Goal: Task Accomplishment & Management: Manage account settings

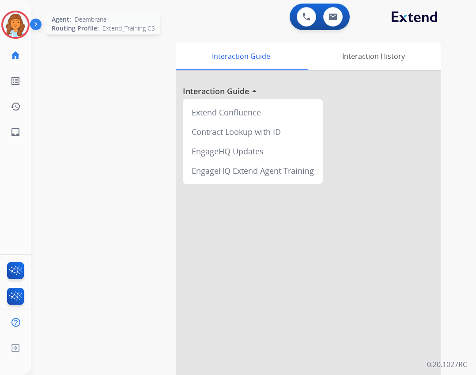
click at [22, 41] on div "Deambrana Logged In Edit Avatar Agent: Deambrana Routing Profile: Extend_Traini…" at bounding box center [15, 72] width 31 height 145
click at [19, 35] on img at bounding box center [15, 24] width 25 height 25
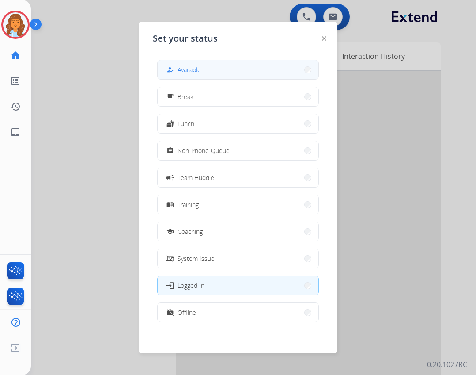
click at [165, 64] on button "how_to_reg Available" at bounding box center [238, 69] width 161 height 19
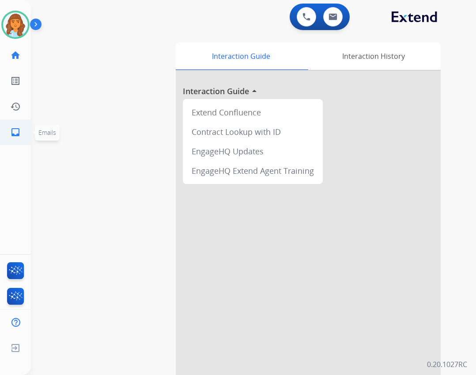
click at [22, 134] on link "inbox Emails" at bounding box center [15, 132] width 25 height 25
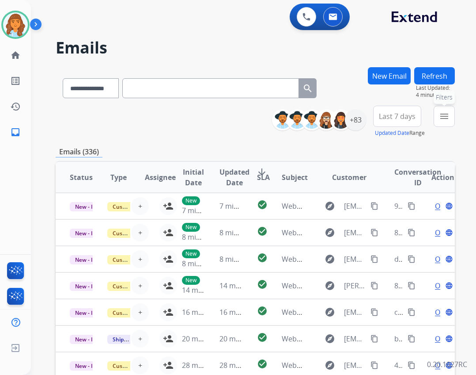
click at [448, 121] on mat-icon "menu" at bounding box center [444, 116] width 11 height 11
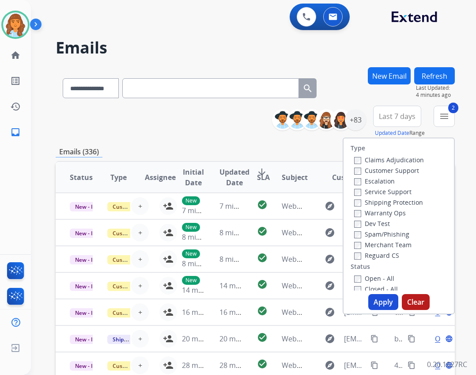
click at [356, 204] on label "Shipping Protection" at bounding box center [388, 202] width 69 height 8
click at [356, 120] on div "+83" at bounding box center [355, 119] width 21 height 21
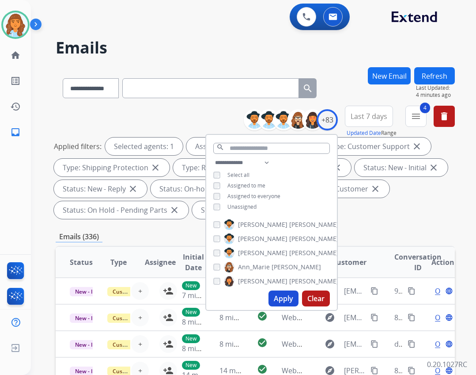
click at [237, 205] on span "Unassigned" at bounding box center [241, 207] width 29 height 8
click at [285, 294] on button "Apply" at bounding box center [284, 298] width 30 height 16
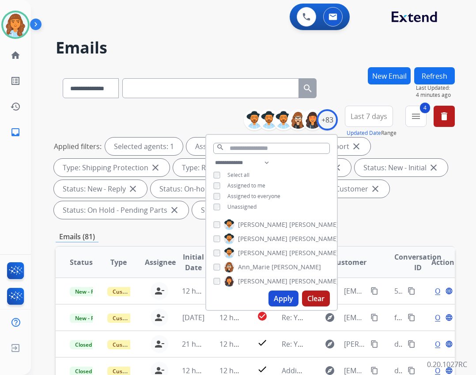
click at [275, 293] on button "Apply" at bounding box center [284, 298] width 30 height 16
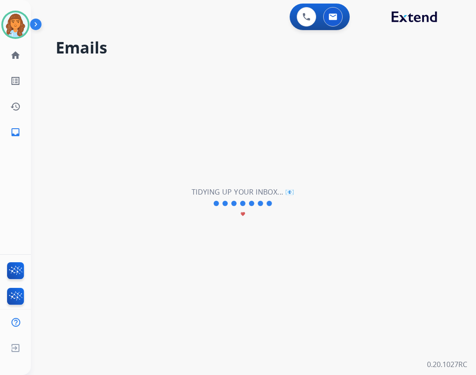
click at [275, 295] on div "**********" at bounding box center [243, 203] width 424 height 343
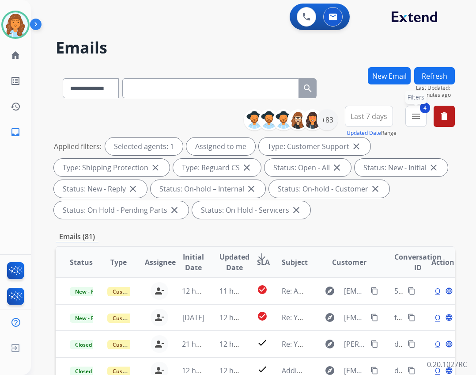
drag, startPoint x: 408, startPoint y: 117, endPoint x: 436, endPoint y: 152, distance: 45.2
click at [408, 118] on button "4 menu Filters" at bounding box center [415, 116] width 21 height 21
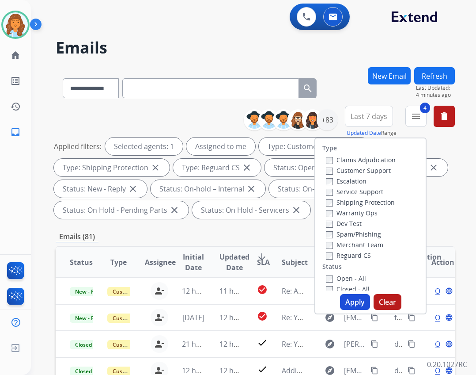
click at [359, 298] on button "Apply" at bounding box center [355, 302] width 30 height 16
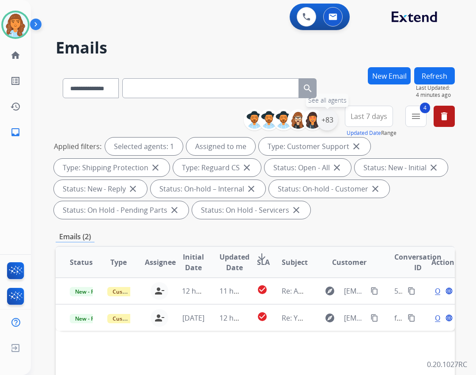
click at [322, 126] on div "+83" at bounding box center [327, 119] width 21 height 21
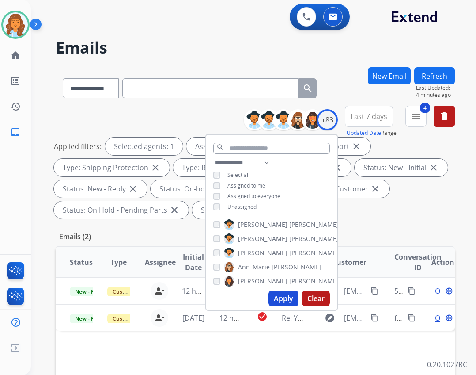
click at [245, 208] on span "Unassigned" at bounding box center [241, 207] width 29 height 8
click at [273, 299] on button "Apply" at bounding box center [284, 298] width 30 height 16
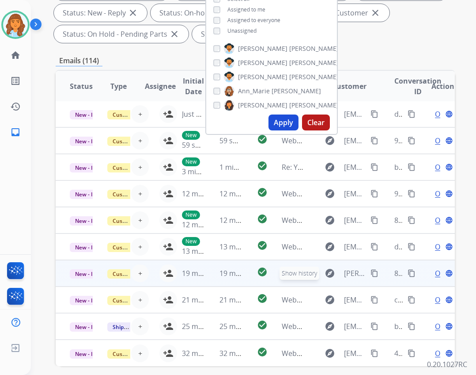
scroll to position [177, 0]
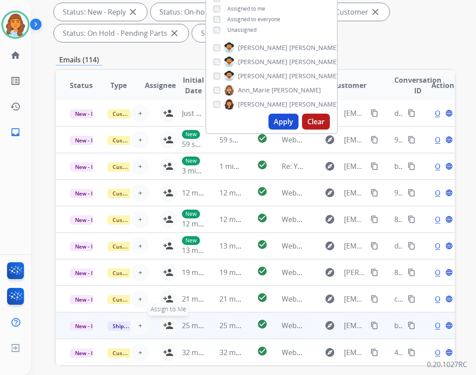
click at [163, 324] on mat-icon "person_add" at bounding box center [168, 325] width 11 height 11
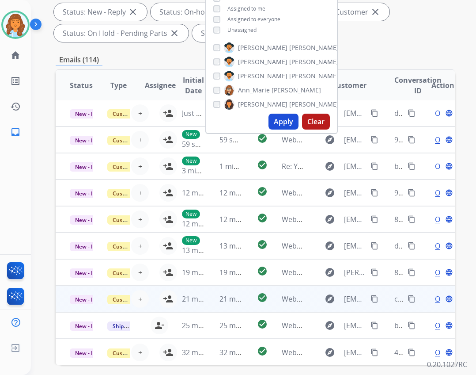
click at [168, 299] on td "21 minutes ago" at bounding box center [187, 298] width 38 height 26
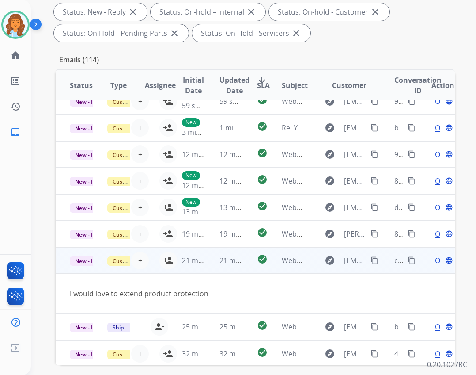
scroll to position [41, 0]
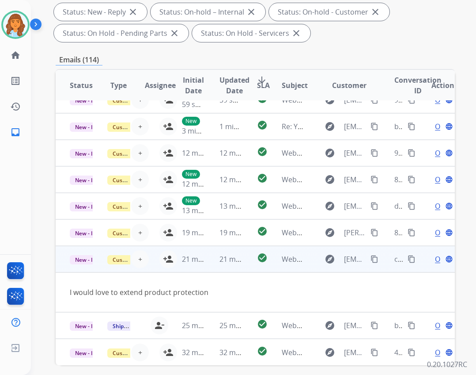
click at [168, 254] on td "21 minutes ago" at bounding box center [187, 259] width 38 height 26
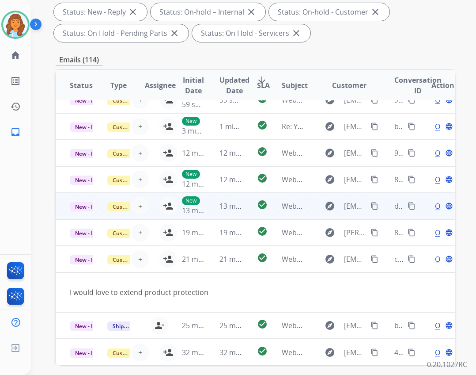
scroll to position [1, 0]
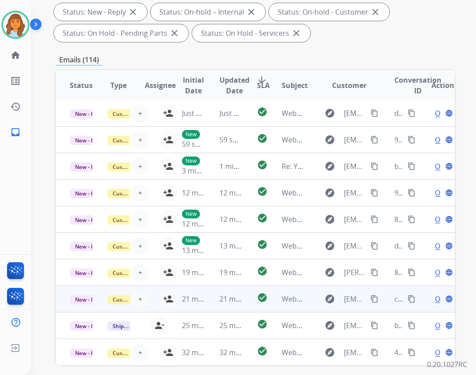
click at [165, 299] on mat-icon "person_add" at bounding box center [168, 298] width 11 height 11
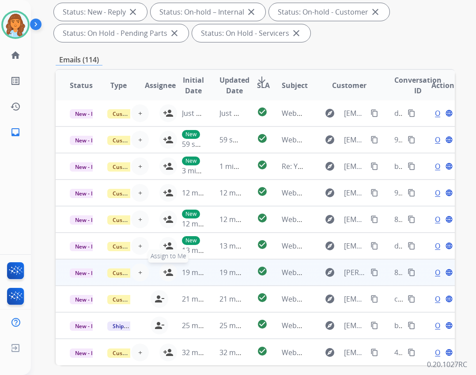
click at [163, 271] on mat-icon "person_add" at bounding box center [168, 272] width 11 height 11
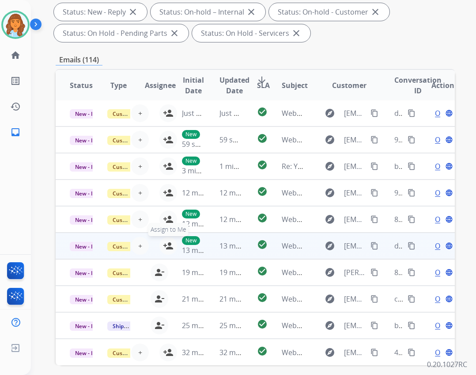
click at [164, 245] on mat-icon "person_add" at bounding box center [168, 245] width 11 height 11
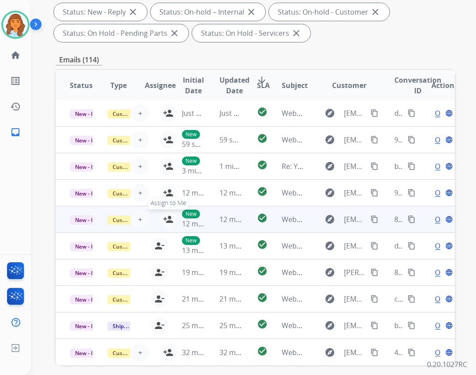
click at [164, 219] on mat-icon "person_add" at bounding box center [168, 219] width 11 height 11
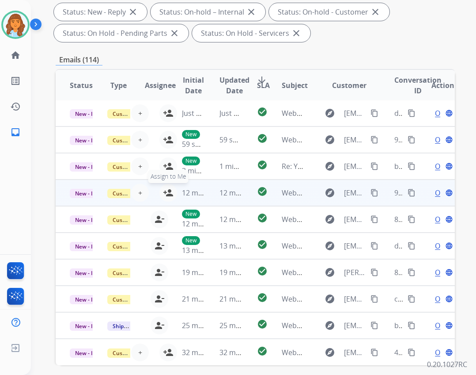
click at [160, 195] on button "person_add Assign to Me" at bounding box center [168, 193] width 18 height 18
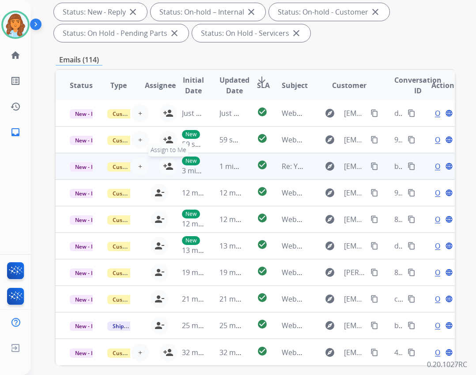
click at [163, 165] on mat-icon "person_add" at bounding box center [168, 166] width 11 height 11
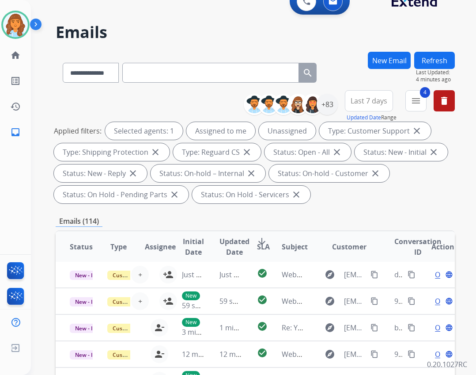
scroll to position [0, 0]
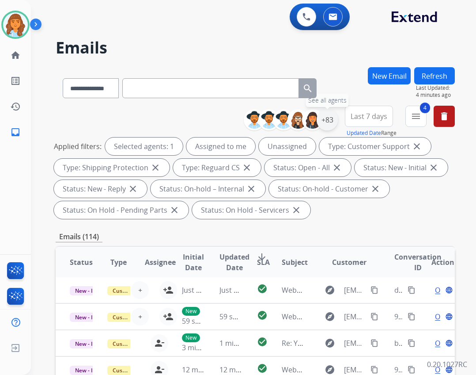
click at [319, 113] on div "+83" at bounding box center [327, 119] width 21 height 21
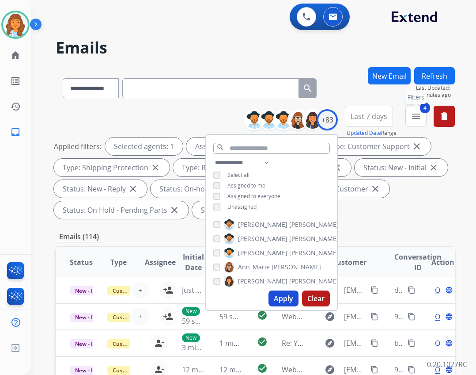
click at [415, 123] on button "4 menu Filters" at bounding box center [415, 116] width 21 height 21
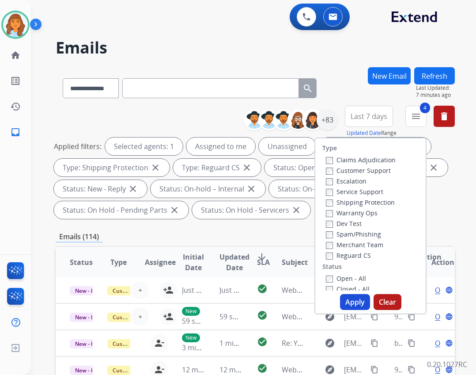
click at [349, 304] on button "Apply" at bounding box center [355, 302] width 30 height 16
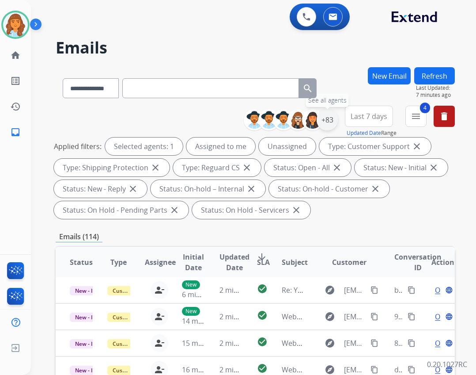
click at [329, 125] on div "+83" at bounding box center [327, 119] width 21 height 21
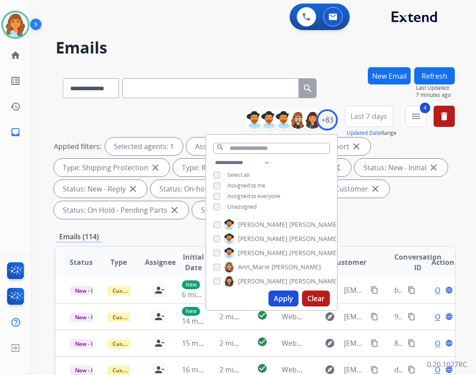
click at [283, 298] on button "Apply" at bounding box center [284, 298] width 30 height 16
click at [356, 238] on div "Emails (9)" at bounding box center [255, 236] width 399 height 11
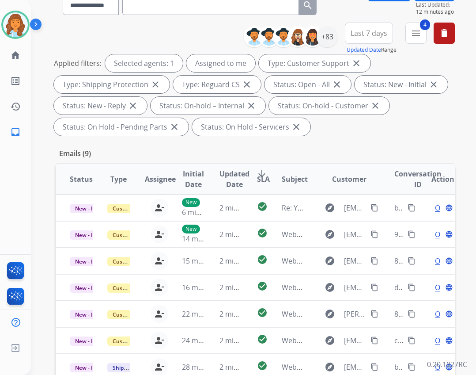
scroll to position [80, 0]
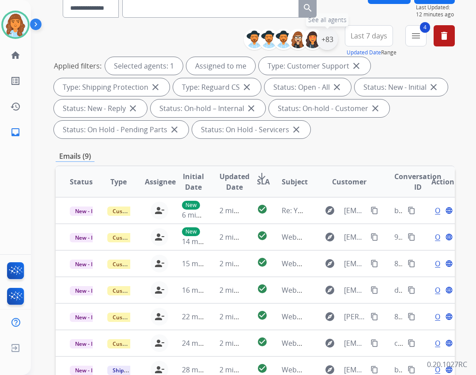
click at [331, 38] on div "+83" at bounding box center [327, 39] width 21 height 21
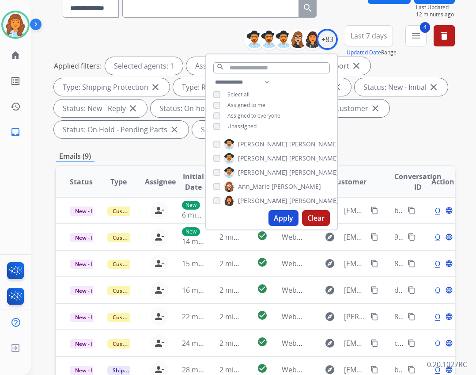
click at [250, 126] on span "Unassigned" at bounding box center [241, 126] width 29 height 8
click at [273, 216] on button "Apply" at bounding box center [284, 218] width 30 height 16
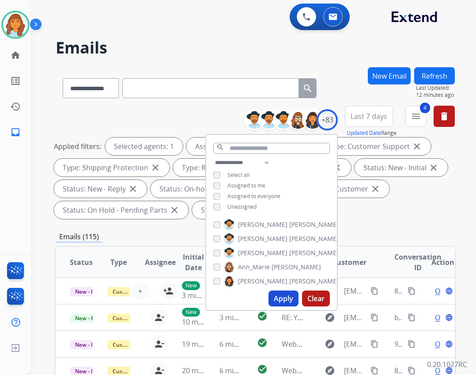
scroll to position [1, 0]
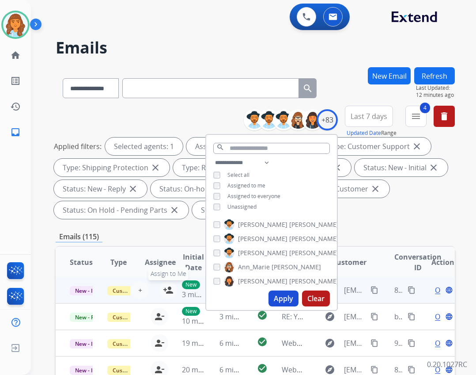
click at [159, 290] on button "person_add Assign to Me" at bounding box center [168, 290] width 18 height 18
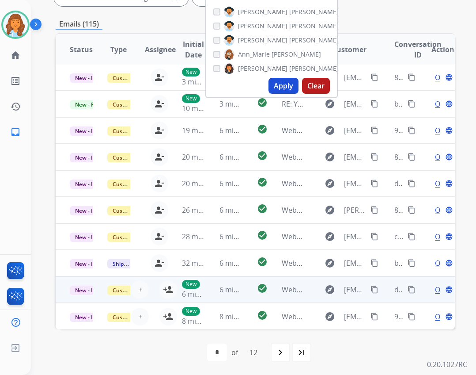
scroll to position [213, 0]
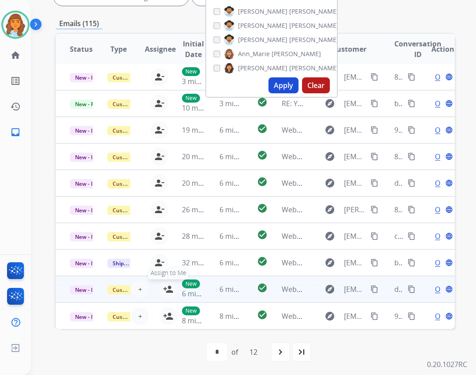
drag, startPoint x: 164, startPoint y: 289, endPoint x: 162, endPoint y: 305, distance: 16.1
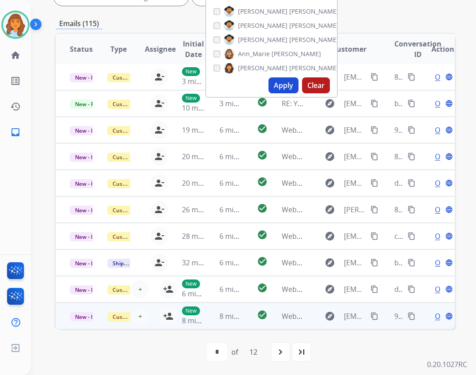
click at [163, 289] on mat-icon "person_add" at bounding box center [168, 289] width 11 height 11
click at [163, 314] on mat-icon "person_add" at bounding box center [168, 315] width 11 height 11
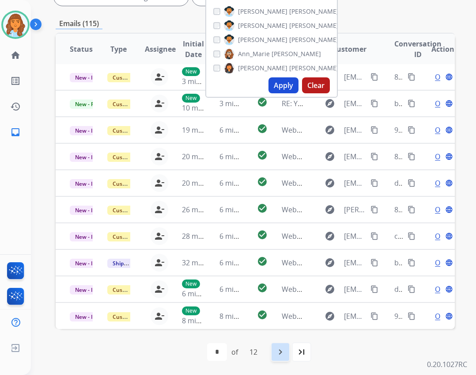
click at [280, 354] on mat-icon "navigate_next" at bounding box center [280, 351] width 11 height 11
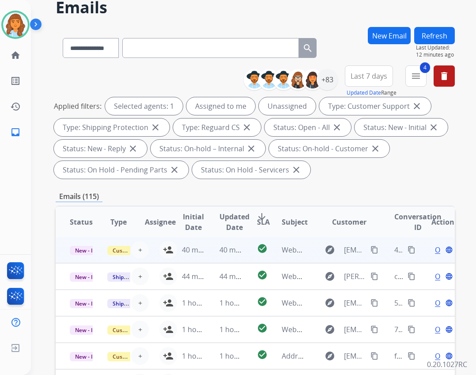
scroll to position [88, 0]
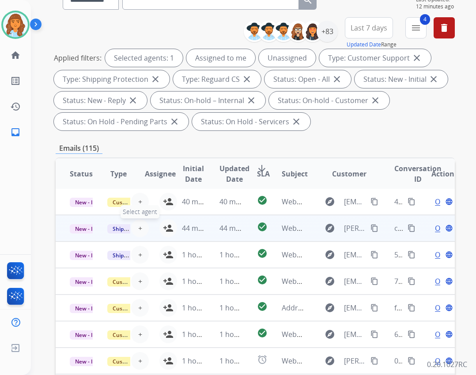
click at [141, 232] on button "+ Select agent" at bounding box center [140, 228] width 18 height 18
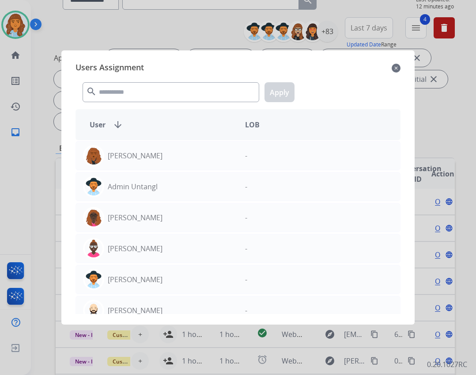
click at [392, 68] on mat-icon "close" at bounding box center [396, 68] width 9 height 11
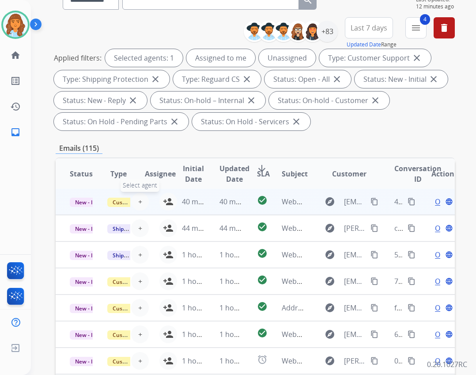
click at [135, 204] on button "+ Select agent" at bounding box center [140, 202] width 18 height 18
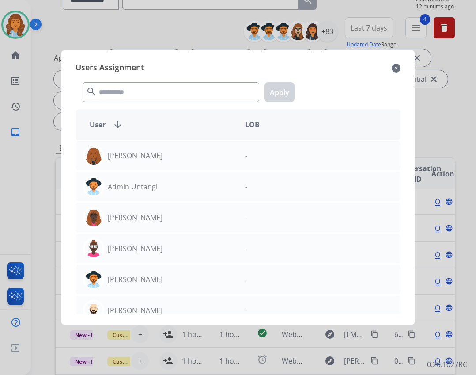
click at [395, 66] on mat-icon "close" at bounding box center [396, 68] width 9 height 11
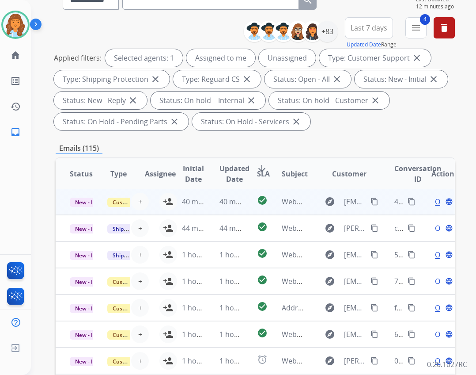
click at [169, 202] on td "40 minutes ago" at bounding box center [187, 201] width 38 height 26
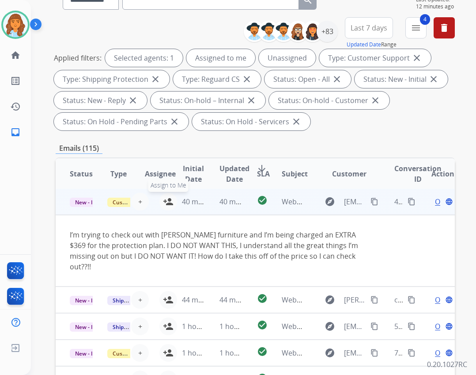
scroll to position [0, 0]
click at [162, 200] on button "person_add Assign to Me" at bounding box center [168, 202] width 18 height 18
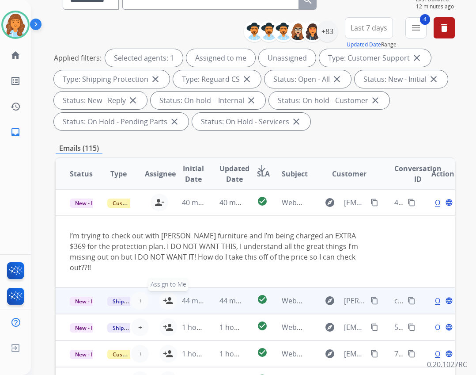
click at [164, 295] on mat-icon "person_add" at bounding box center [168, 300] width 11 height 11
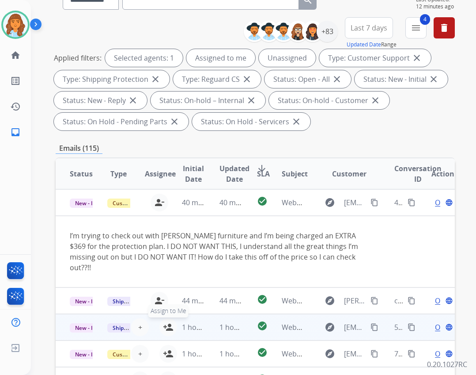
click at [163, 322] on mat-icon "person_add" at bounding box center [168, 327] width 11 height 11
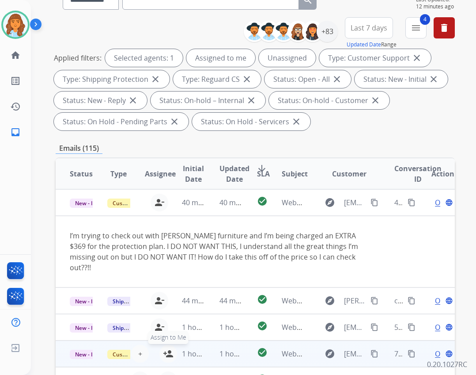
click at [164, 348] on mat-icon "person_add" at bounding box center [168, 353] width 11 height 11
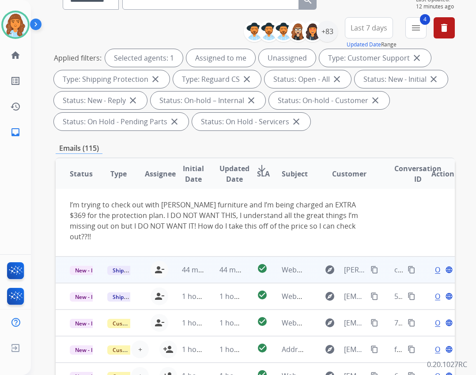
scroll to position [62, 0]
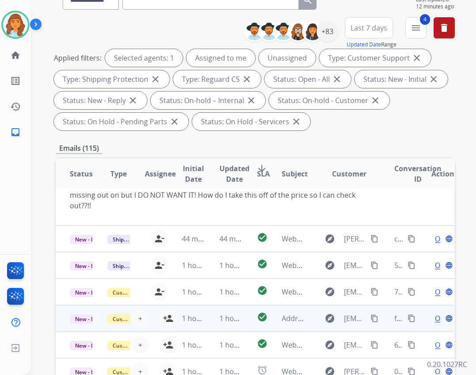
click at [169, 305] on td "1 hour ago" at bounding box center [187, 318] width 38 height 26
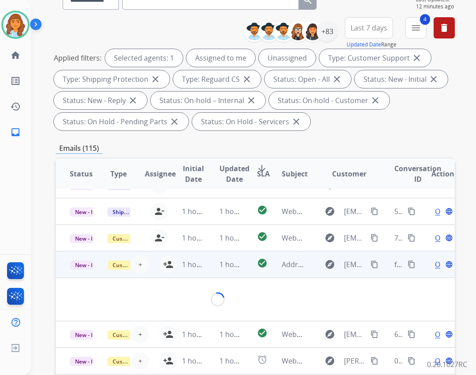
scroll to position [51, 0]
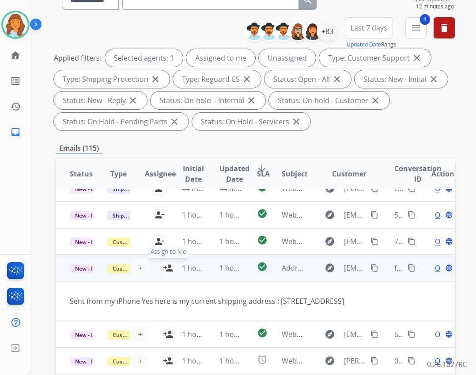
click at [163, 262] on mat-icon "person_add" at bounding box center [168, 267] width 11 height 11
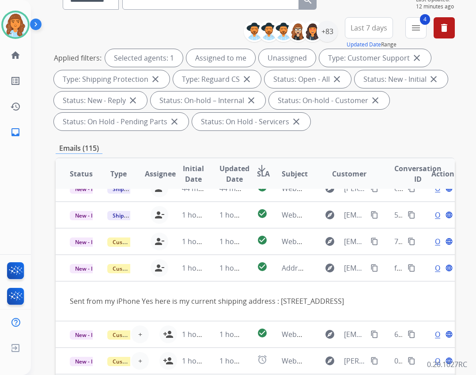
click at [322, 143] on div "Emails (115)" at bounding box center [255, 148] width 399 height 11
click at [323, 36] on div "+83" at bounding box center [327, 31] width 21 height 21
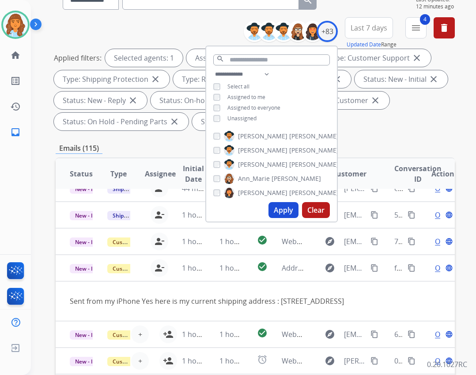
click at [249, 116] on span "Unassigned" at bounding box center [241, 118] width 29 height 8
click at [281, 204] on button "Apply" at bounding box center [284, 210] width 30 height 16
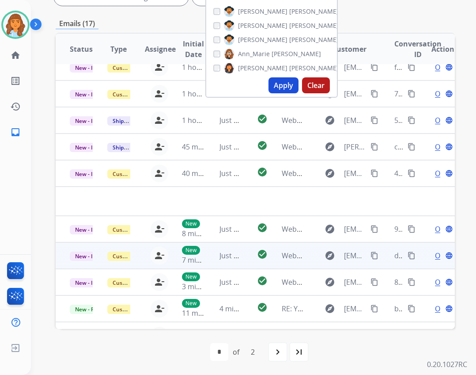
scroll to position [0, 0]
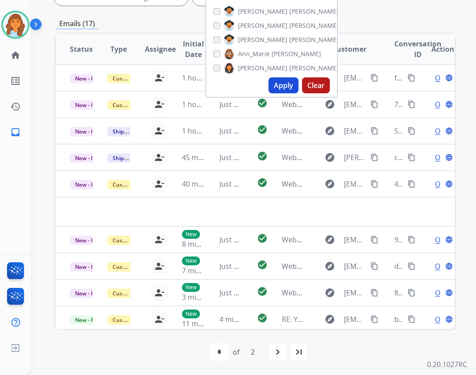
click at [433, 9] on div "**********" at bounding box center [255, 114] width 399 height 520
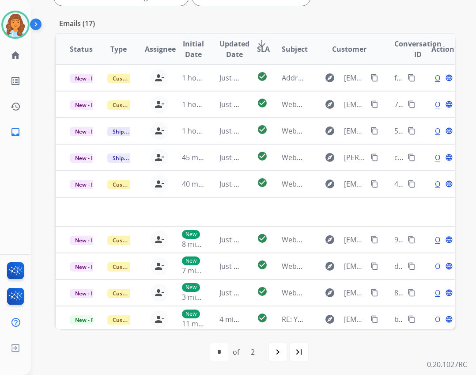
click at [433, 15] on div "**********" at bounding box center [255, 114] width 399 height 520
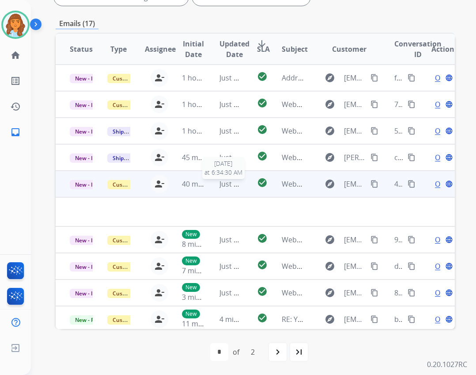
click at [223, 179] on span "Just now" at bounding box center [233, 184] width 28 height 10
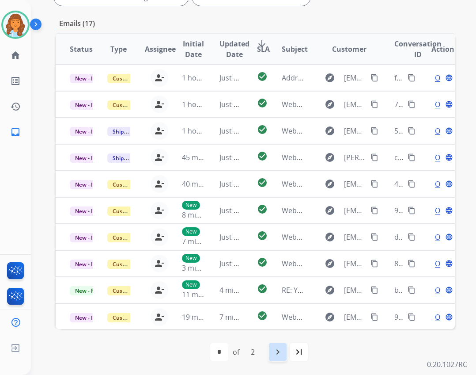
click at [277, 356] on mat-icon "navigate_next" at bounding box center [277, 351] width 11 height 11
select select "*"
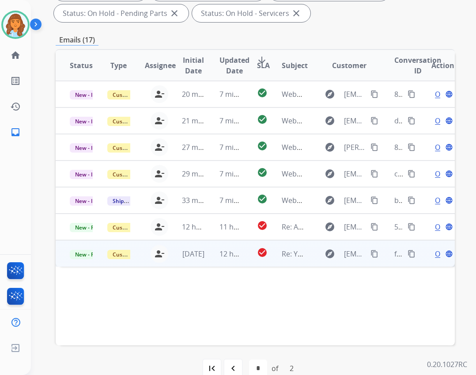
scroll to position [213, 0]
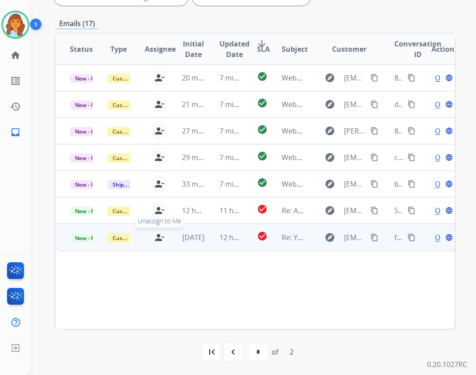
click at [161, 241] on mat-icon "person_remove" at bounding box center [159, 237] width 11 height 11
click at [161, 240] on button "person_add Assign to Me" at bounding box center [168, 237] width 18 height 18
click at [201, 242] on div "[DATE]" at bounding box center [193, 237] width 23 height 11
click at [435, 236] on span "Open" at bounding box center [444, 236] width 18 height 11
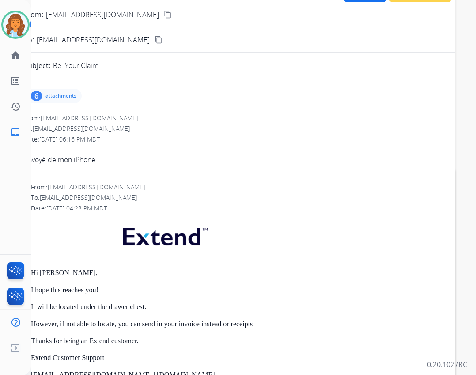
scroll to position [0, 0]
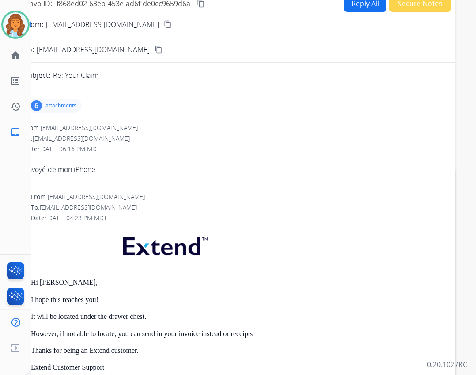
click at [61, 105] on p "attachments" at bounding box center [60, 105] width 31 height 7
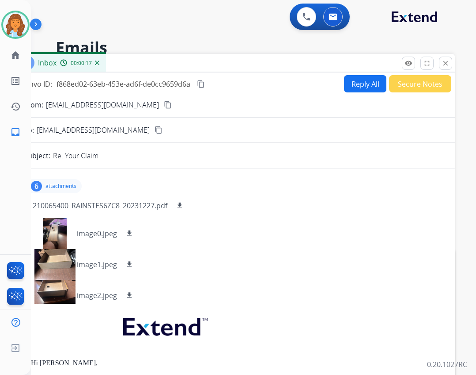
click at [269, 212] on div "From: rainmanfr@hotmail.com To: support@extend.com Date: 08/26/2025 - 06:16 PM …" at bounding box center [234, 235] width 420 height 62
click at [361, 87] on button "Reply All" at bounding box center [365, 83] width 42 height 17
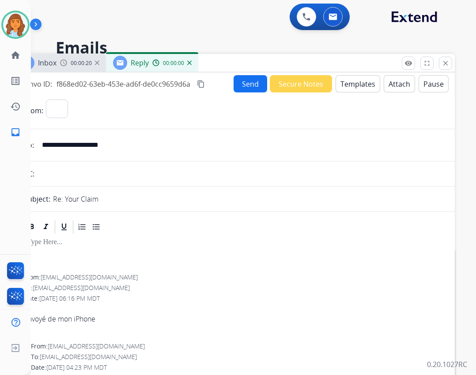
select select "**********"
click at [350, 87] on button "Templates" at bounding box center [358, 83] width 45 height 17
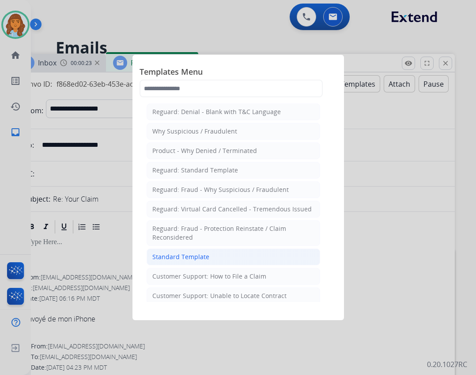
click at [244, 255] on li "Standard Template" at bounding box center [234, 256] width 174 height 17
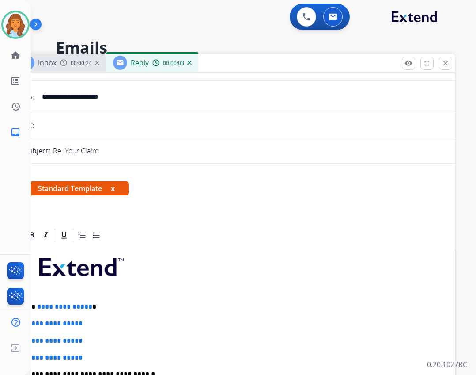
scroll to position [132, 0]
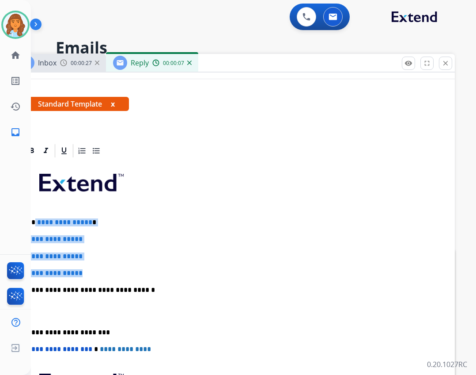
drag, startPoint x: 35, startPoint y: 221, endPoint x: 100, endPoint y: 266, distance: 79.3
click at [100, 266] on div "**********" at bounding box center [234, 311] width 420 height 304
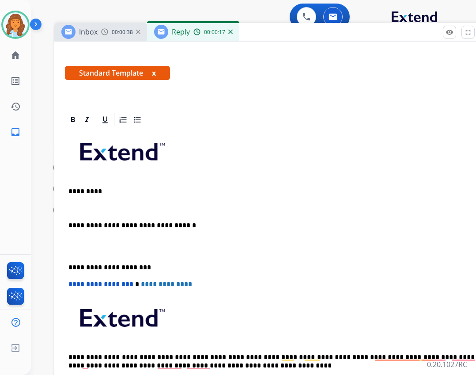
drag, startPoint x: 233, startPoint y: 61, endPoint x: 274, endPoint y: 30, distance: 51.4
click at [274, 30] on div "Inbox 00:00:38 Reply 00:00:17" at bounding box center [275, 32] width 442 height 19
click at [127, 204] on p "To enrich screen reader interactions, please activate Accessibility in Grammarl…" at bounding box center [274, 208] width 413 height 8
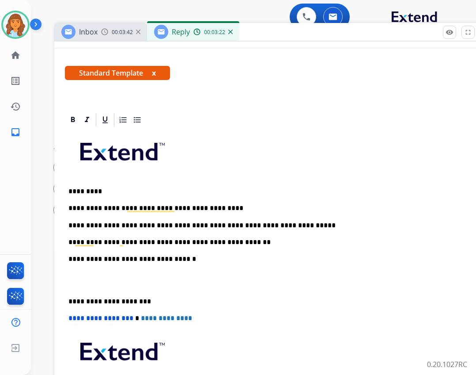
click at [65, 298] on div "**********" at bounding box center [275, 280] width 420 height 304
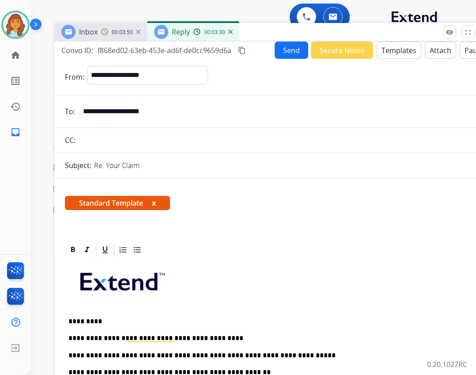
scroll to position [0, 0]
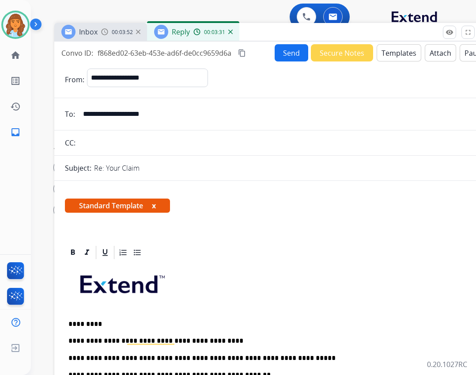
click at [291, 49] on button "Send" at bounding box center [292, 52] width 34 height 17
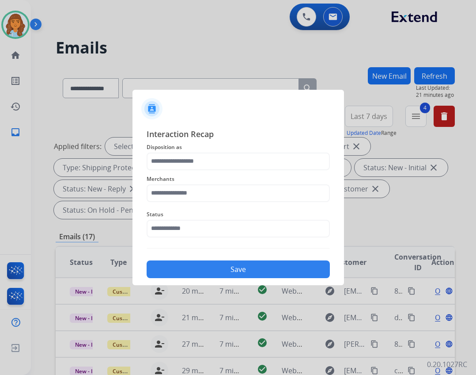
click at [211, 238] on div "Status" at bounding box center [238, 222] width 183 height 35
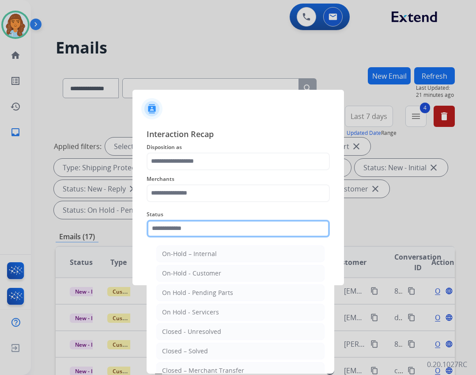
click at [209, 228] on input "text" at bounding box center [238, 228] width 183 height 18
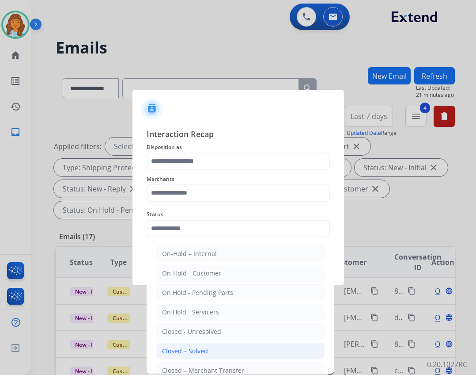
click at [196, 350] on div "Closed – Solved" at bounding box center [185, 350] width 46 height 9
type input "**********"
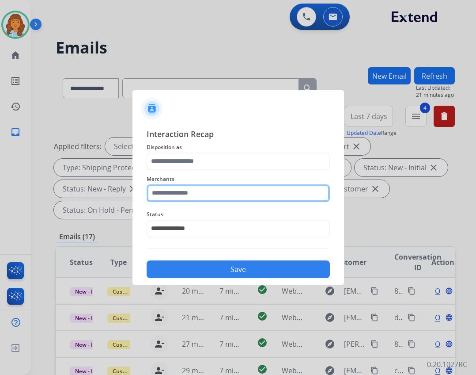
click at [170, 200] on input "text" at bounding box center [238, 193] width 183 height 18
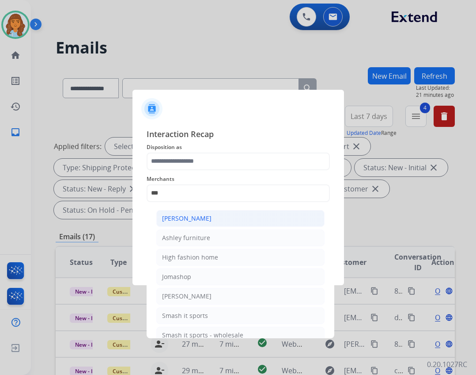
click at [218, 226] on li "[PERSON_NAME]" at bounding box center [240, 218] width 168 height 17
type input "**********"
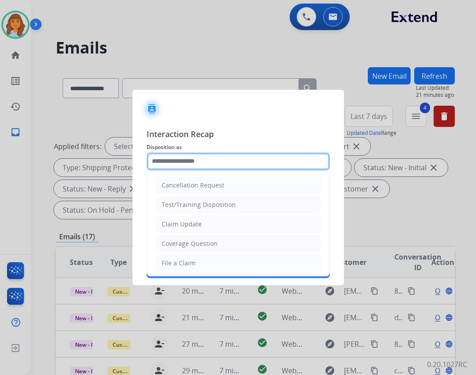
click at [202, 169] on input "text" at bounding box center [238, 161] width 183 height 18
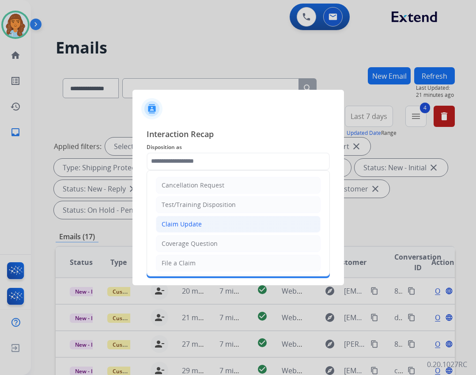
click at [210, 225] on li "Claim Update" at bounding box center [238, 224] width 165 height 17
type input "**********"
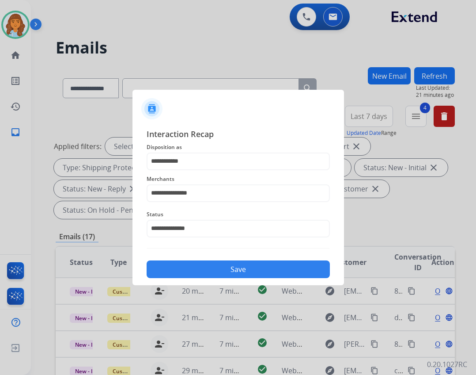
click at [220, 279] on div "**********" at bounding box center [238, 203] width 212 height 165
drag, startPoint x: 230, startPoint y: 272, endPoint x: 224, endPoint y: 278, distance: 8.4
click at [227, 273] on button "Save" at bounding box center [238, 269] width 183 height 18
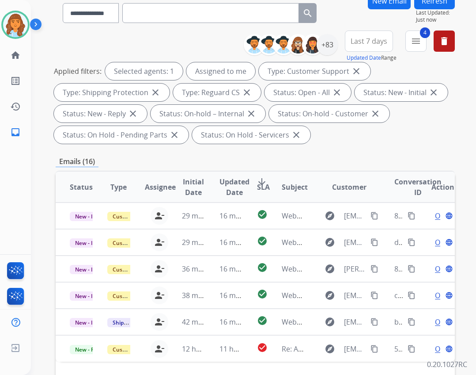
scroll to position [213, 0]
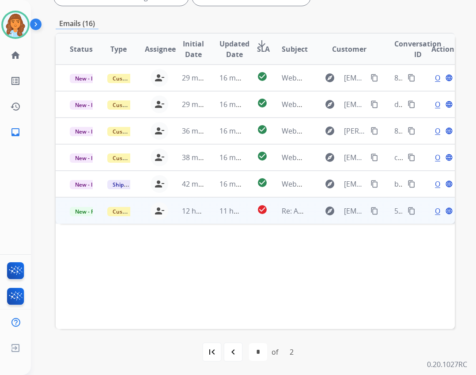
click at [307, 207] on td "explore paolajworg@gmail.com content_copy" at bounding box center [342, 210] width 75 height 26
click at [435, 209] on span "Open" at bounding box center [444, 210] width 18 height 11
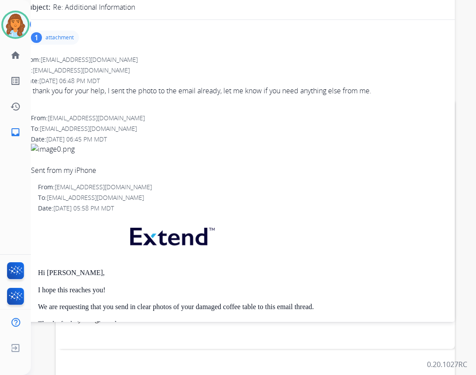
scroll to position [132, 0]
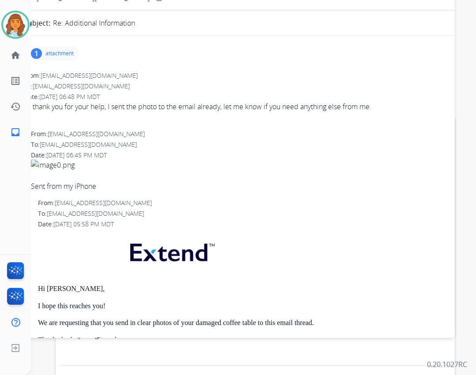
click at [61, 48] on div "1 attachment" at bounding box center [52, 53] width 53 height 14
click at [62, 78] on div at bounding box center [55, 76] width 44 height 31
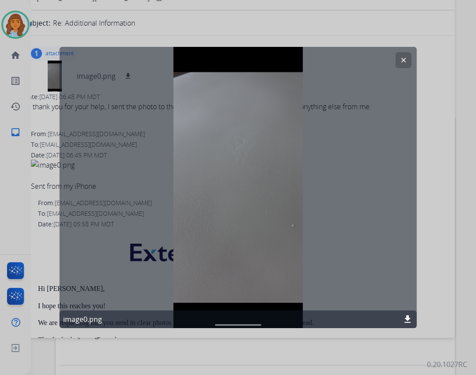
click at [399, 61] on button "clear" at bounding box center [403, 60] width 16 height 16
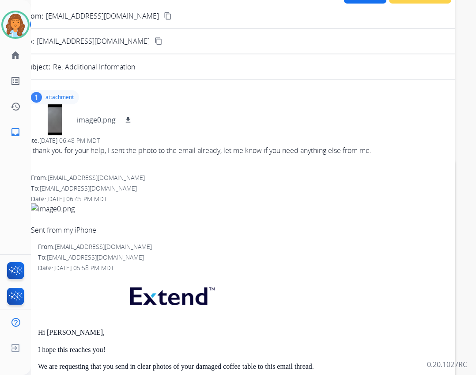
scroll to position [0, 0]
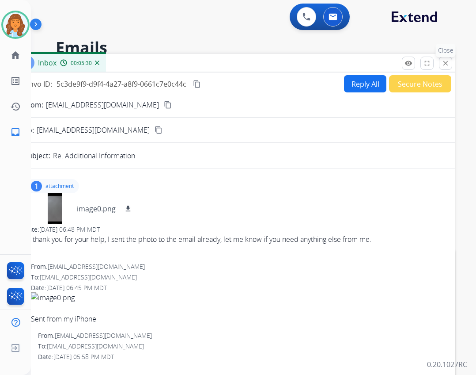
click at [444, 66] on mat-icon "close" at bounding box center [446, 63] width 8 height 8
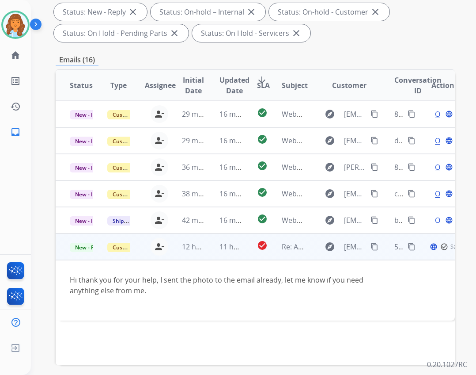
scroll to position [213, 0]
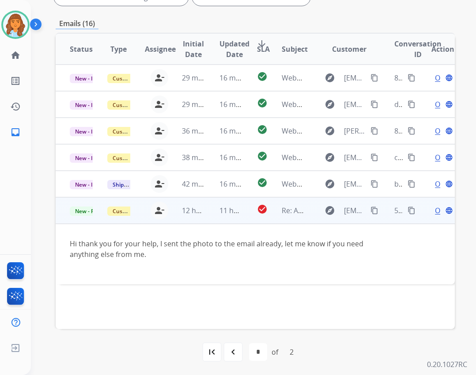
click at [431, 209] on div "Open language" at bounding box center [442, 210] width 23 height 11
click at [431, 211] on div "Open language" at bounding box center [442, 210] width 23 height 11
click at [435, 211] on span "Open" at bounding box center [444, 210] width 18 height 11
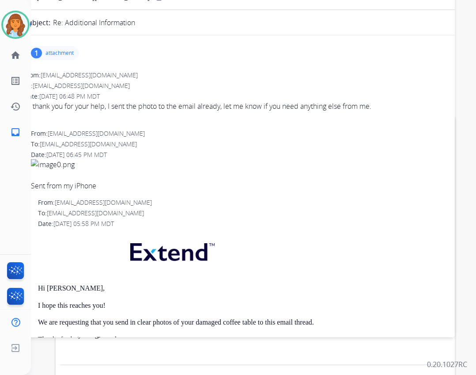
scroll to position [80, 0]
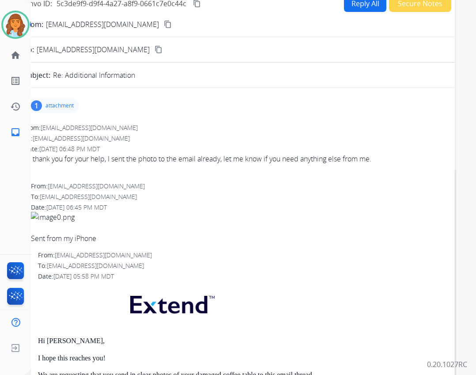
click at [348, 8] on button "Reply All" at bounding box center [365, 3] width 42 height 17
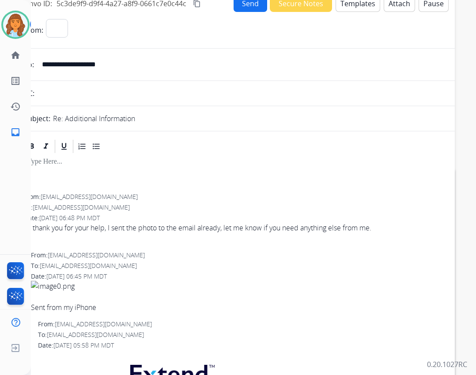
select select "**********"
click at [359, 9] on button "Templates" at bounding box center [358, 3] width 45 height 17
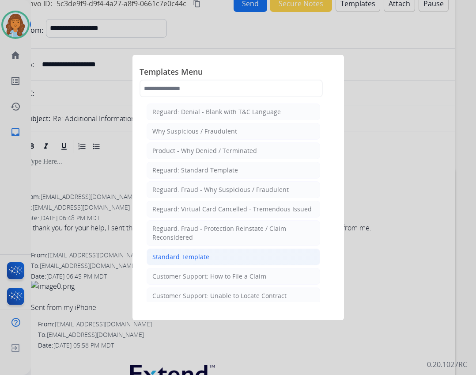
click at [229, 257] on li "Standard Template" at bounding box center [234, 256] width 174 height 17
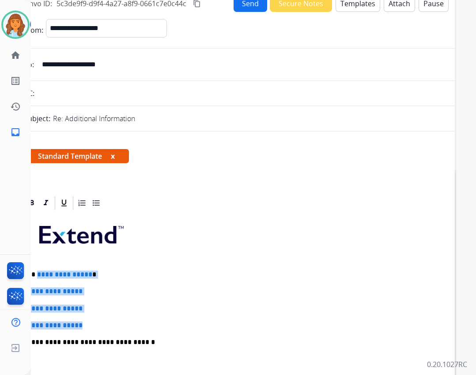
drag, startPoint x: 36, startPoint y: 275, endPoint x: 94, endPoint y: 323, distance: 75.2
click at [94, 323] on div "**********" at bounding box center [234, 363] width 420 height 304
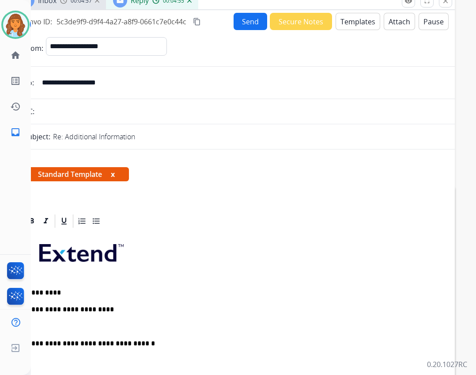
scroll to position [0, 0]
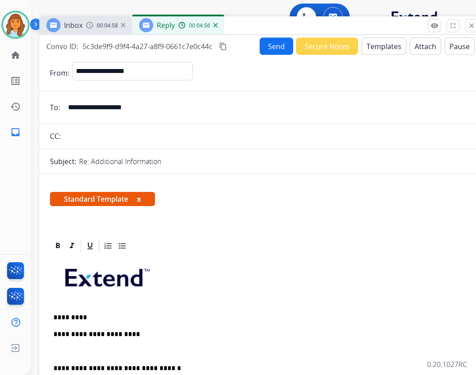
drag, startPoint x: 203, startPoint y: 62, endPoint x: 227, endPoint y: 23, distance: 45.6
click at [228, 23] on div "Inbox 00:04:58 Reply 00:04:56" at bounding box center [260, 25] width 442 height 19
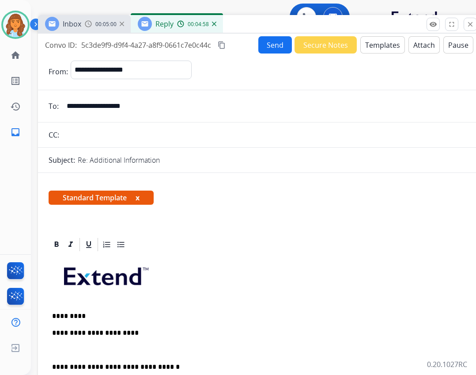
click at [136, 333] on p "**********" at bounding box center [255, 333] width 406 height 8
click at [140, 334] on p "**********" at bounding box center [255, 333] width 406 height 8
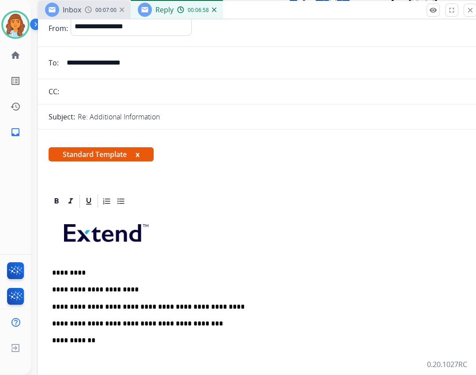
scroll to position [44, 0]
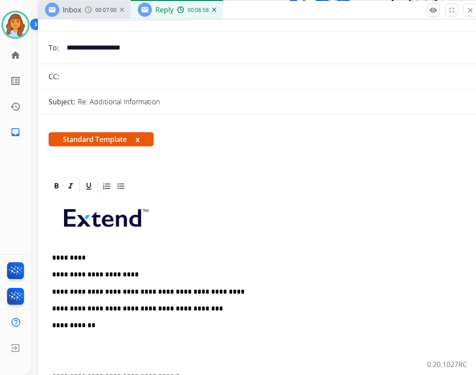
click at [99, 325] on p "**********" at bounding box center [255, 325] width 406 height 8
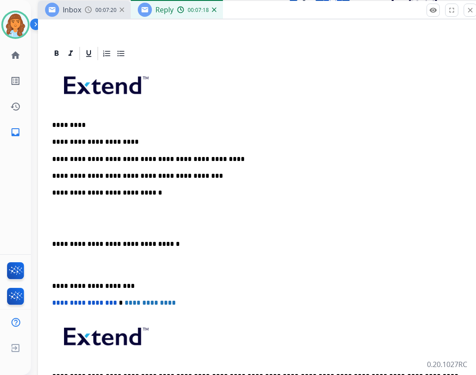
click at [54, 240] on p "**********" at bounding box center [255, 244] width 406 height 8
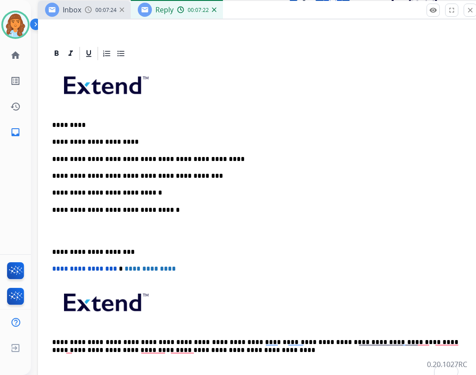
click at [50, 249] on div "**********" at bounding box center [259, 221] width 420 height 321
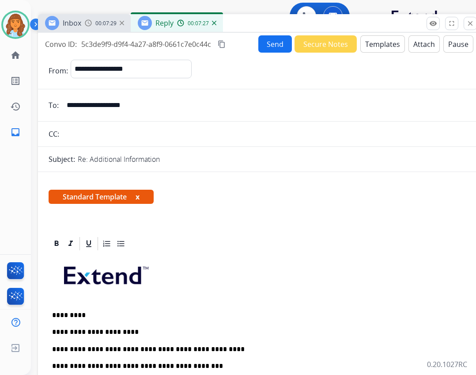
scroll to position [0, 0]
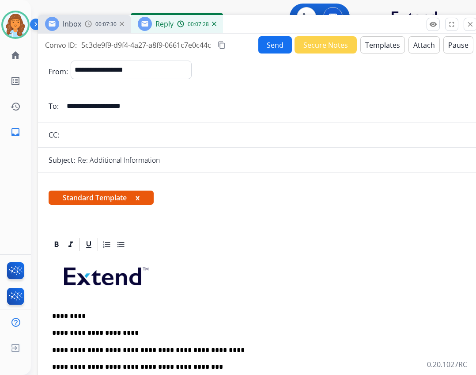
click at [280, 52] on button "Send" at bounding box center [275, 44] width 34 height 17
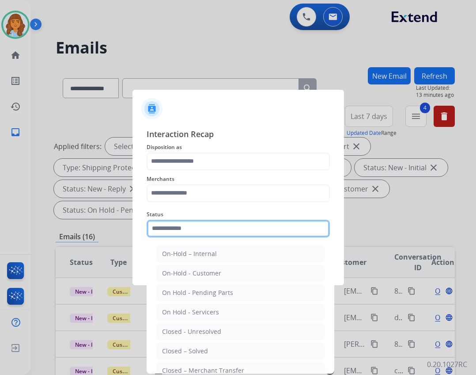
click at [303, 225] on input "text" at bounding box center [238, 228] width 183 height 18
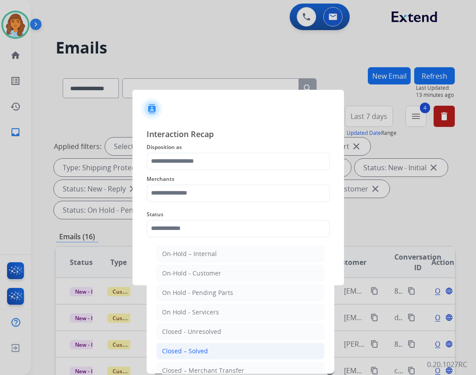
click at [180, 355] on div "Closed – Solved" at bounding box center [185, 350] width 46 height 9
type input "**********"
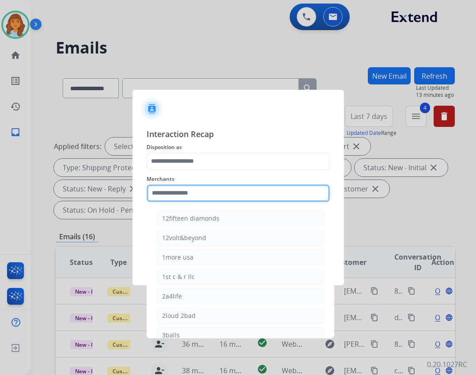
click at [178, 191] on input "text" at bounding box center [238, 193] width 183 height 18
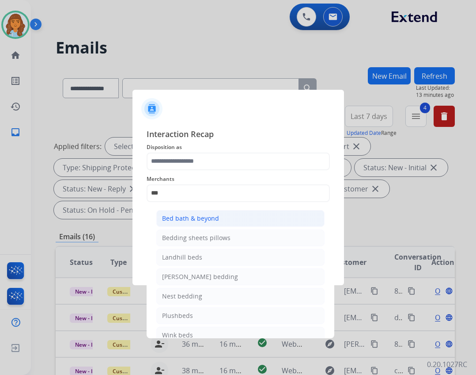
click at [276, 219] on li "Bed bath & beyond" at bounding box center [240, 218] width 168 height 17
type input "**********"
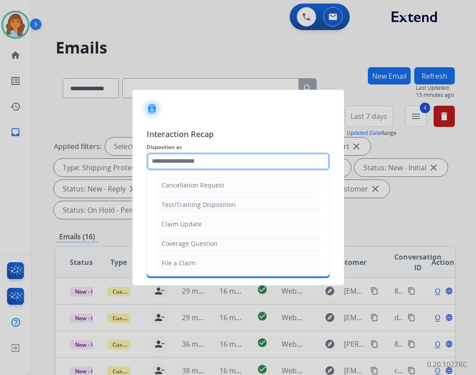
click at [202, 168] on input "text" at bounding box center [238, 161] width 183 height 18
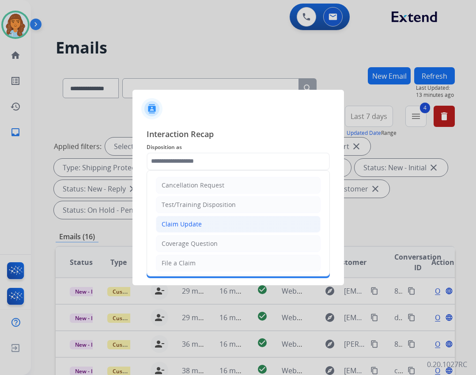
click at [187, 221] on div "Claim Update" at bounding box center [182, 223] width 40 height 9
type input "**********"
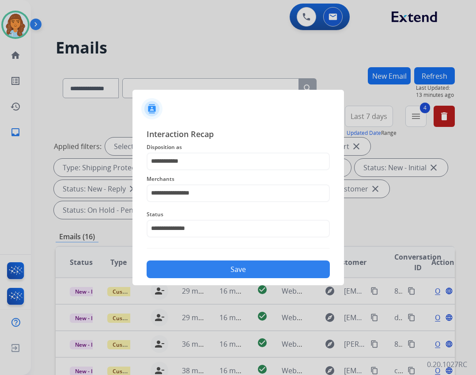
click at [240, 277] on button "Save" at bounding box center [238, 269] width 183 height 18
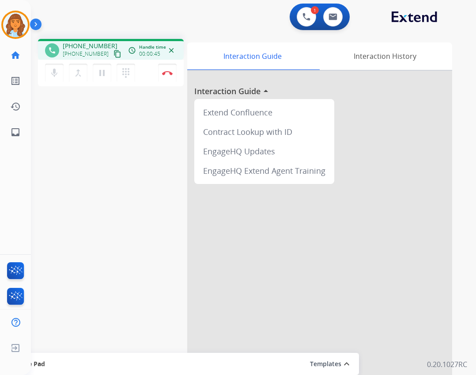
click at [113, 57] on mat-icon "content_copy" at bounding box center [117, 54] width 8 height 8
click at [113, 55] on mat-icon "content_copy" at bounding box center [117, 54] width 8 height 8
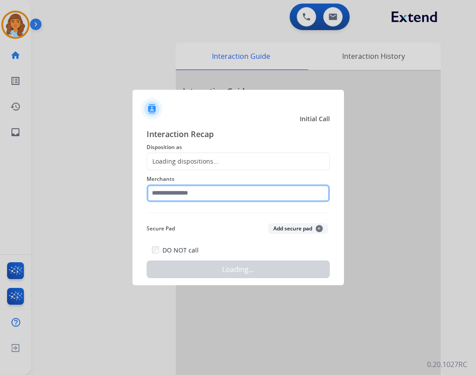
click at [207, 197] on input "text" at bounding box center [238, 193] width 183 height 18
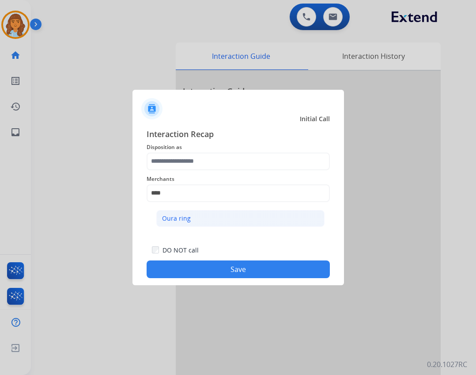
click at [207, 225] on li "Oura ring" at bounding box center [240, 218] width 168 height 17
type input "*********"
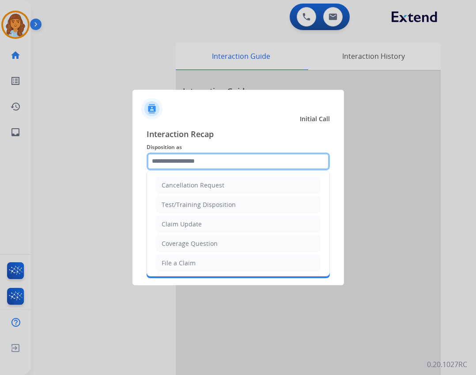
click at [234, 169] on input "text" at bounding box center [238, 161] width 183 height 18
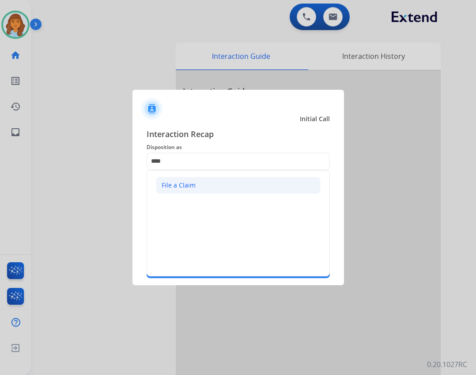
click at [292, 185] on li "File a Claim" at bounding box center [238, 185] width 165 height 17
type input "**********"
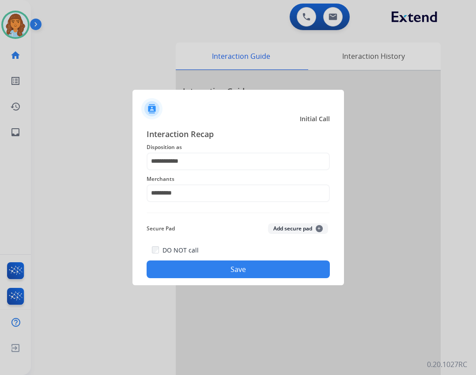
click at [284, 265] on button "Save" at bounding box center [238, 269] width 183 height 18
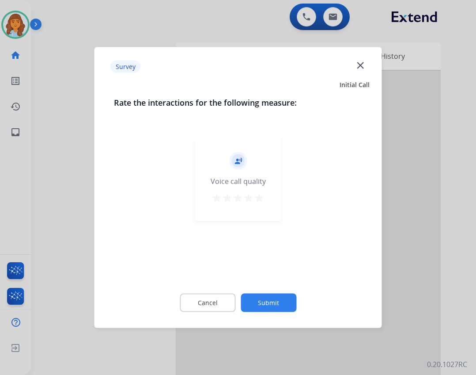
click at [250, 299] on button "Submit" at bounding box center [269, 302] width 56 height 19
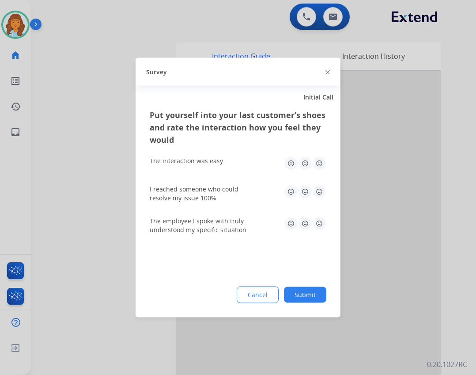
click at [304, 293] on button "Submit" at bounding box center [305, 295] width 42 height 16
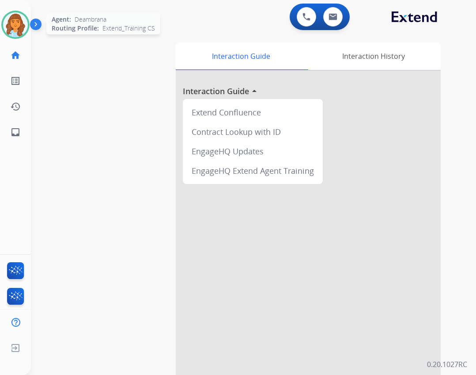
click at [20, 32] on img at bounding box center [15, 24] width 25 height 25
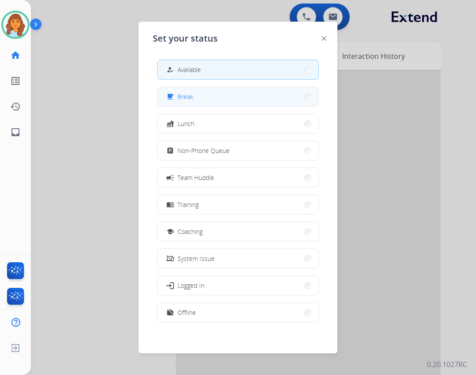
click at [263, 101] on button "free_breakfast Break" at bounding box center [238, 96] width 161 height 19
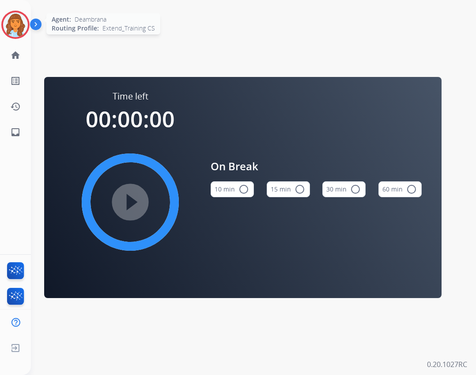
click at [16, 29] on img at bounding box center [15, 24] width 25 height 25
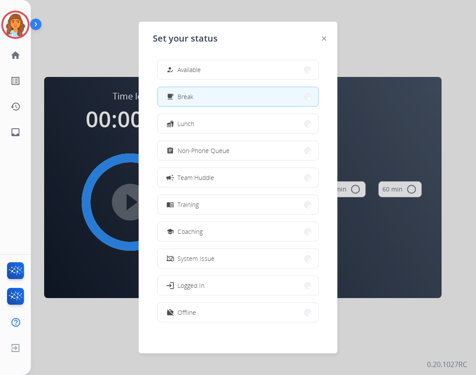
click at [241, 80] on div "how_to_reg Available free_breakfast Break fastfood Lunch assignment Non-Phone Q…" at bounding box center [238, 192] width 170 height 278
click at [237, 75] on button "how_to_reg Available" at bounding box center [238, 69] width 161 height 19
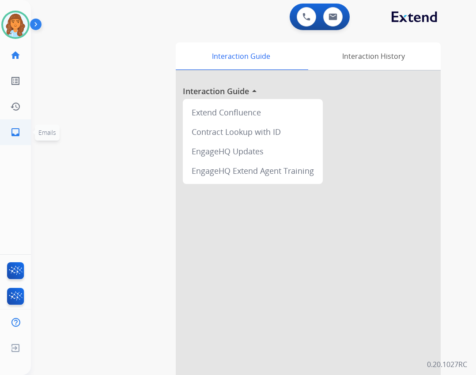
click at [17, 126] on link "inbox Emails" at bounding box center [15, 132] width 25 height 25
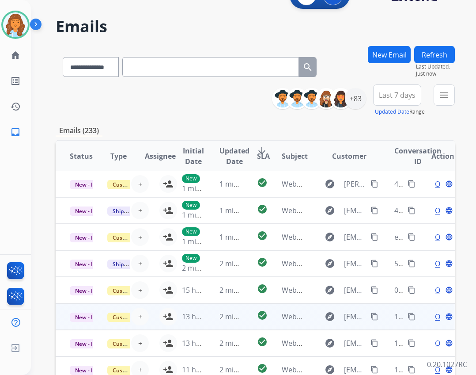
scroll to position [128, 0]
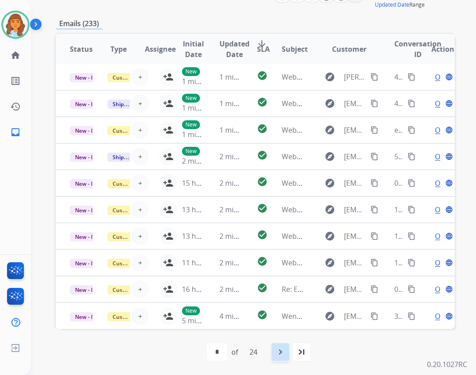
click at [285, 352] on mat-icon "navigate_next" at bounding box center [280, 351] width 11 height 11
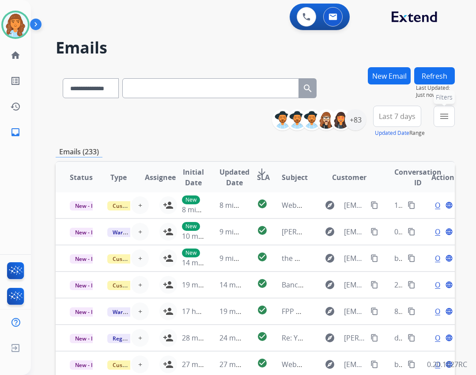
click at [442, 118] on mat-icon "menu" at bounding box center [444, 116] width 11 height 11
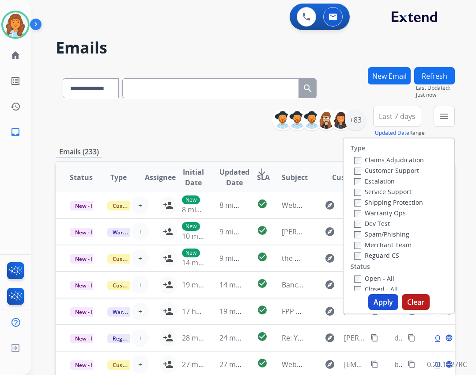
click at [378, 277] on label "Open - All" at bounding box center [374, 278] width 40 height 8
click at [377, 253] on label "Reguard CS" at bounding box center [376, 255] width 45 height 8
click at [375, 171] on label "Customer Support" at bounding box center [386, 170] width 65 height 8
click at [380, 203] on label "Shipping Protection" at bounding box center [388, 202] width 69 height 8
click at [372, 298] on button "Apply" at bounding box center [383, 302] width 30 height 16
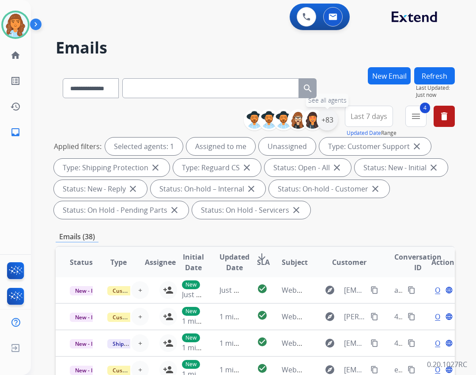
click at [333, 123] on div "+83" at bounding box center [327, 119] width 21 height 21
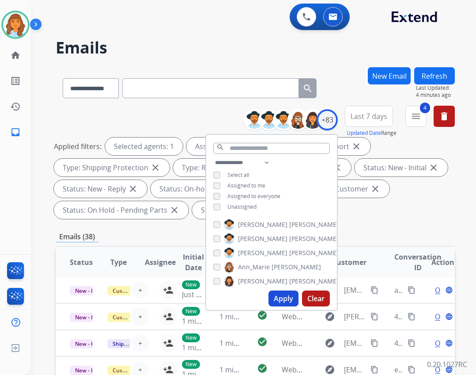
click at [277, 304] on button "Apply" at bounding box center [284, 298] width 30 height 16
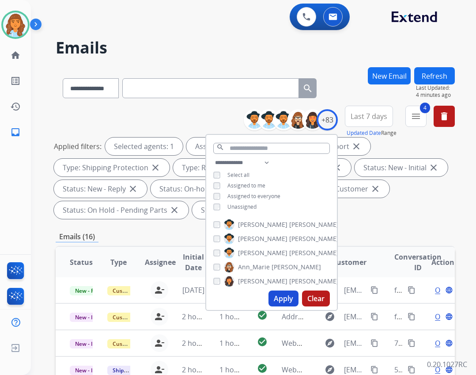
click at [342, 238] on div "Emails (16)" at bounding box center [255, 236] width 399 height 11
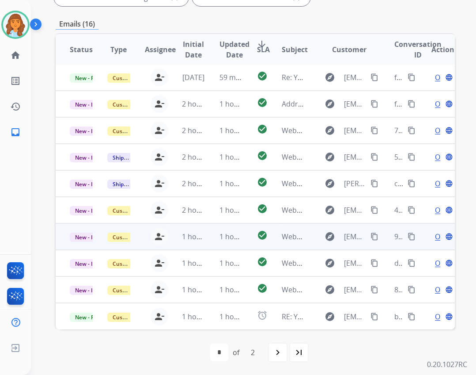
scroll to position [213, 0]
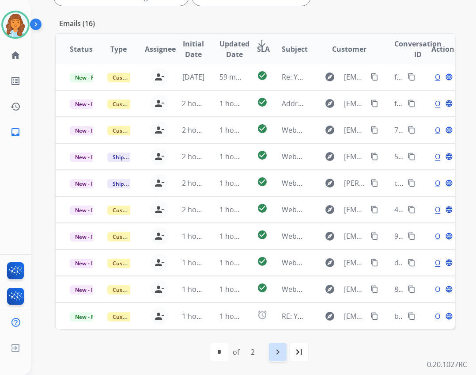
click at [272, 349] on div "navigate_next" at bounding box center [277, 351] width 19 height 19
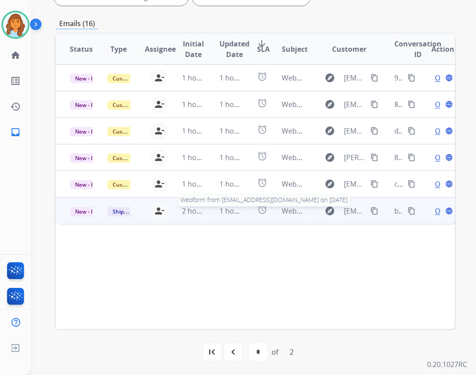
click at [282, 207] on span "Webform from hannahachevis@gmail.com on 08/27/2025" at bounding box center [382, 211] width 200 height 10
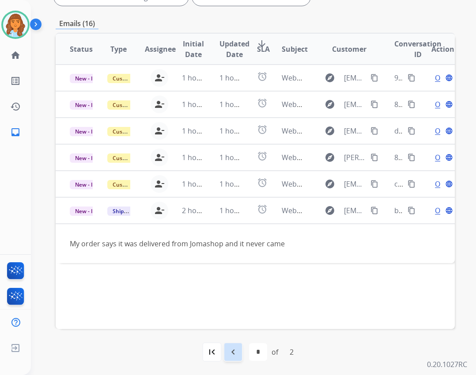
click at [228, 348] on mat-icon "navigate_before" at bounding box center [233, 351] width 11 height 11
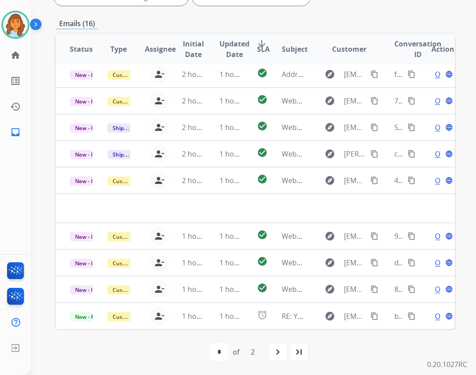
click at [275, 362] on div "first_page navigate_before * * of 2 navigate_next last_page" at bounding box center [255, 352] width 399 height 46
click at [275, 354] on mat-icon "navigate_next" at bounding box center [277, 351] width 11 height 11
select select "*"
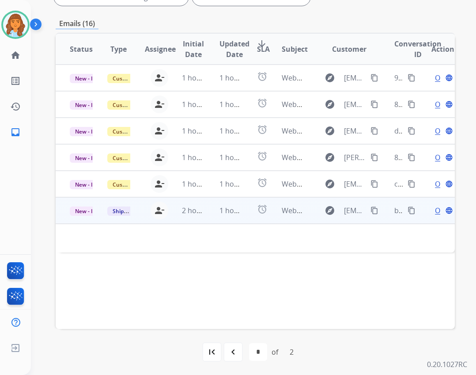
click at [295, 217] on td "Webform from hannahachevis@gmail.com on 08/27/2025" at bounding box center [287, 210] width 38 height 26
click at [295, 211] on span "Webform from hannahachevis@gmail.com on 08/27/2025" at bounding box center [382, 211] width 200 height 10
click at [435, 211] on span "Open" at bounding box center [444, 210] width 18 height 11
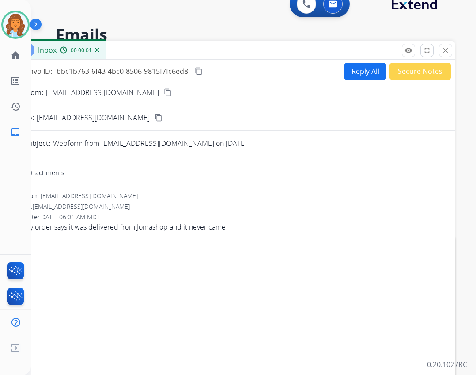
scroll to position [0, 0]
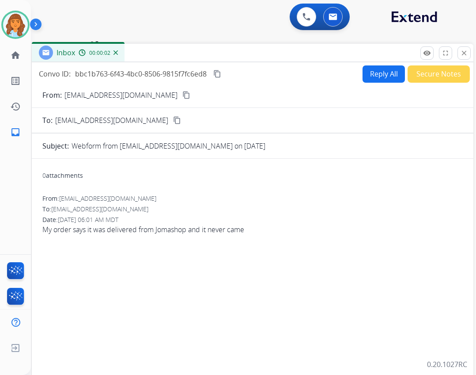
drag, startPoint x: 285, startPoint y: 64, endPoint x: 304, endPoint y: 54, distance: 22.1
click at [304, 54] on div "Inbox 00:00:02" at bounding box center [253, 53] width 442 height 19
click at [374, 78] on button "Reply All" at bounding box center [384, 73] width 42 height 17
select select "**********"
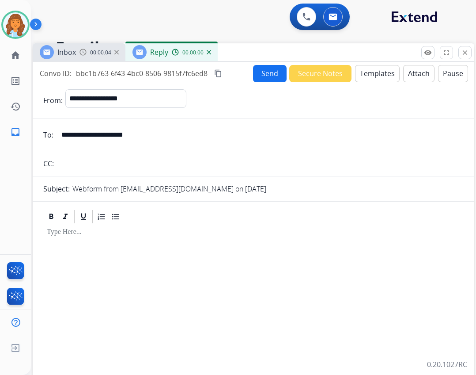
click at [364, 74] on button "Templates" at bounding box center [377, 73] width 45 height 17
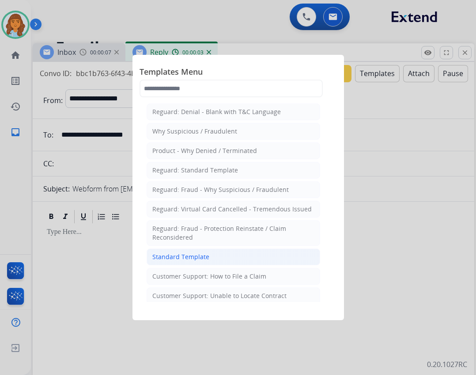
click at [242, 262] on li "Standard Template" at bounding box center [234, 256] width 174 height 17
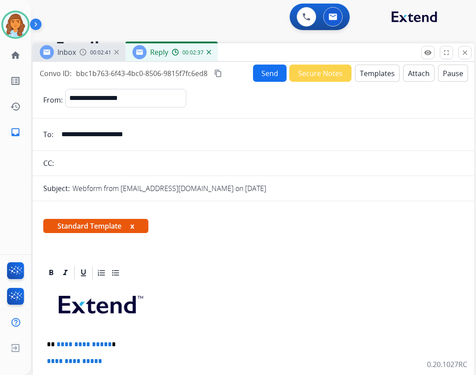
click at [356, 68] on button "Templates" at bounding box center [377, 72] width 45 height 17
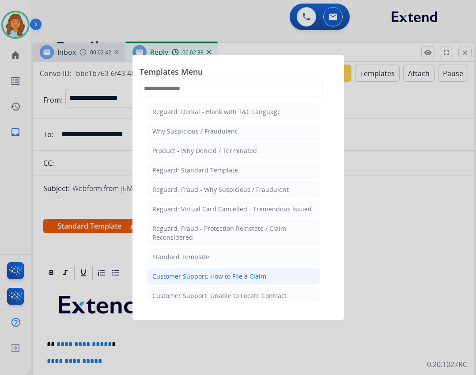
click at [257, 272] on div "Customer Support: How to File a Claim" at bounding box center [209, 276] width 114 height 9
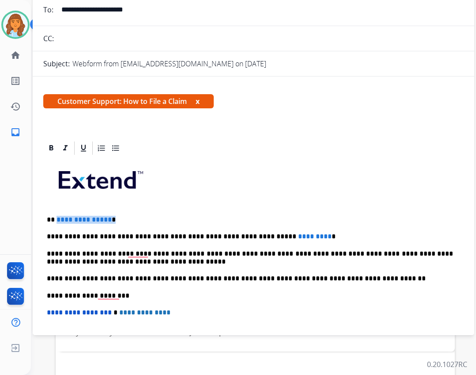
drag, startPoint x: 56, startPoint y: 218, endPoint x: 108, endPoint y: 217, distance: 52.6
click at [108, 217] on p "**********" at bounding box center [250, 220] width 406 height 8
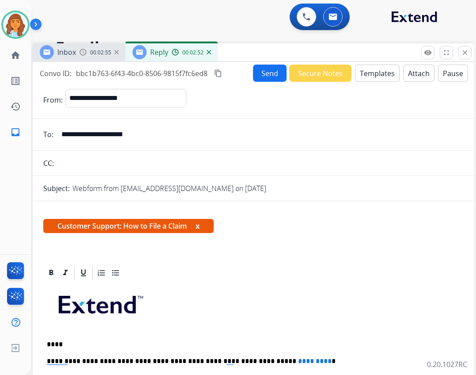
select select "**********"
select select "*"
select select "**********"
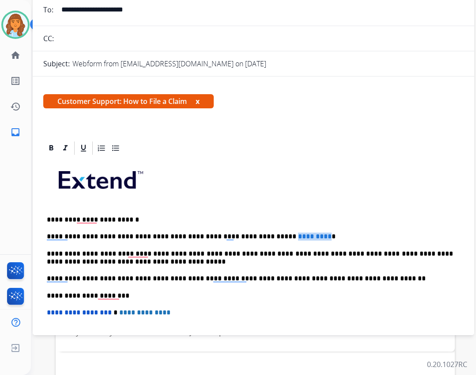
drag, startPoint x: 250, startPoint y: 236, endPoint x: 287, endPoint y: 237, distance: 36.7
click at [298, 237] on span "*********" at bounding box center [315, 236] width 34 height 7
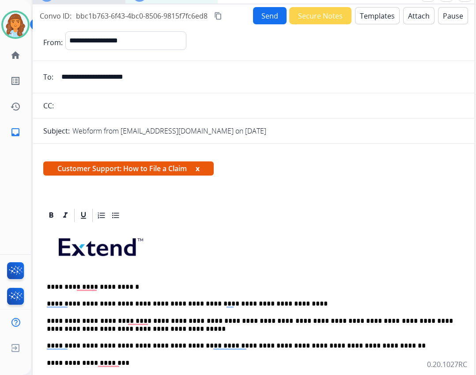
scroll to position [0, 0]
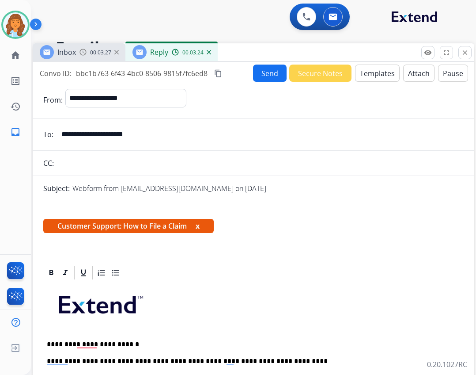
click at [264, 77] on button "Send" at bounding box center [270, 72] width 34 height 17
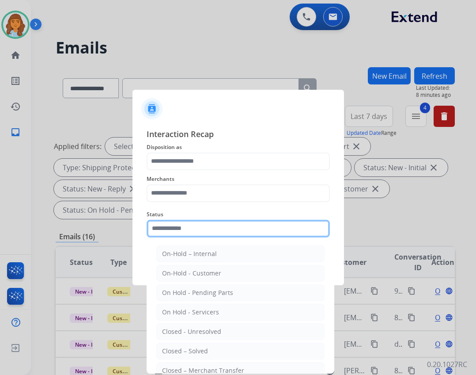
click at [232, 224] on input "text" at bounding box center [238, 228] width 183 height 18
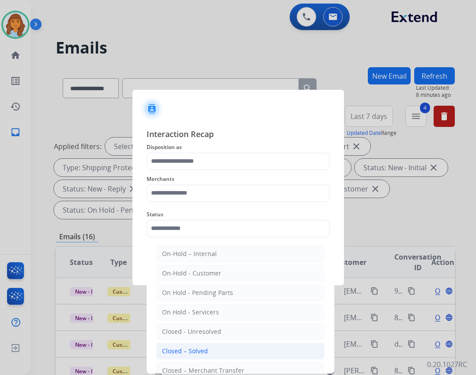
click at [183, 353] on div "Closed – Solved" at bounding box center [185, 350] width 46 height 9
type input "**********"
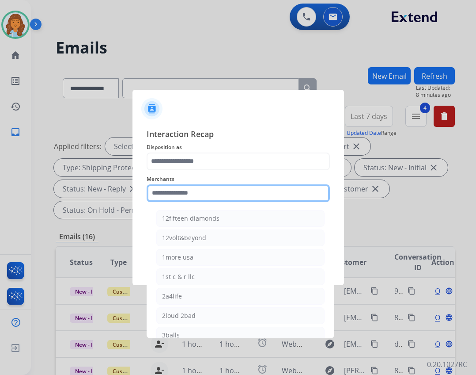
click at [174, 197] on input "text" at bounding box center [238, 193] width 183 height 18
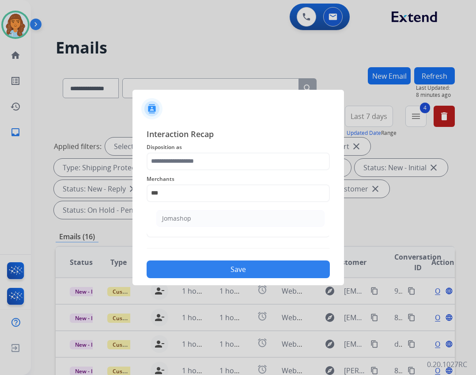
click at [197, 211] on li "Jomashop" at bounding box center [240, 218] width 168 height 17
type input "********"
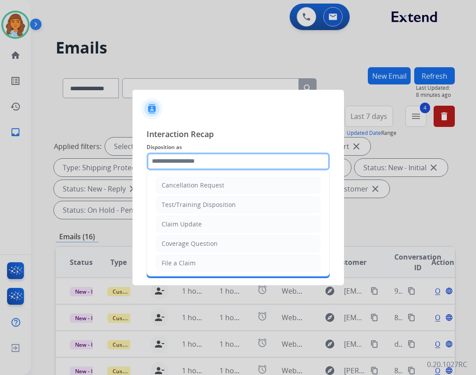
click at [190, 161] on input "text" at bounding box center [238, 161] width 183 height 18
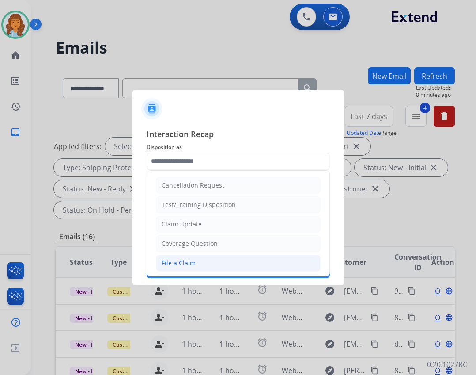
click at [192, 262] on div "File a Claim" at bounding box center [179, 262] width 34 height 9
type input "**********"
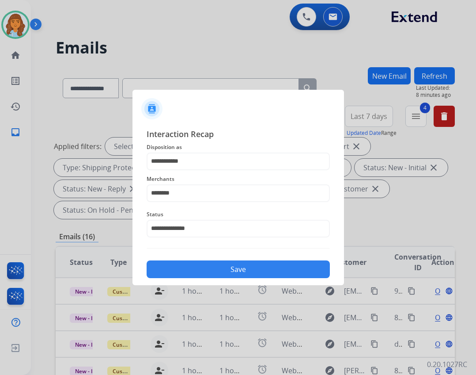
click at [208, 262] on button "Save" at bounding box center [238, 269] width 183 height 18
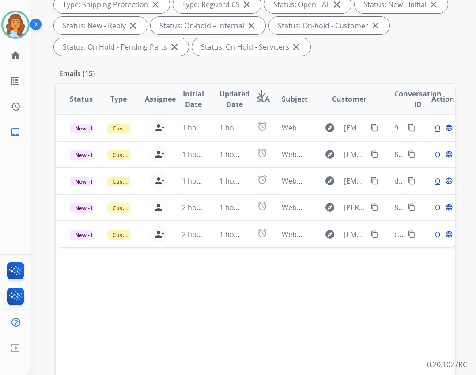
scroll to position [213, 0]
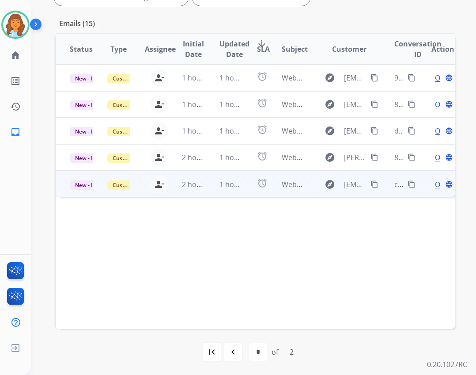
click at [283, 173] on td "Webform from poudelmonisha4@gmail.com on 08/27/2025" at bounding box center [287, 183] width 38 height 26
click at [435, 181] on span "Open" at bounding box center [444, 183] width 18 height 11
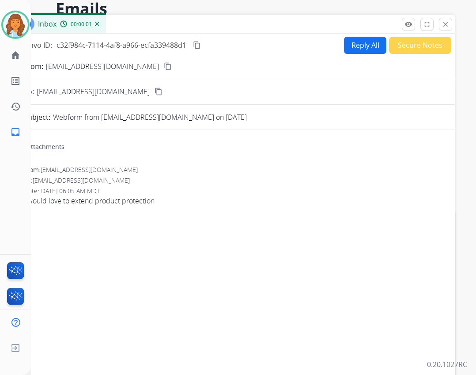
scroll to position [0, 0]
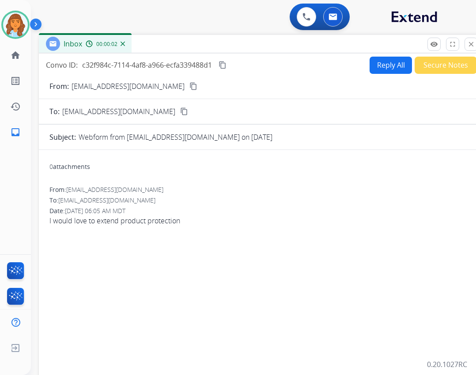
drag, startPoint x: 241, startPoint y: 55, endPoint x: 266, endPoint y: 33, distance: 33.8
click at [266, 35] on div "Inbox 00:00:02" at bounding box center [260, 44] width 442 height 19
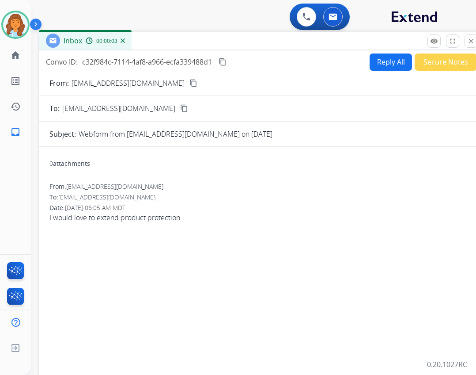
click at [386, 61] on button "Reply All" at bounding box center [391, 61] width 42 height 17
select select "**********"
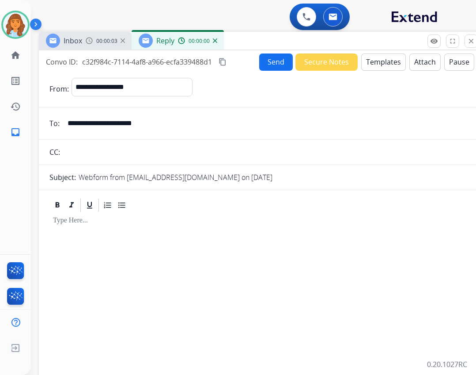
click at [386, 58] on button "Templates" at bounding box center [383, 61] width 45 height 17
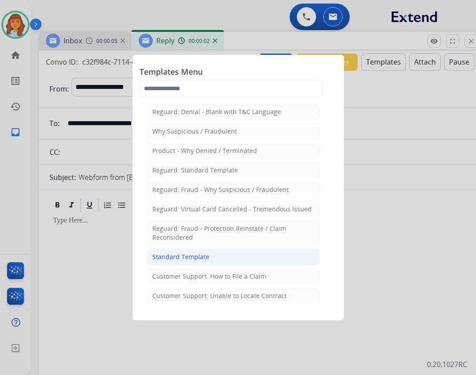
click at [238, 258] on li "Standard Template" at bounding box center [234, 256] width 174 height 17
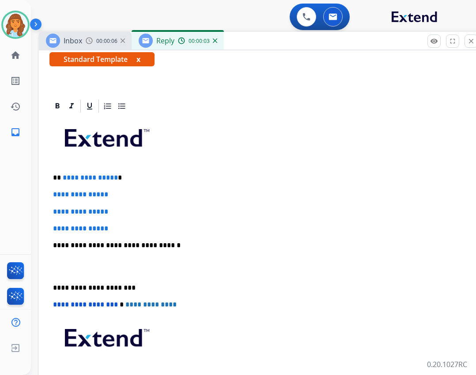
scroll to position [177, 0]
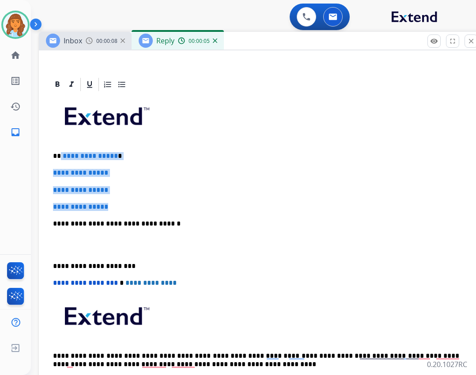
drag, startPoint x: 61, startPoint y: 155, endPoint x: 113, endPoint y: 202, distance: 70.4
click at [113, 202] on div "**********" at bounding box center [259, 244] width 420 height 304
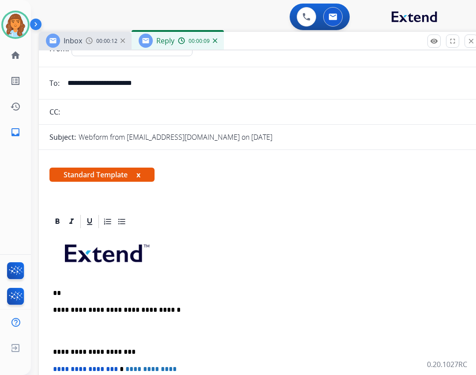
scroll to position [0, 0]
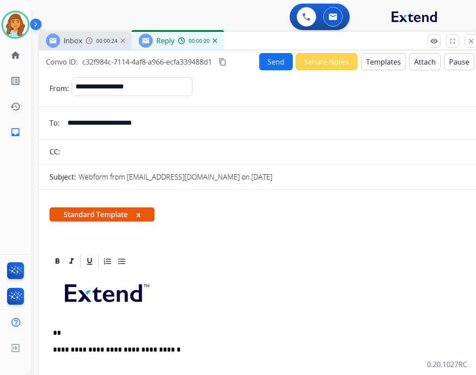
drag, startPoint x: 66, startPoint y: 123, endPoint x: 164, endPoint y: 130, distance: 97.9
click at [164, 130] on input "**********" at bounding box center [266, 123] width 408 height 18
click at [76, 330] on p "**" at bounding box center [256, 333] width 406 height 8
click at [107, 333] on p "**********" at bounding box center [256, 333] width 406 height 8
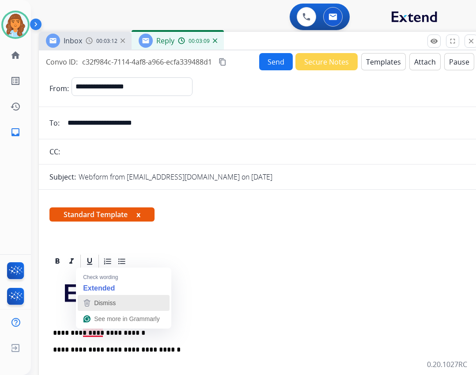
click at [121, 306] on div "Dismiss" at bounding box center [124, 302] width 84 height 13
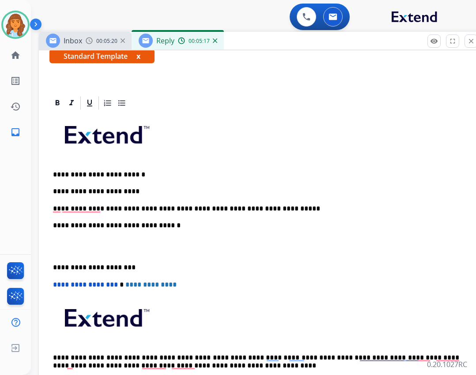
scroll to position [160, 0]
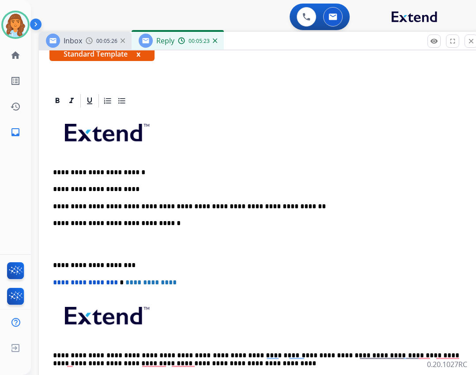
click at [53, 261] on p "**********" at bounding box center [256, 265] width 406 height 8
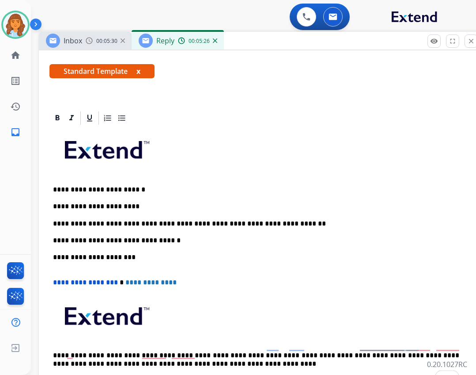
scroll to position [135, 0]
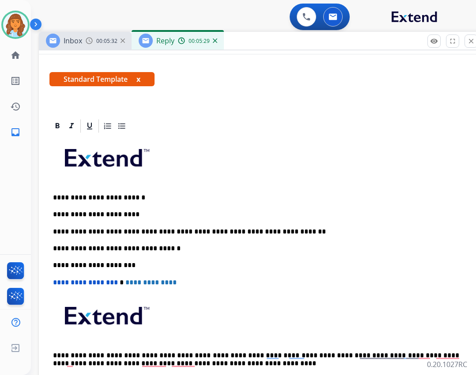
click at [102, 229] on p "**********" at bounding box center [256, 231] width 406 height 8
click at [106, 232] on p "**********" at bounding box center [256, 231] width 406 height 8
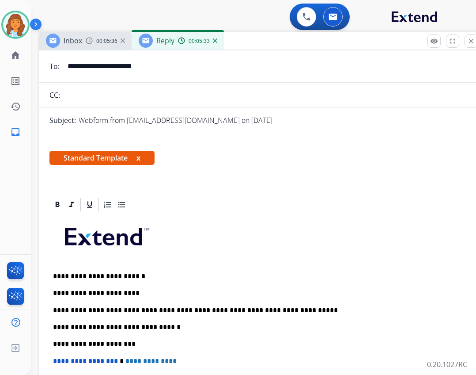
scroll to position [0, 0]
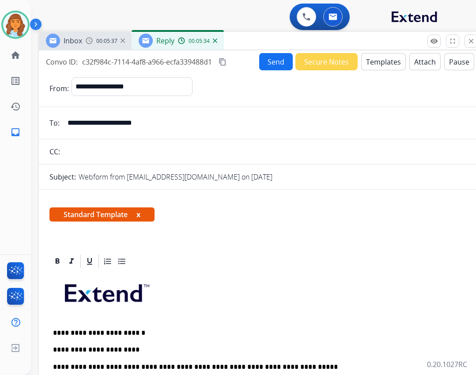
click at [267, 67] on button "Send" at bounding box center [276, 61] width 34 height 17
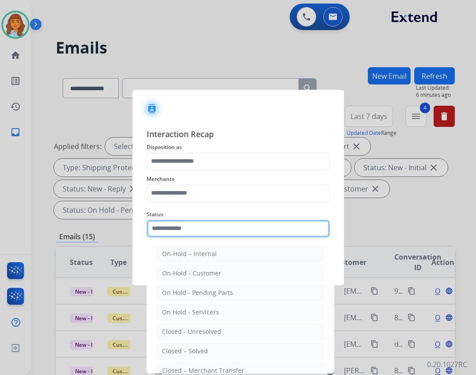
click at [228, 233] on input "text" at bounding box center [238, 228] width 183 height 18
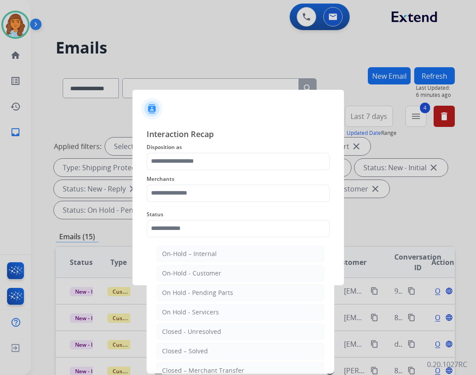
drag, startPoint x: 189, startPoint y: 351, endPoint x: 190, endPoint y: 331, distance: 19.9
click at [189, 350] on div "Closed – Solved" at bounding box center [185, 350] width 46 height 9
type input "**********"
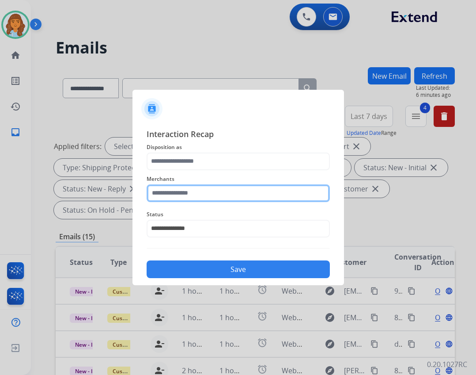
click at [168, 193] on input "text" at bounding box center [238, 193] width 183 height 18
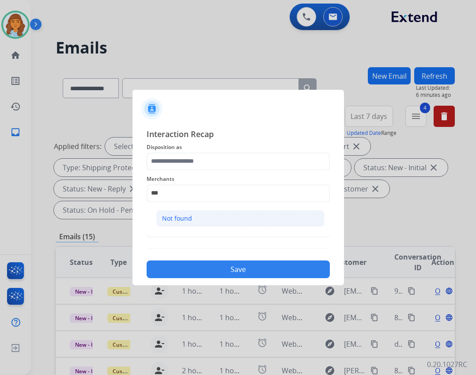
click at [251, 213] on li "Not found" at bounding box center [240, 218] width 168 height 17
type input "*********"
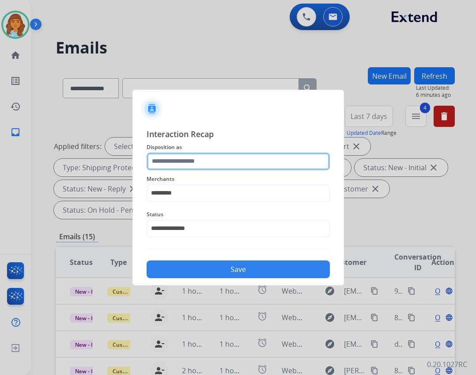
click at [242, 157] on input "text" at bounding box center [238, 161] width 183 height 18
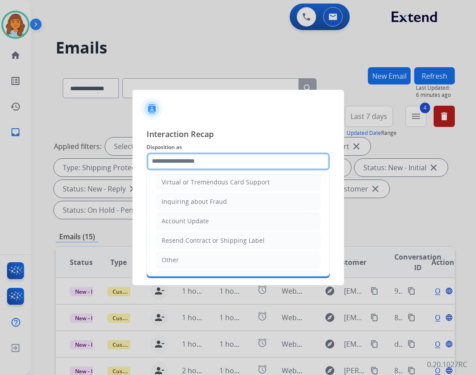
scroll to position [138, 0]
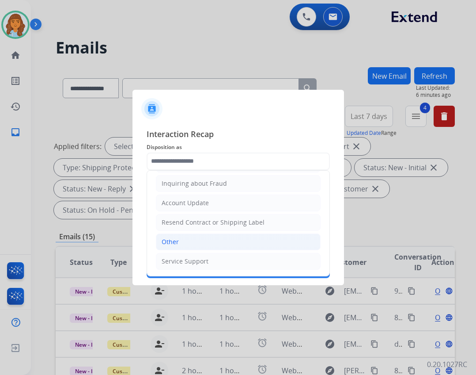
click at [176, 243] on div "Other" at bounding box center [170, 241] width 17 height 9
type input "*****"
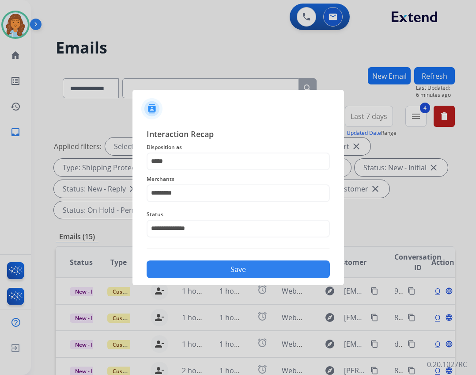
click at [187, 274] on button "Save" at bounding box center [238, 269] width 183 height 18
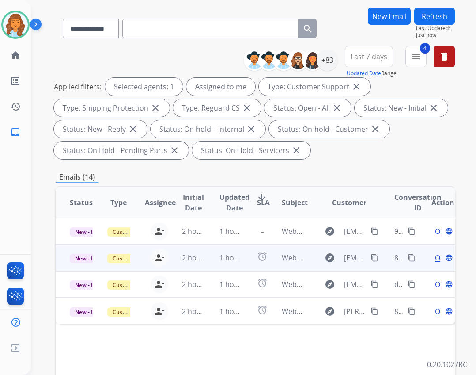
scroll to position [44, 0]
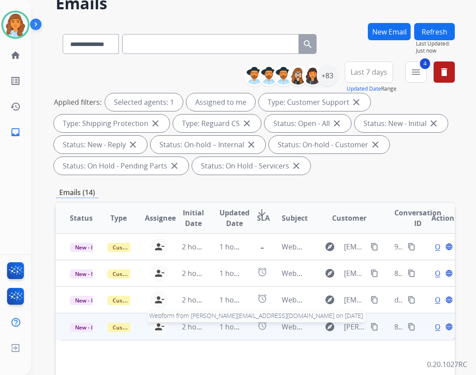
click at [288, 330] on span "Webform from sharday.harmon11@gmail.com on 08/27/2025" at bounding box center [409, 327] width 255 height 10
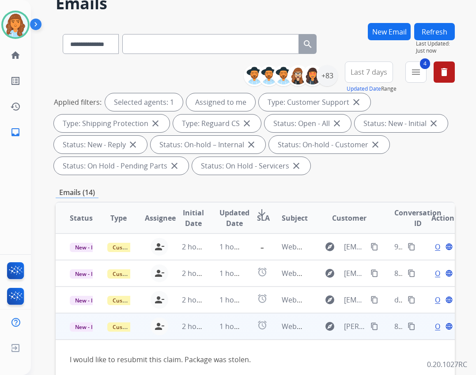
click at [435, 322] on span "Open" at bounding box center [444, 326] width 18 height 11
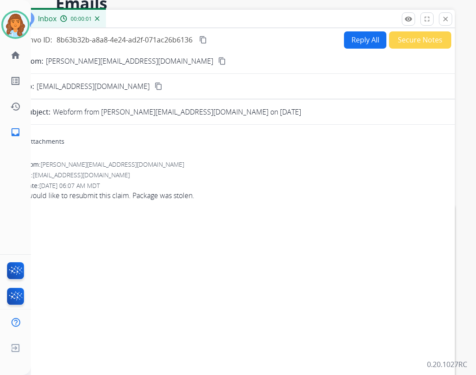
click at [348, 38] on button "Reply All" at bounding box center [365, 39] width 42 height 17
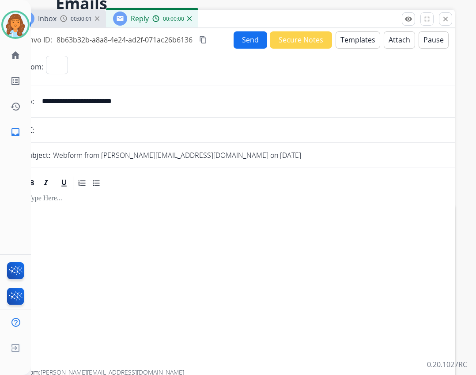
select select "**********"
click at [350, 36] on button "Templates" at bounding box center [358, 39] width 45 height 17
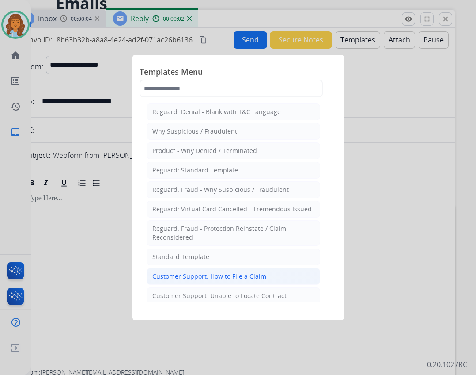
click at [229, 269] on li "Customer Support: How to File a Claim" at bounding box center [234, 276] width 174 height 17
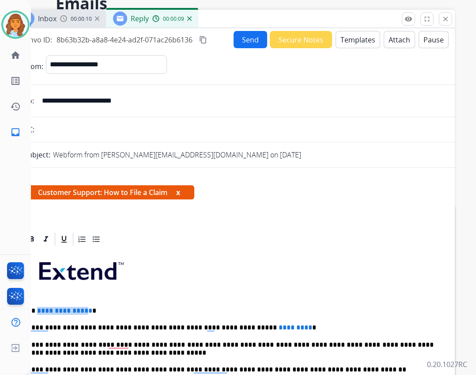
drag, startPoint x: 36, startPoint y: 310, endPoint x: 86, endPoint y: 309, distance: 49.5
click at [86, 309] on span "**********" at bounding box center [64, 310] width 55 height 7
click at [39, 312] on p "** * *" at bounding box center [230, 310] width 406 height 8
click at [46, 308] on p "**" at bounding box center [230, 310] width 406 height 8
drag, startPoint x: 230, startPoint y: 329, endPoint x: 268, endPoint y: 328, distance: 37.6
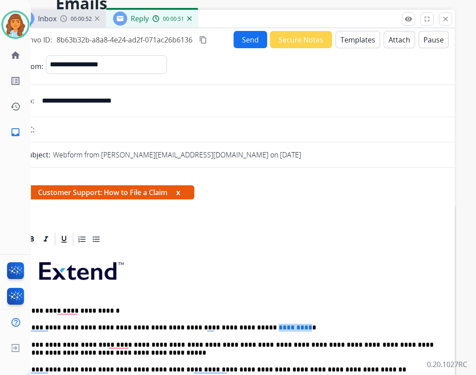
click at [279, 328] on span "*********" at bounding box center [296, 327] width 34 height 7
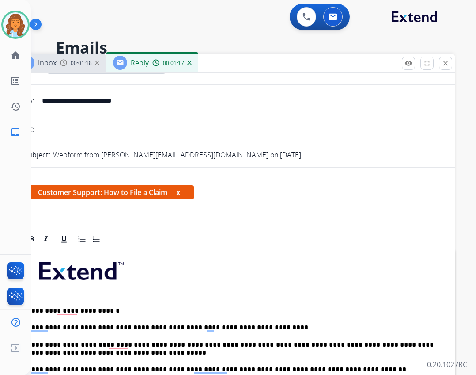
scroll to position [0, 0]
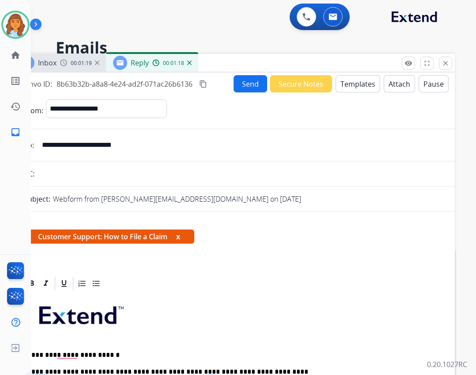
click at [250, 89] on button "Send" at bounding box center [251, 83] width 34 height 17
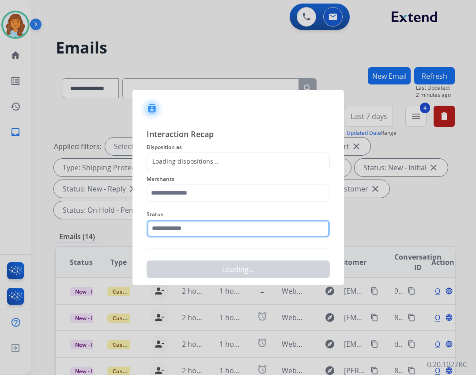
click at [170, 222] on input "text" at bounding box center [238, 228] width 183 height 18
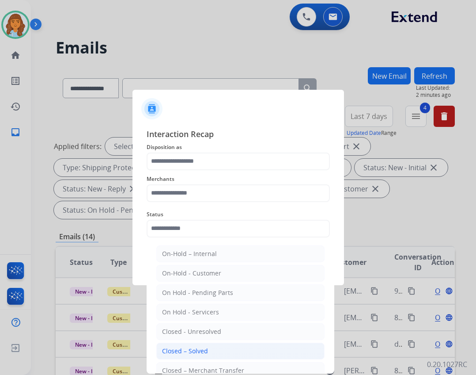
click at [231, 347] on li "Closed – Solved" at bounding box center [240, 350] width 168 height 17
type input "**********"
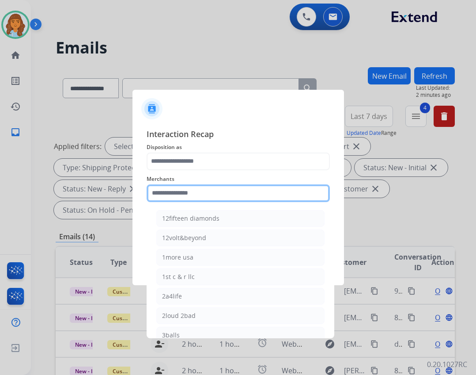
click at [226, 194] on input "text" at bounding box center [238, 193] width 183 height 18
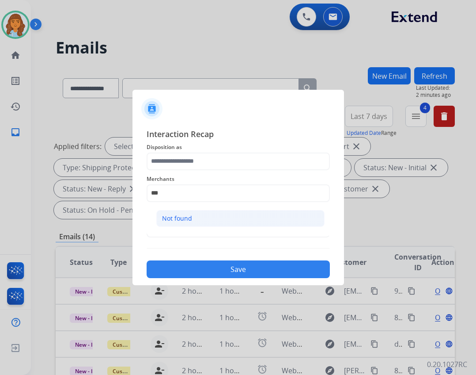
click at [207, 221] on li "Not found" at bounding box center [240, 218] width 168 height 17
type input "*********"
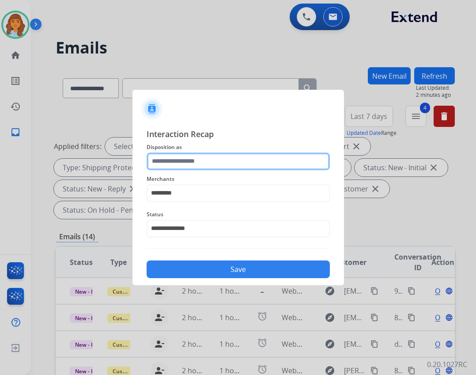
click at [182, 158] on input "text" at bounding box center [238, 161] width 183 height 18
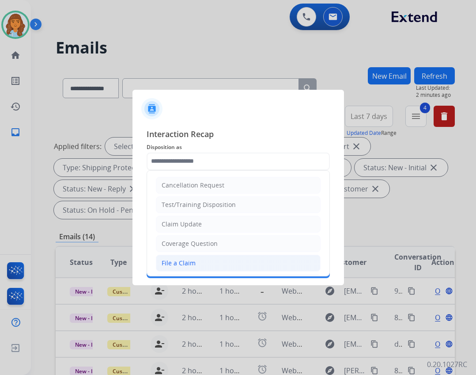
click at [173, 260] on div "File a Claim" at bounding box center [179, 262] width 34 height 9
type input "**********"
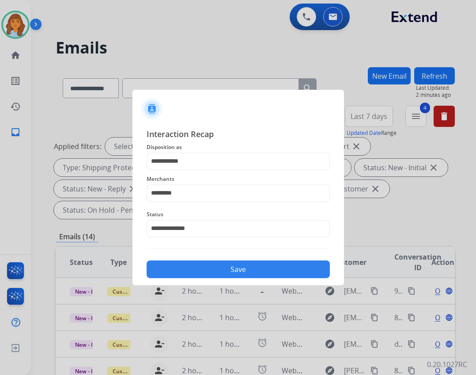
click at [192, 260] on div "Save" at bounding box center [238, 266] width 183 height 23
click at [197, 270] on button "Save" at bounding box center [238, 269] width 183 height 18
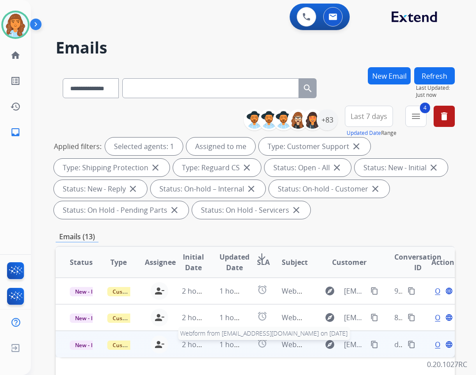
click at [287, 348] on span "Webform from amberddaust@gmail.com on 08/27/2025" at bounding box center [382, 344] width 200 height 10
click at [291, 342] on span "Webform from amberddaust@gmail.com on 08/27/2025" at bounding box center [382, 344] width 200 height 10
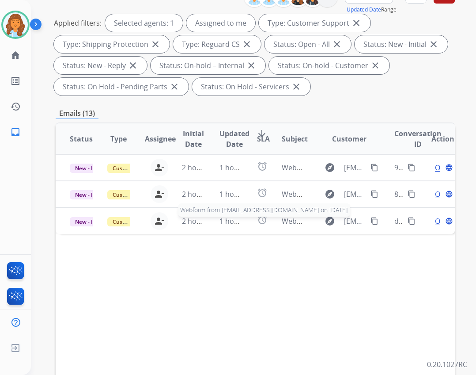
scroll to position [132, 0]
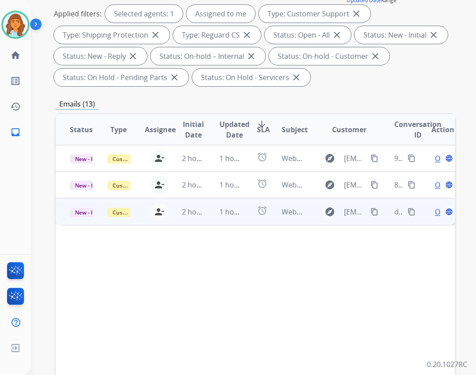
click at [268, 216] on td "Webform from amberddaust@gmail.com on 08/27/2025" at bounding box center [287, 211] width 38 height 26
click at [408, 210] on mat-icon "content_copy" at bounding box center [412, 211] width 8 height 8
click at [371, 213] on mat-icon "content_copy" at bounding box center [375, 211] width 8 height 8
click at [435, 209] on span "Open" at bounding box center [444, 211] width 18 height 11
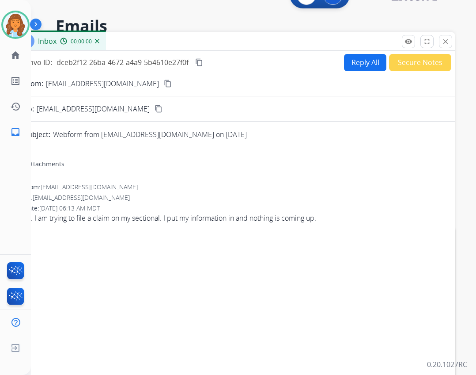
scroll to position [0, 0]
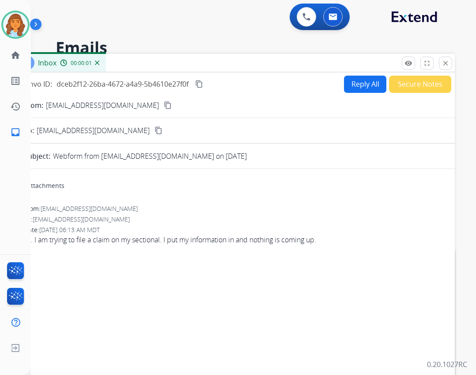
click at [346, 77] on button "Reply All" at bounding box center [365, 84] width 42 height 17
select select "**********"
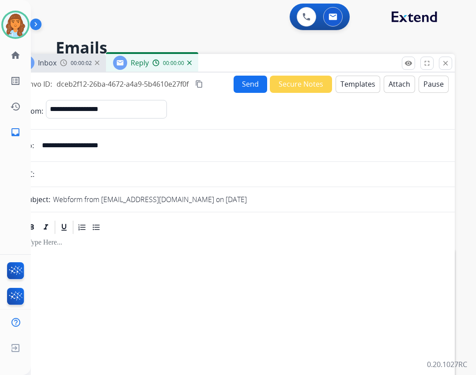
click at [336, 87] on button "Templates" at bounding box center [358, 84] width 45 height 17
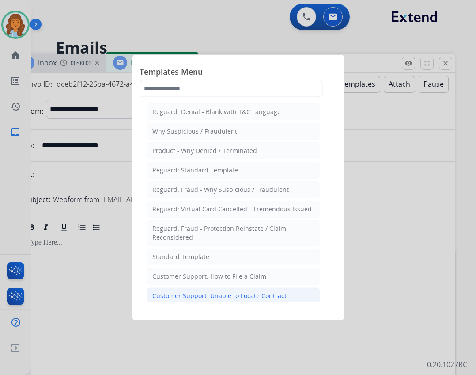
click at [278, 297] on div "Customer Support: Unable to Locate Contract" at bounding box center [219, 295] width 134 height 9
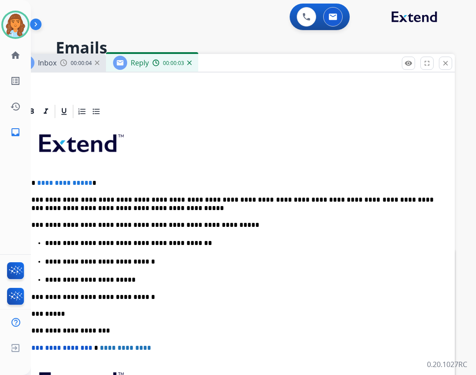
scroll to position [177, 0]
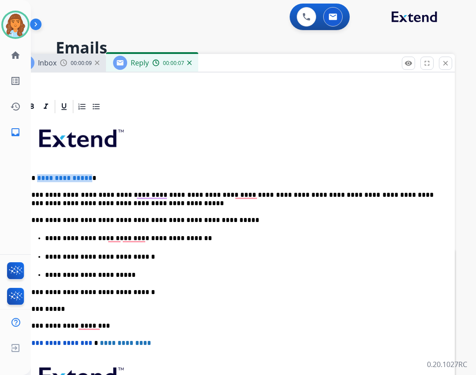
drag, startPoint x: 37, startPoint y: 175, endPoint x: 87, endPoint y: 178, distance: 50.8
click at [87, 178] on p "**********" at bounding box center [230, 178] width 406 height 8
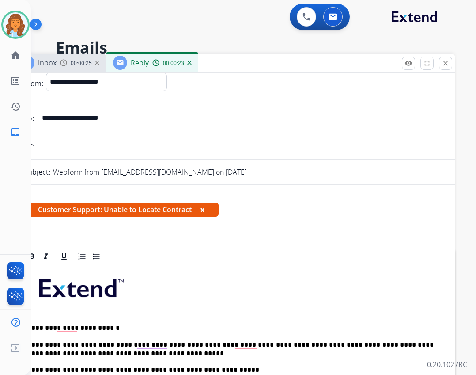
scroll to position [0, 0]
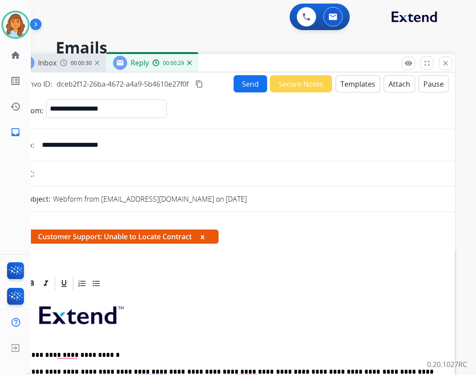
click at [253, 84] on button "Send" at bounding box center [251, 83] width 34 height 17
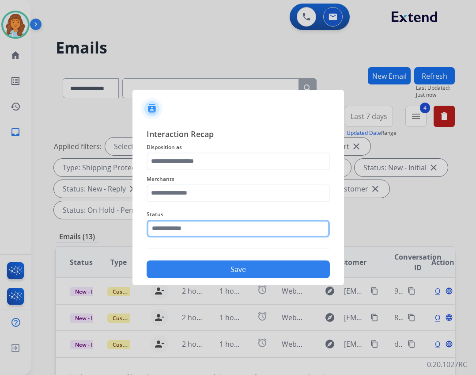
click at [252, 233] on input "text" at bounding box center [238, 228] width 183 height 18
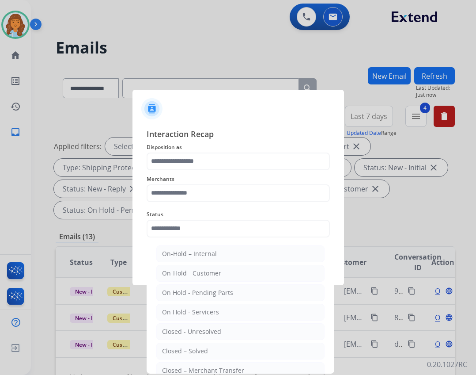
click at [198, 353] on div "Closed – Solved" at bounding box center [185, 350] width 46 height 9
type input "**********"
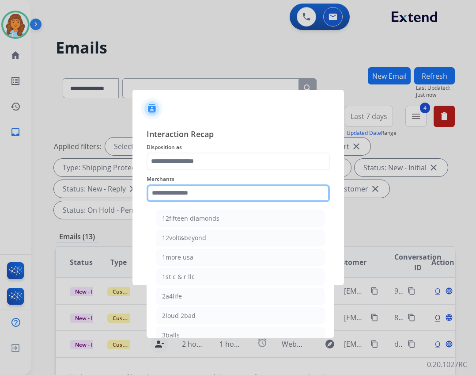
click at [169, 195] on input "text" at bounding box center [238, 193] width 183 height 18
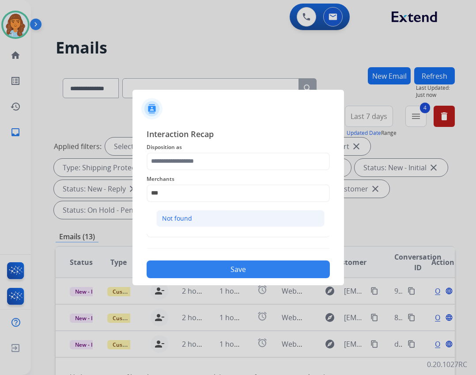
click at [178, 219] on div "Not found" at bounding box center [177, 218] width 30 height 9
type input "*********"
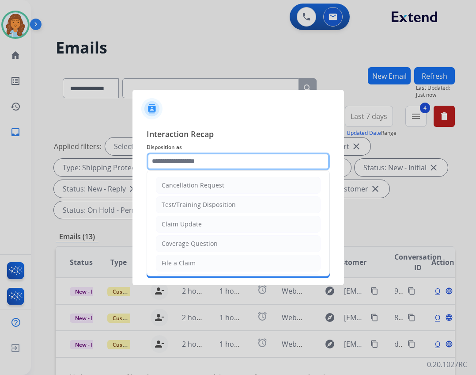
click at [212, 162] on input "text" at bounding box center [238, 161] width 183 height 18
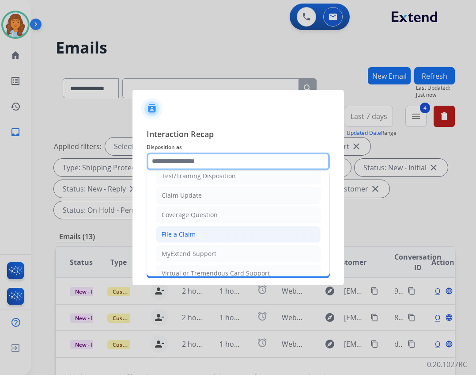
scroll to position [44, 0]
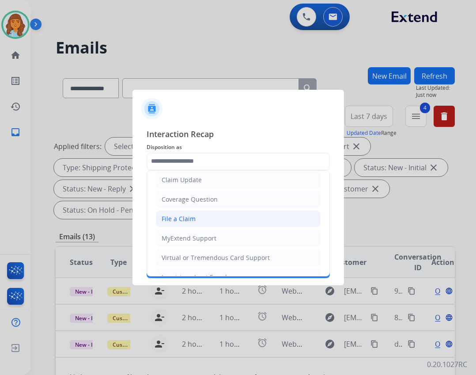
click at [219, 212] on li "File a Claim" at bounding box center [238, 218] width 165 height 17
type input "**********"
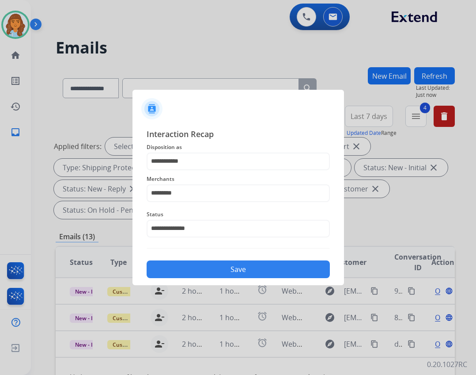
click at [208, 264] on button "Save" at bounding box center [238, 269] width 183 height 18
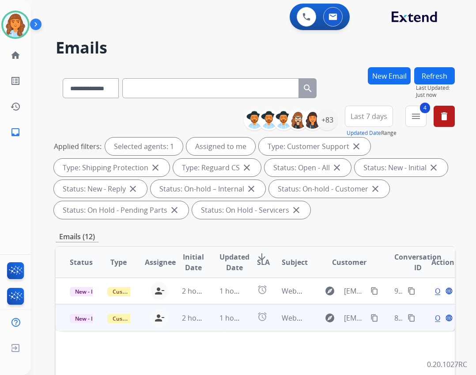
click at [219, 312] on div "1 hour ago" at bounding box center [230, 317] width 23 height 11
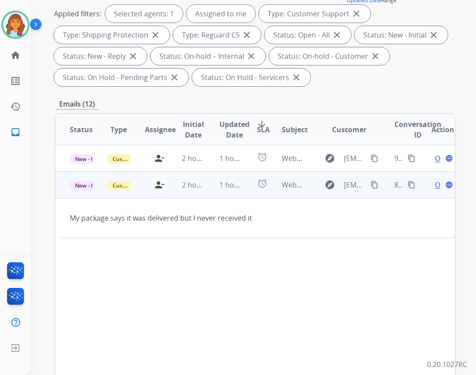
click at [435, 184] on span "Open" at bounding box center [444, 184] width 18 height 11
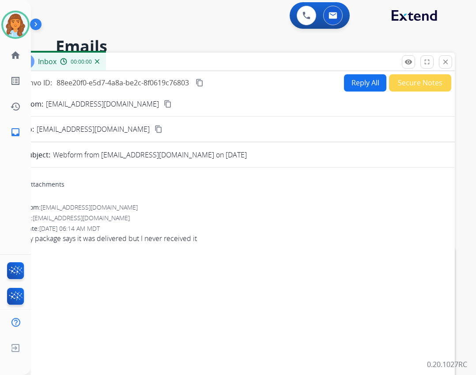
scroll to position [0, 0]
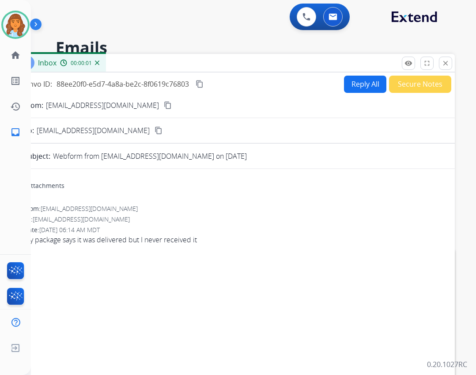
click at [354, 85] on button "Reply All" at bounding box center [365, 84] width 42 height 17
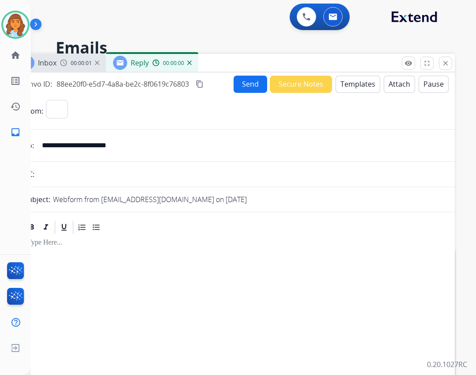
select select "**********"
click at [336, 80] on button "Templates" at bounding box center [358, 84] width 45 height 17
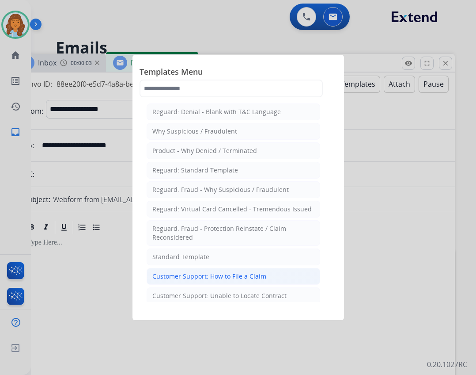
click at [189, 274] on div "Customer Support: How to File a Claim" at bounding box center [209, 276] width 114 height 9
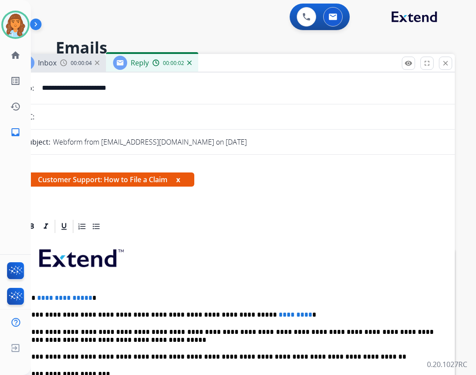
scroll to position [132, 0]
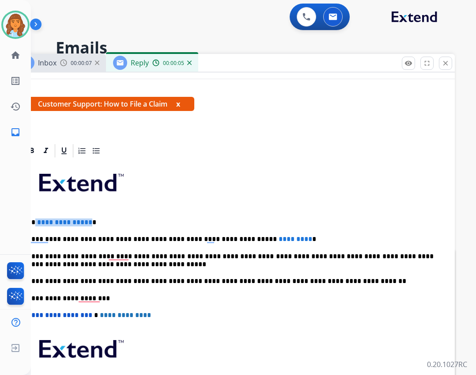
drag, startPoint x: 36, startPoint y: 221, endPoint x: 95, endPoint y: 219, distance: 59.7
click at [88, 220] on p "**********" at bounding box center [230, 222] width 406 height 8
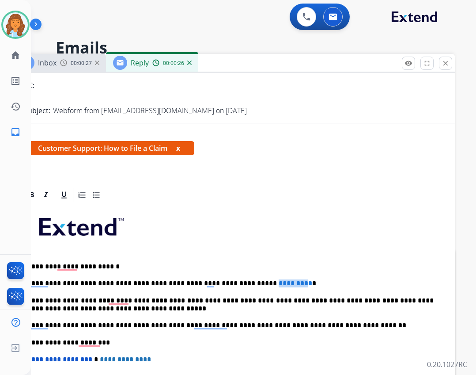
drag, startPoint x: 230, startPoint y: 281, endPoint x: 267, endPoint y: 284, distance: 37.3
click at [267, 284] on p "**********" at bounding box center [230, 283] width 406 height 8
click at [279, 284] on span "*********" at bounding box center [296, 283] width 34 height 7
drag, startPoint x: 268, startPoint y: 281, endPoint x: 231, endPoint y: 279, distance: 37.6
click at [231, 279] on p "**********" at bounding box center [230, 283] width 406 height 8
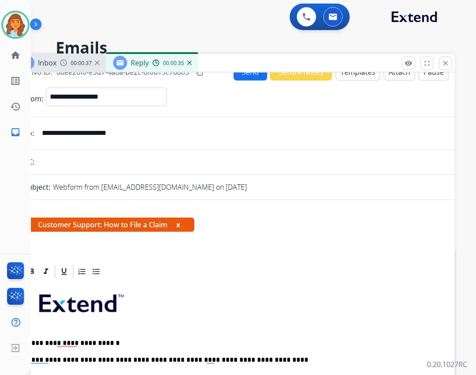
scroll to position [0, 0]
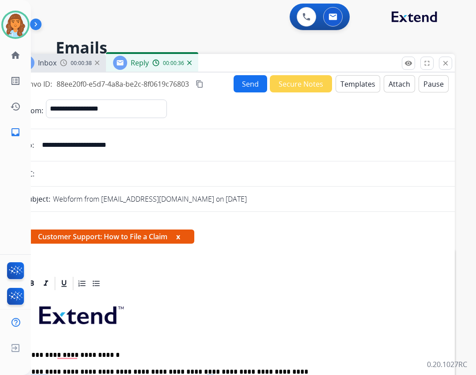
click at [245, 77] on button "Send" at bounding box center [251, 83] width 34 height 17
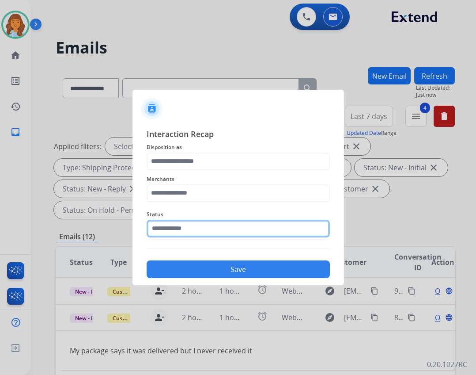
click at [216, 237] on input "text" at bounding box center [238, 228] width 183 height 18
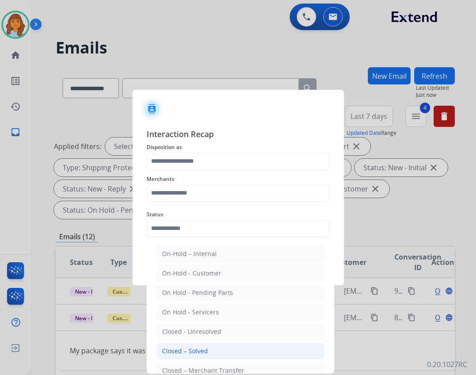
click at [193, 348] on div "Closed – Solved" at bounding box center [185, 350] width 46 height 9
type input "**********"
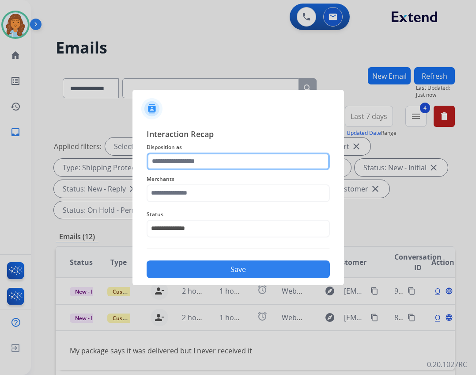
click at [190, 166] on input "text" at bounding box center [238, 161] width 183 height 18
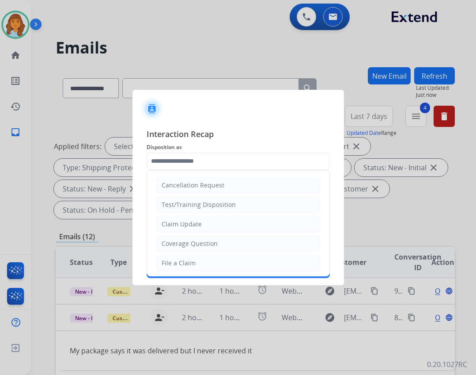
click at [192, 263] on div "File a Claim" at bounding box center [179, 262] width 34 height 9
type input "**********"
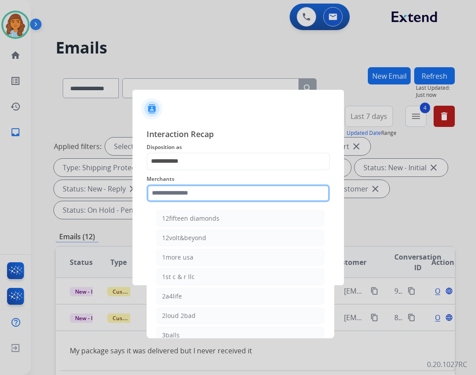
click at [177, 187] on input "text" at bounding box center [238, 193] width 183 height 18
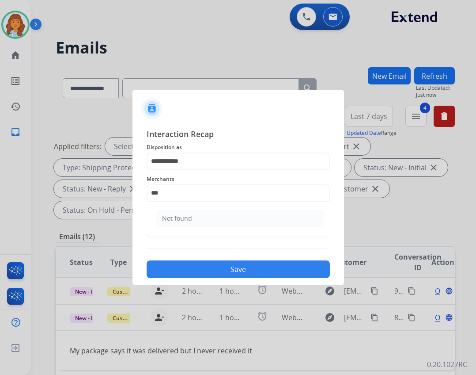
drag, startPoint x: 201, startPoint y: 211, endPoint x: 191, endPoint y: 219, distance: 13.5
click at [199, 211] on li "Not found" at bounding box center [240, 218] width 168 height 17
type input "*********"
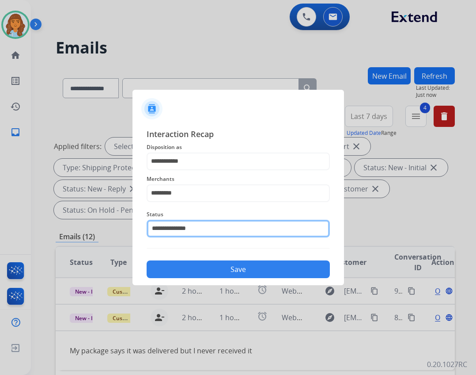
click at [191, 222] on input "**********" at bounding box center [238, 228] width 183 height 18
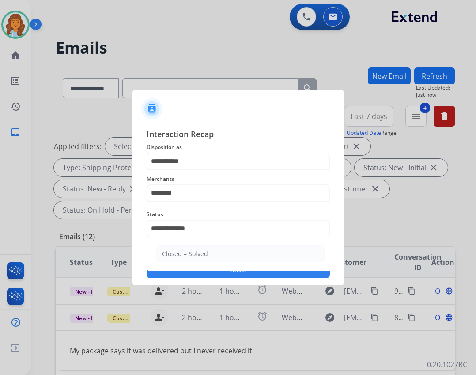
click at [218, 274] on button "Save" at bounding box center [238, 269] width 183 height 18
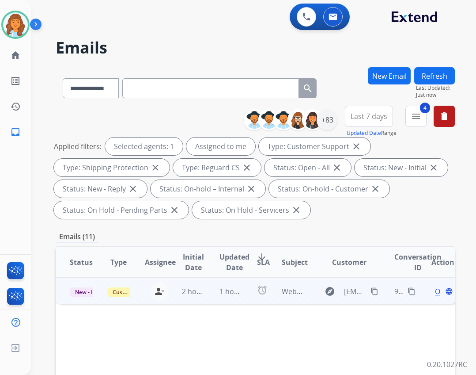
click at [283, 284] on td "Webform from Michalstraus26@gmail.com on 08/27/2025" at bounding box center [287, 290] width 38 height 26
click at [371, 287] on mat-icon "content_copy" at bounding box center [375, 291] width 8 height 8
click at [435, 293] on span "Open" at bounding box center [444, 290] width 18 height 11
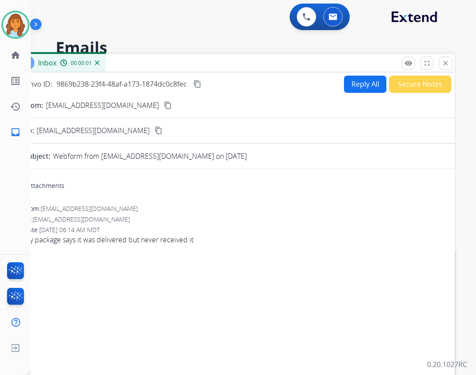
click at [372, 90] on button "Reply All" at bounding box center [365, 84] width 42 height 17
select select "**********"
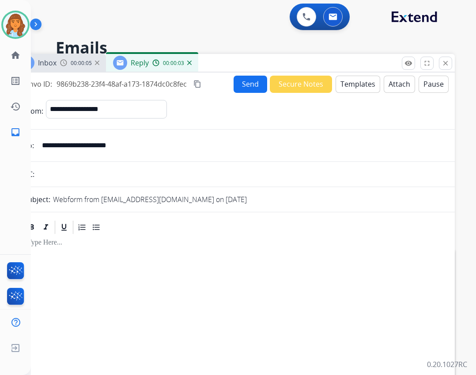
click at [338, 92] on button "Templates" at bounding box center [358, 84] width 45 height 17
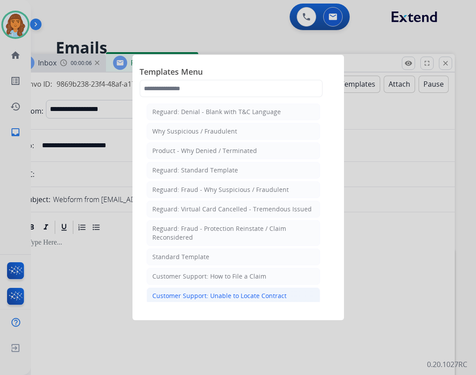
click at [244, 291] on li "Customer Support: Unable to Locate Contract" at bounding box center [234, 295] width 174 height 17
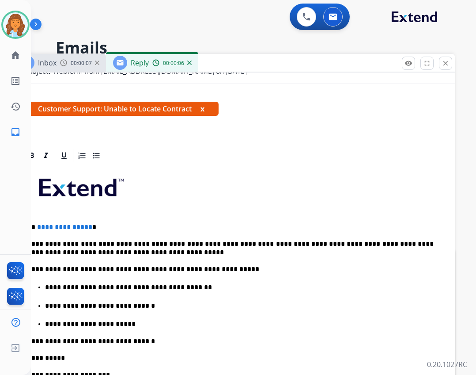
scroll to position [132, 0]
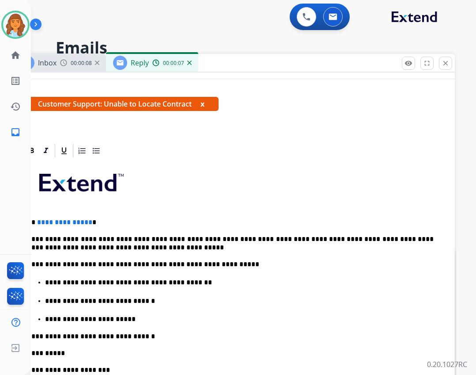
click at [37, 226] on div "**********" at bounding box center [234, 330] width 420 height 342
drag, startPoint x: 37, startPoint y: 219, endPoint x: 88, endPoint y: 226, distance: 52.0
click at [88, 226] on p "**********" at bounding box center [230, 222] width 406 height 8
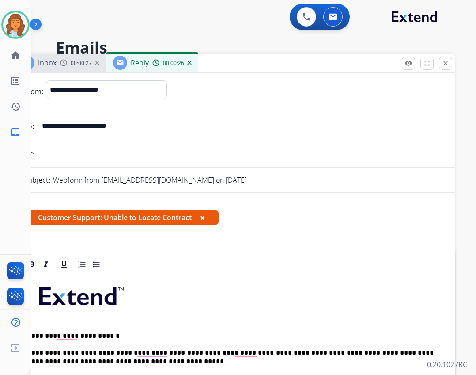
scroll to position [0, 0]
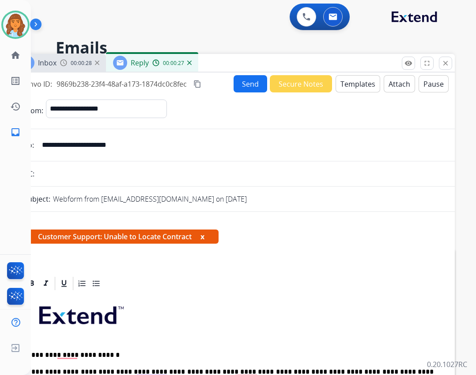
click at [262, 88] on div "Send Secure Notes Templates Attach Pause" at bounding box center [341, 83] width 215 height 17
click at [234, 83] on button "Send" at bounding box center [251, 83] width 34 height 17
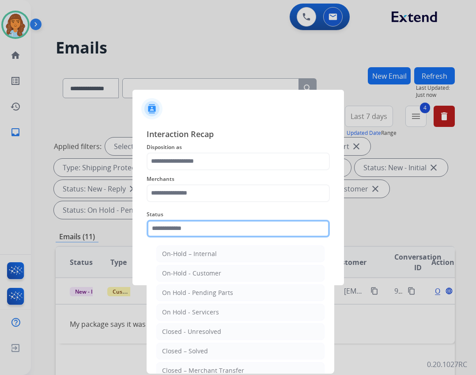
click at [167, 226] on input "text" at bounding box center [238, 228] width 183 height 18
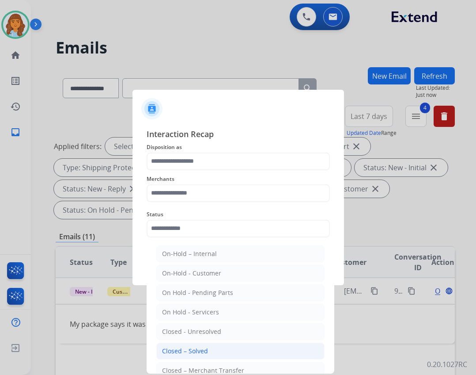
click at [181, 352] on div "Closed – Solved" at bounding box center [185, 350] width 46 height 9
type input "**********"
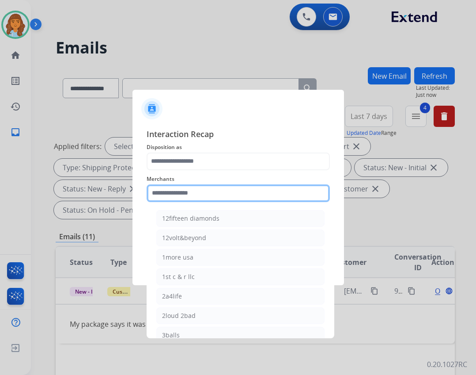
click at [190, 193] on input "text" at bounding box center [238, 193] width 183 height 18
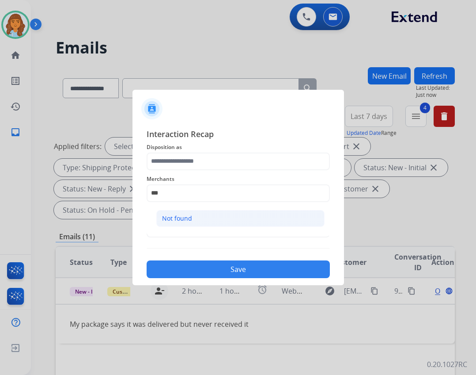
click at [201, 220] on li "Not found" at bounding box center [240, 218] width 168 height 17
type input "*********"
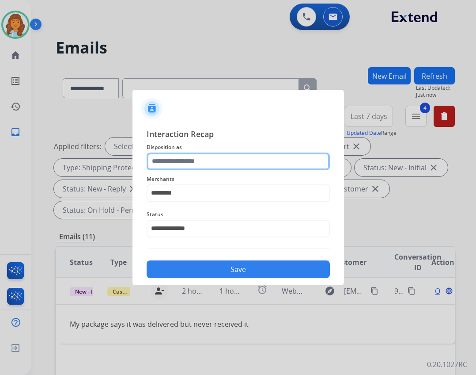
click at [213, 159] on input "text" at bounding box center [238, 161] width 183 height 18
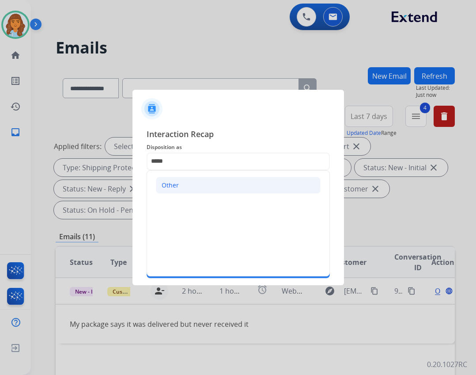
click at [182, 177] on li "Other" at bounding box center [238, 185] width 165 height 17
type input "*****"
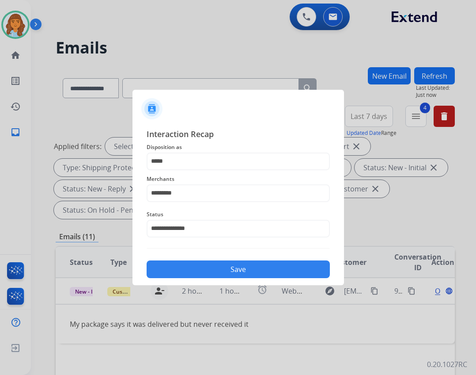
click at [220, 269] on button "Save" at bounding box center [238, 269] width 183 height 18
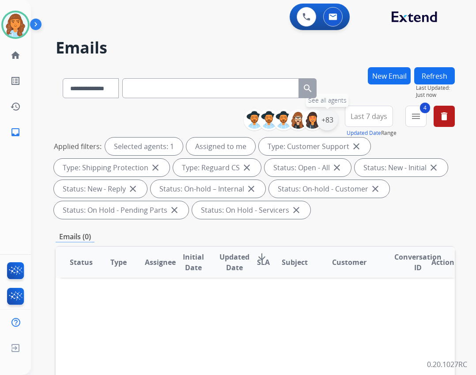
click at [324, 116] on div "+83" at bounding box center [327, 119] width 21 height 21
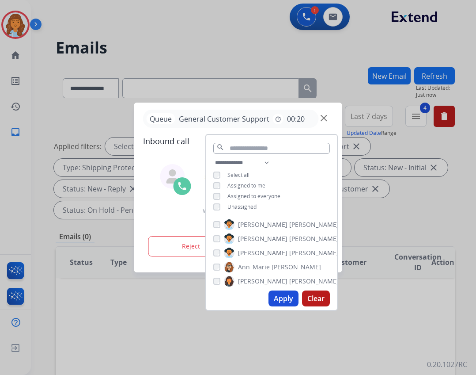
click at [274, 298] on button "Apply" at bounding box center [284, 298] width 30 height 16
select select "*"
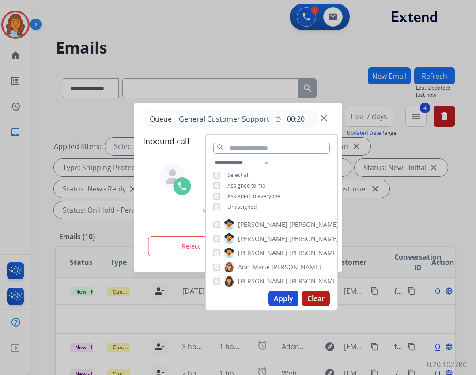
click at [405, 233] on div at bounding box center [238, 187] width 476 height 375
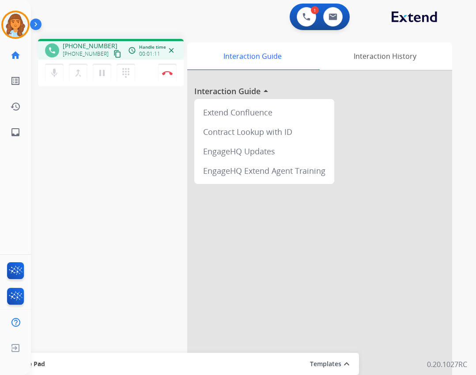
click at [113, 54] on mat-icon "content_copy" at bounding box center [117, 54] width 8 height 8
click at [174, 75] on button "Disconnect" at bounding box center [167, 73] width 19 height 19
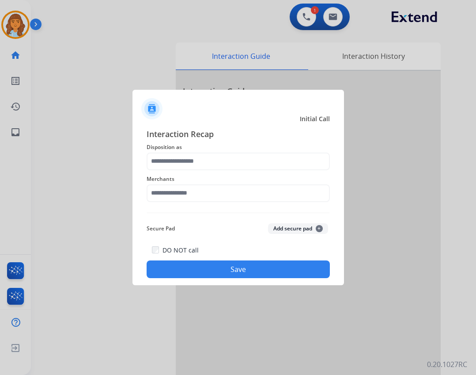
click at [229, 202] on div "Merchants" at bounding box center [238, 187] width 183 height 35
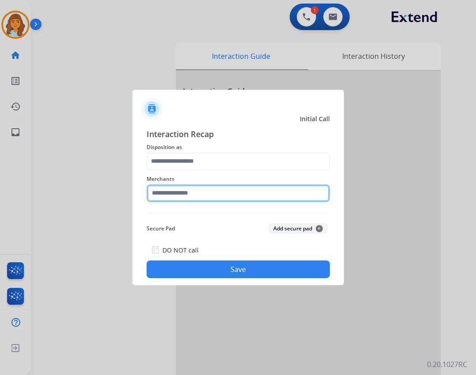
click at [229, 200] on input "text" at bounding box center [238, 193] width 183 height 18
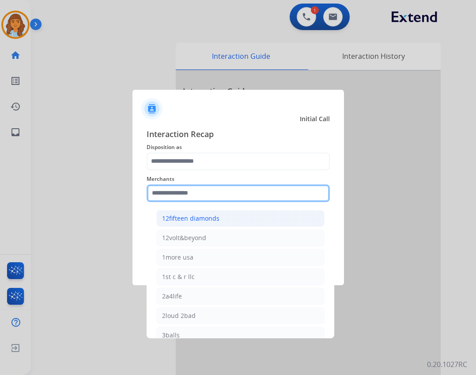
type input "*"
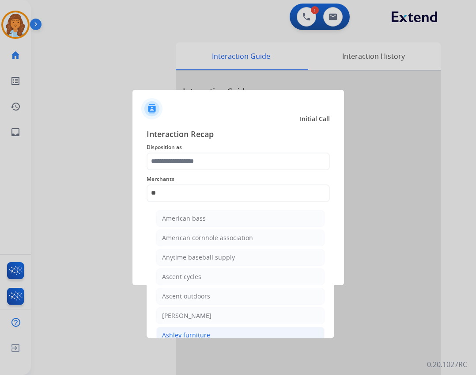
click at [213, 337] on li "Ashley furniture" at bounding box center [240, 334] width 168 height 17
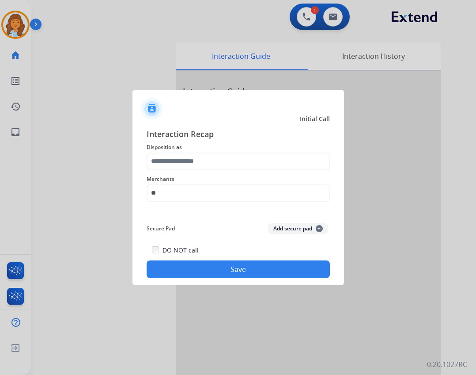
type input "**********"
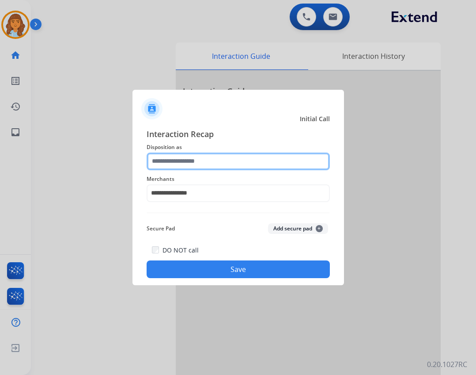
click at [277, 164] on input "text" at bounding box center [238, 161] width 183 height 18
click at [246, 165] on input "text" at bounding box center [238, 161] width 183 height 18
click at [194, 166] on input "text" at bounding box center [238, 161] width 183 height 18
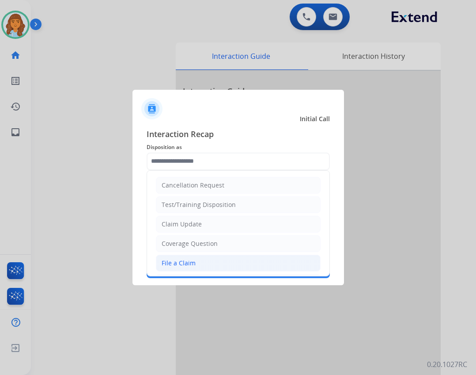
click at [203, 268] on li "File a Claim" at bounding box center [238, 262] width 165 height 17
type input "**********"
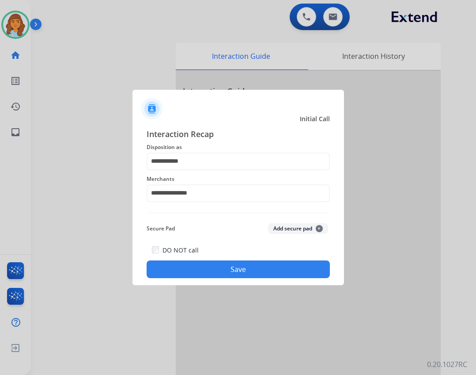
click at [236, 275] on button "Save" at bounding box center [238, 269] width 183 height 18
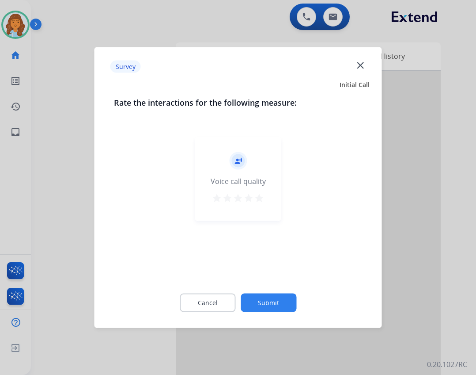
click at [267, 305] on button "Submit" at bounding box center [269, 302] width 56 height 19
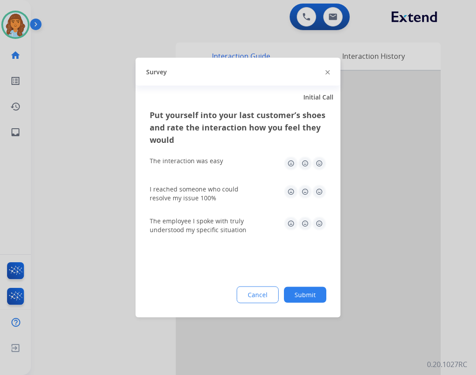
click at [301, 294] on button "Submit" at bounding box center [305, 295] width 42 height 16
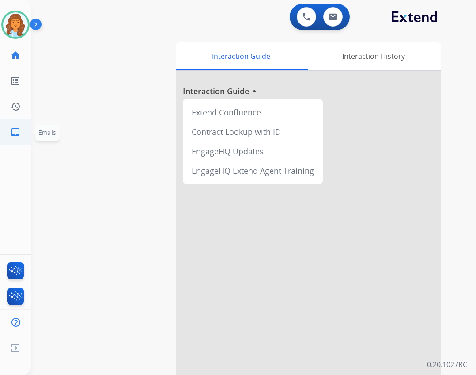
click at [26, 135] on link "inbox Emails" at bounding box center [15, 132] width 25 height 25
select select "**********"
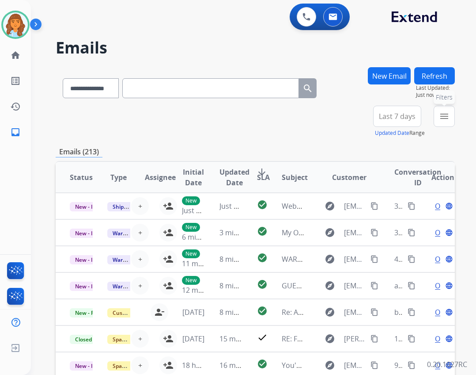
click at [440, 123] on button "menu Filters" at bounding box center [444, 116] width 21 height 21
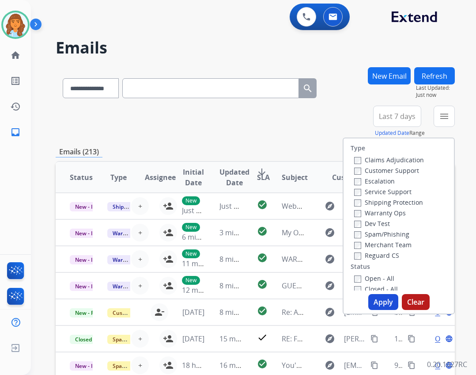
click at [366, 278] on label "Open - All" at bounding box center [374, 278] width 40 height 8
click at [366, 192] on label "Service Support" at bounding box center [382, 191] width 57 height 8
click at [364, 203] on label "Shipping Protection" at bounding box center [388, 202] width 69 height 8
click at [363, 193] on label "Service Support" at bounding box center [382, 191] width 57 height 8
click at [367, 174] on div "Customer Support" at bounding box center [389, 170] width 70 height 11
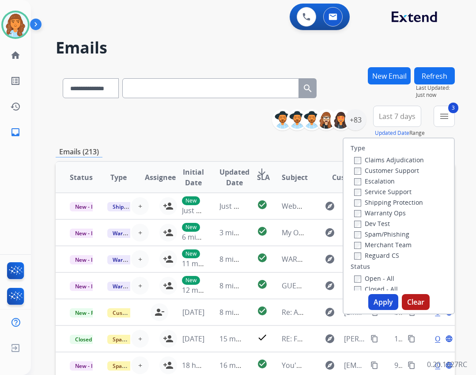
click at [367, 170] on label "Customer Support" at bounding box center [386, 170] width 65 height 8
click at [371, 300] on button "Apply" at bounding box center [383, 302] width 30 height 16
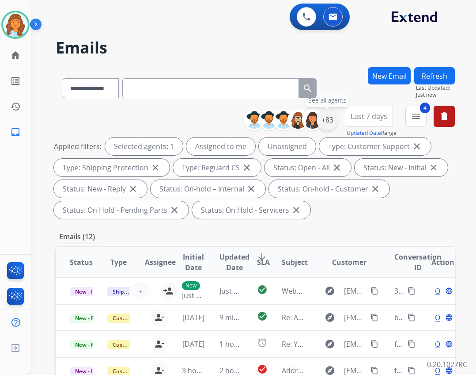
click at [334, 122] on div "+83" at bounding box center [327, 119] width 21 height 21
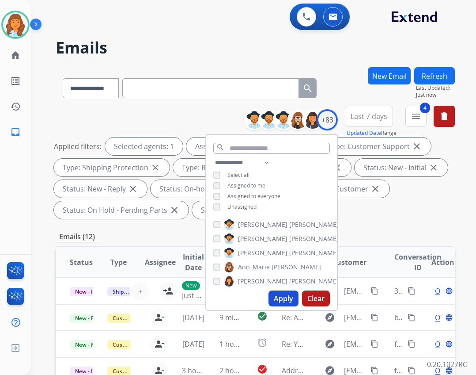
click at [252, 206] on span "Unassigned" at bounding box center [241, 207] width 29 height 8
drag, startPoint x: 276, startPoint y: 296, endPoint x: 276, endPoint y: 292, distance: 4.5
click at [276, 296] on button "Apply" at bounding box center [284, 298] width 30 height 16
click at [369, 217] on div "Applied filters: Selected agents: 1 Assigned to me Type: Customer Support close…" at bounding box center [253, 177] width 399 height 81
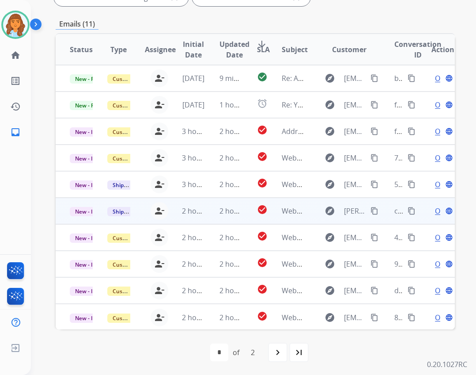
scroll to position [213, 0]
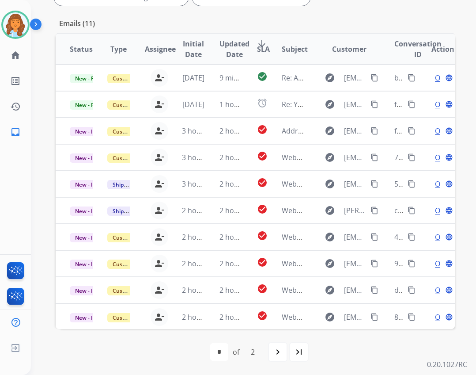
click at [269, 363] on div "first_page navigate_before * * of 2 navigate_next last_page" at bounding box center [255, 352] width 399 height 46
click at [271, 358] on div "navigate_next" at bounding box center [277, 351] width 19 height 19
select select "*"
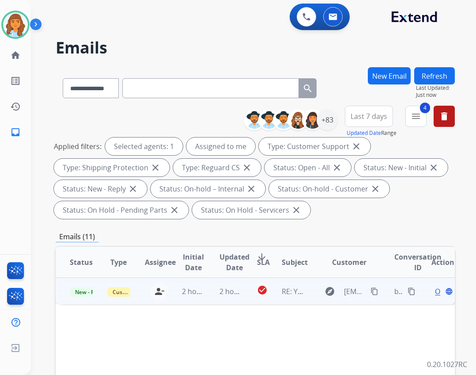
click at [269, 285] on td "RE: Your Extend claim is approved" at bounding box center [287, 290] width 38 height 26
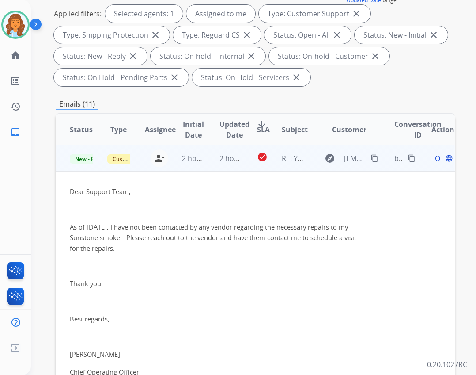
click at [371, 157] on mat-icon "content_copy" at bounding box center [375, 158] width 8 height 8
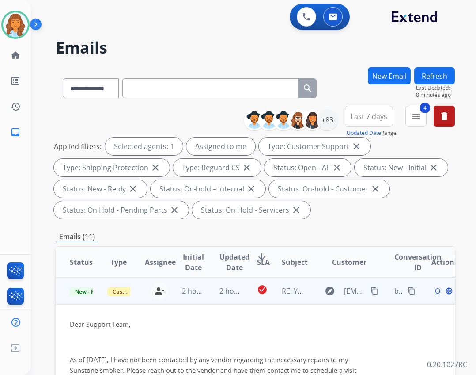
click at [435, 291] on span "Open" at bounding box center [444, 290] width 18 height 11
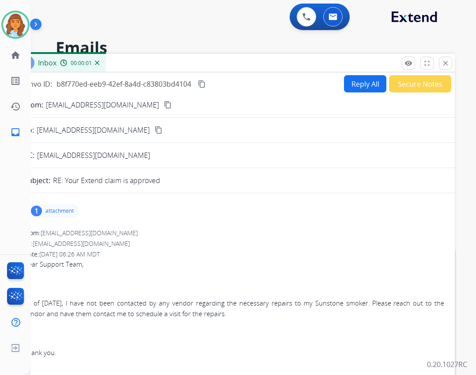
click at [355, 91] on button "Reply All" at bounding box center [365, 83] width 42 height 17
select select "**********"
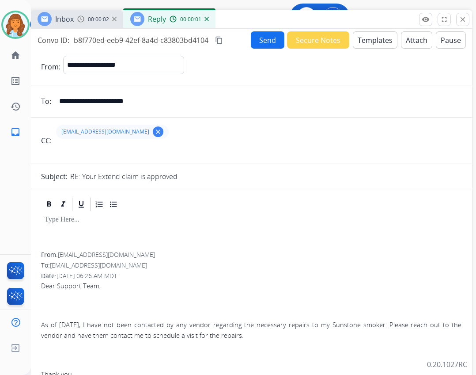
drag, startPoint x: 271, startPoint y: 58, endPoint x: 288, endPoint y: 15, distance: 47.0
click at [288, 15] on div "Inbox 00:00:02 Reply 00:00:01" at bounding box center [251, 19] width 442 height 19
click at [360, 43] on button "Templates" at bounding box center [375, 39] width 45 height 17
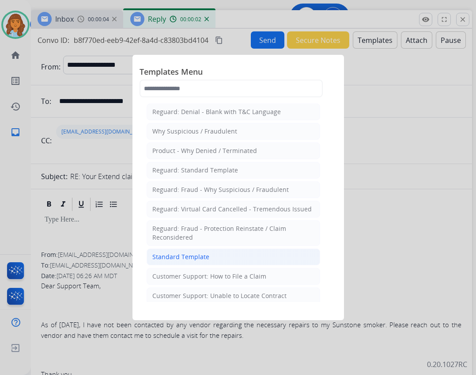
click at [243, 259] on li "Standard Template" at bounding box center [234, 256] width 174 height 17
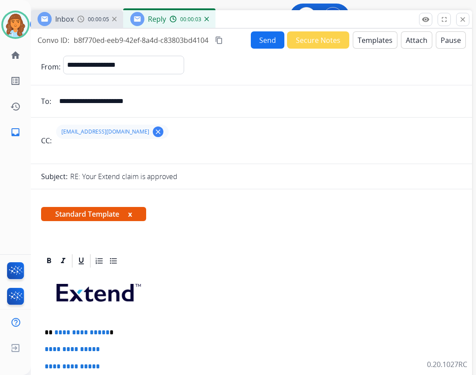
scroll to position [177, 0]
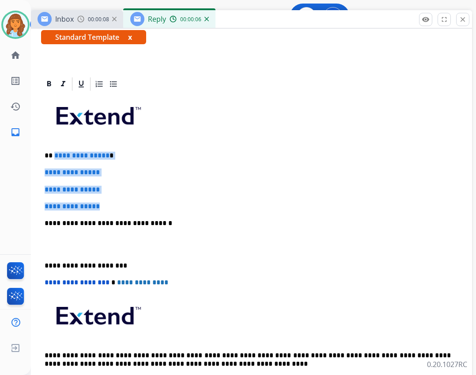
drag, startPoint x: 53, startPoint y: 157, endPoint x: 102, endPoint y: 198, distance: 64.0
click at [102, 198] on div "**********" at bounding box center [251, 244] width 420 height 304
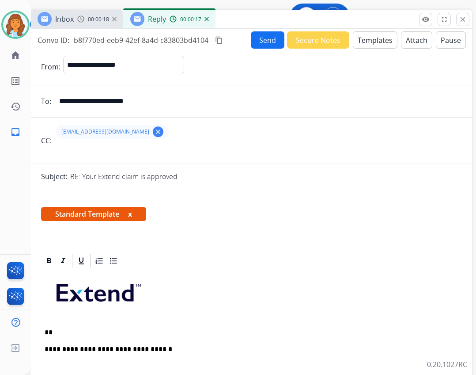
select select "**********"
select select "*"
select select "**********"
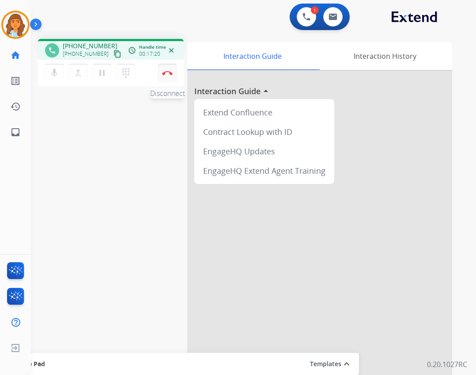
click at [173, 70] on button "Disconnect" at bounding box center [167, 73] width 19 height 19
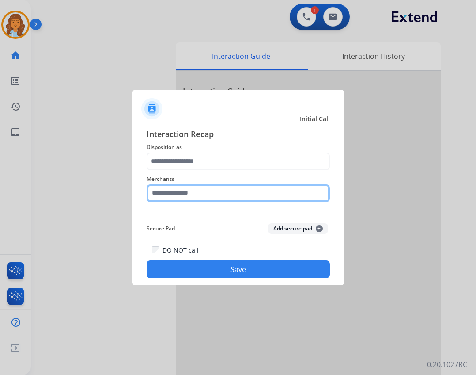
click at [197, 196] on input "text" at bounding box center [238, 193] width 183 height 18
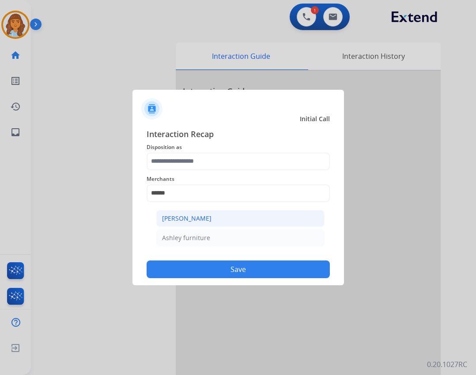
click at [214, 225] on li "[PERSON_NAME]" at bounding box center [240, 218] width 168 height 17
type input "**********"
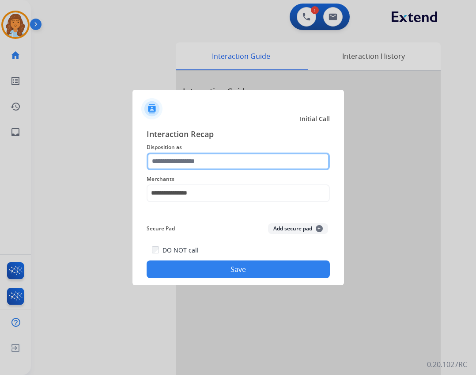
click at [204, 157] on input "text" at bounding box center [238, 161] width 183 height 18
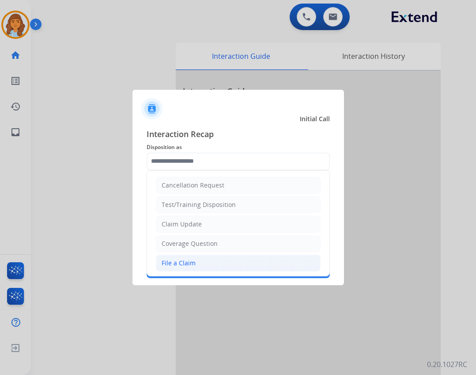
click at [166, 266] on div "File a Claim" at bounding box center [179, 262] width 34 height 9
type input "**********"
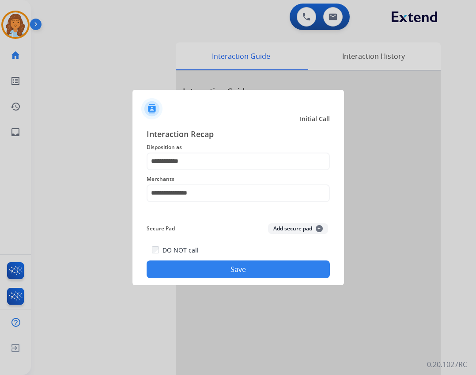
click at [233, 265] on button "Save" at bounding box center [238, 269] width 183 height 18
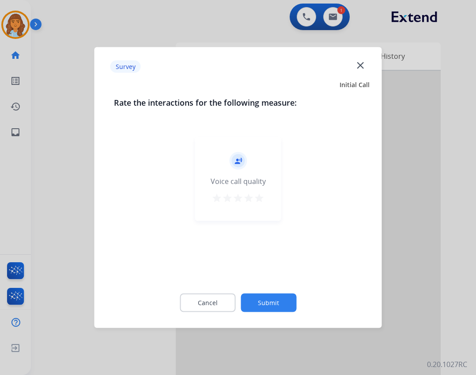
click at [284, 303] on button "Submit" at bounding box center [269, 302] width 56 height 19
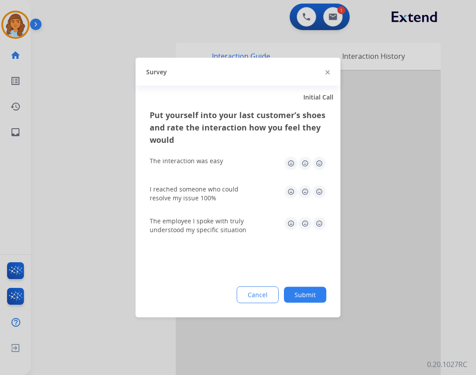
click at [319, 296] on button "Submit" at bounding box center [305, 295] width 42 height 16
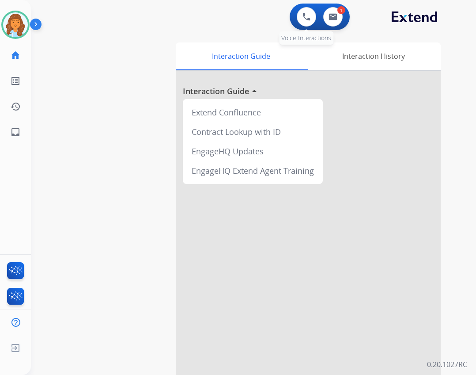
click at [294, 19] on div "0 Voice Interactions" at bounding box center [306, 16] width 26 height 19
click at [303, 16] on img at bounding box center [307, 17] width 8 height 8
click at [303, 14] on img at bounding box center [307, 17] width 8 height 8
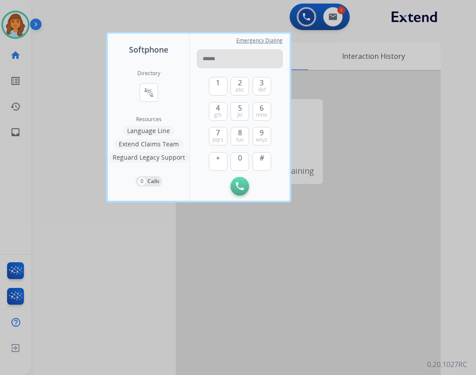
click at [231, 56] on input "tel" at bounding box center [240, 58] width 86 height 19
type input "**********"
click at [236, 182] on img at bounding box center [240, 186] width 8 height 8
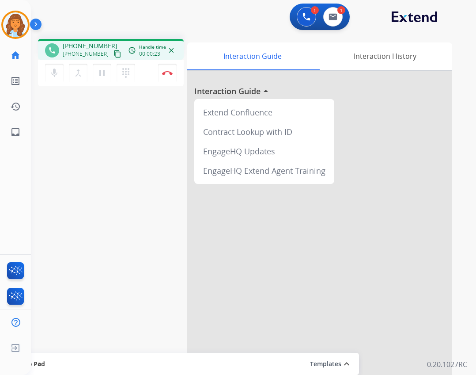
drag, startPoint x: 163, startPoint y: 69, endPoint x: 153, endPoint y: 75, distance: 11.3
click at [162, 71] on button "Disconnect" at bounding box center [167, 73] width 19 height 19
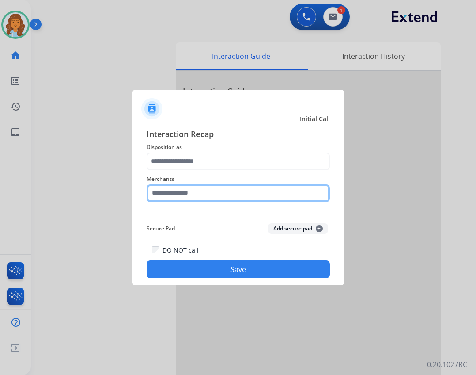
click at [245, 197] on input "text" at bounding box center [238, 193] width 183 height 18
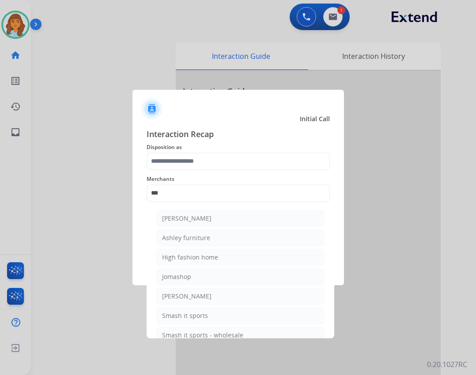
drag, startPoint x: 178, startPoint y: 236, endPoint x: 181, endPoint y: 219, distance: 17.0
click at [181, 233] on div "Ashley furniture" at bounding box center [186, 237] width 48 height 9
type input "**********"
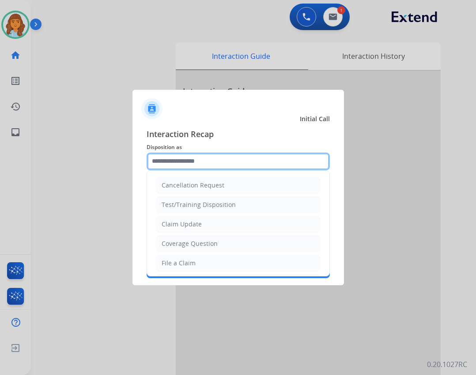
click at [179, 161] on input "text" at bounding box center [238, 161] width 183 height 18
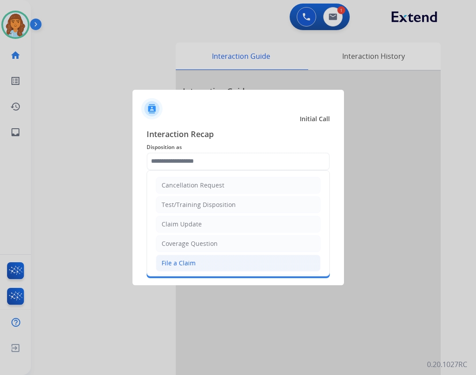
click at [182, 258] on div "File a Claim" at bounding box center [179, 262] width 34 height 9
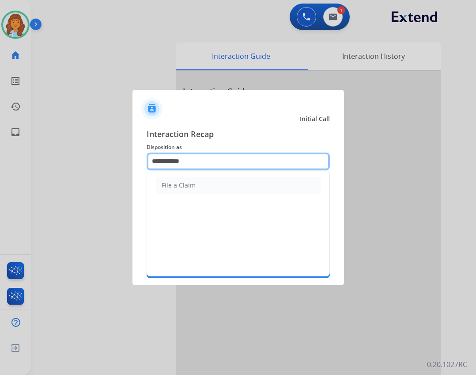
click at [217, 166] on input "**********" at bounding box center [238, 161] width 183 height 18
type input "*"
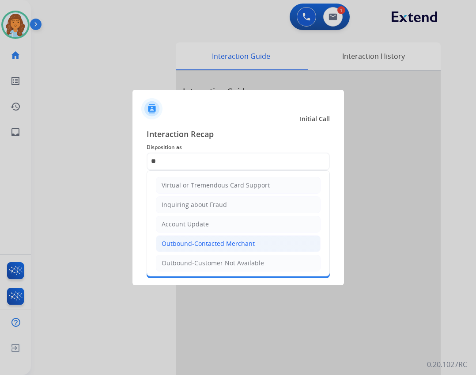
click at [248, 247] on div "Outbound-Contacted Merchant" at bounding box center [208, 243] width 93 height 9
type input "**********"
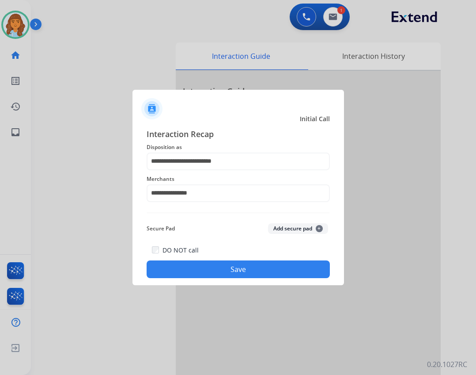
click at [247, 263] on button "Save" at bounding box center [238, 269] width 183 height 18
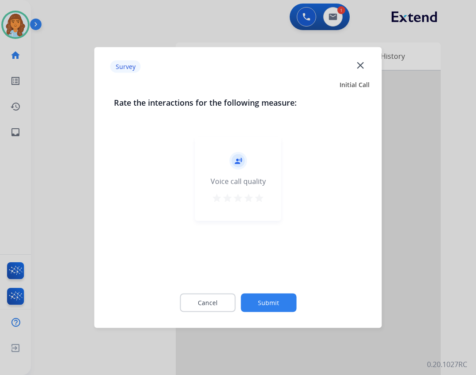
click at [265, 299] on button "Submit" at bounding box center [269, 302] width 56 height 19
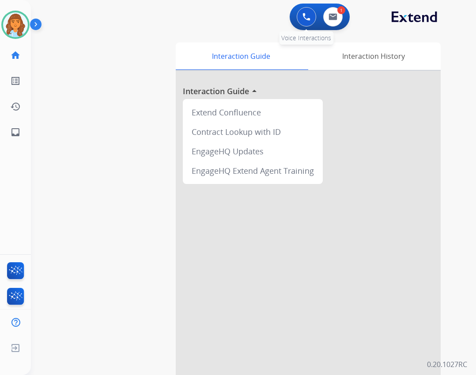
click at [301, 24] on button at bounding box center [306, 16] width 19 height 19
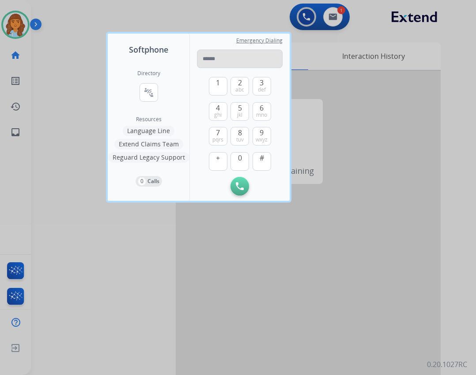
click at [251, 63] on input "tel" at bounding box center [240, 58] width 86 height 19
drag, startPoint x: 251, startPoint y: 63, endPoint x: 227, endPoint y: 56, distance: 24.9
click at [227, 56] on input "tel" at bounding box center [240, 58] width 86 height 19
click at [219, 59] on input "tel" at bounding box center [240, 58] width 86 height 19
click at [227, 56] on input "tel" at bounding box center [240, 58] width 86 height 19
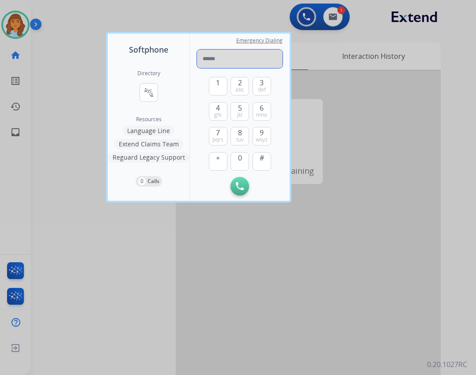
paste input "**********"
type input "**********"
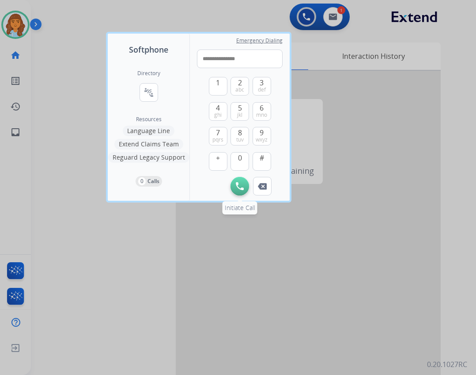
click at [247, 185] on button "Initiate Call" at bounding box center [240, 186] width 19 height 19
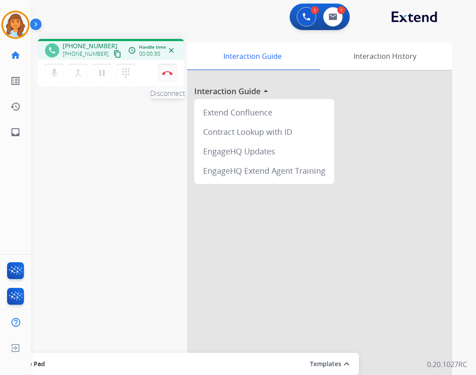
click at [165, 75] on img at bounding box center [167, 73] width 11 height 4
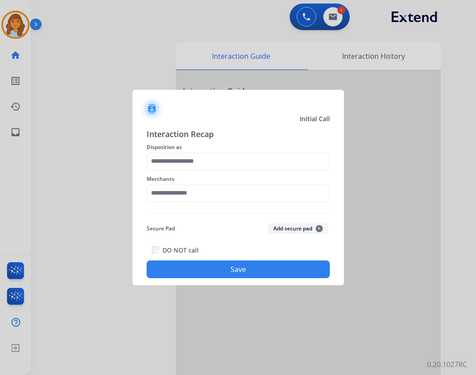
click at [217, 171] on div "Merchants" at bounding box center [238, 187] width 183 height 35
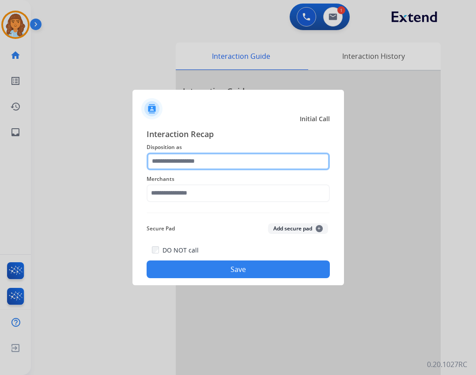
click at [219, 165] on input "text" at bounding box center [238, 161] width 183 height 18
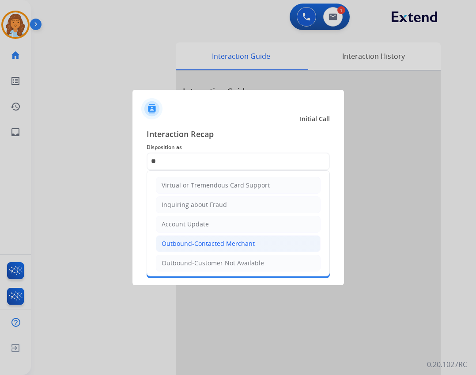
click at [224, 247] on div "Outbound-Contacted Merchant" at bounding box center [208, 243] width 93 height 9
type input "**********"
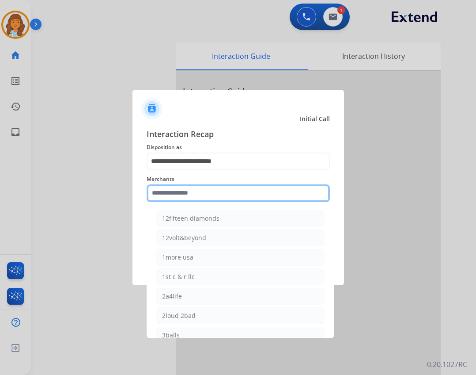
click at [234, 196] on input "text" at bounding box center [238, 193] width 183 height 18
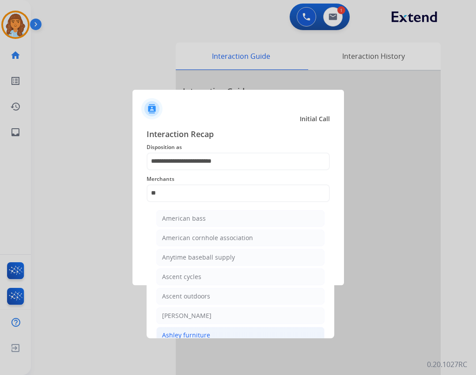
click at [199, 337] on div "Ashley furniture" at bounding box center [186, 334] width 48 height 9
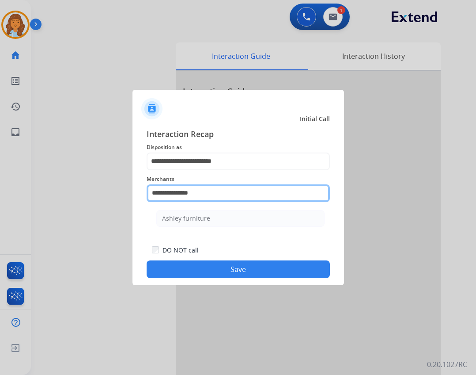
drag, startPoint x: 209, startPoint y: 188, endPoint x: 172, endPoint y: 187, distance: 37.5
click at [172, 187] on input "**********" at bounding box center [238, 193] width 183 height 18
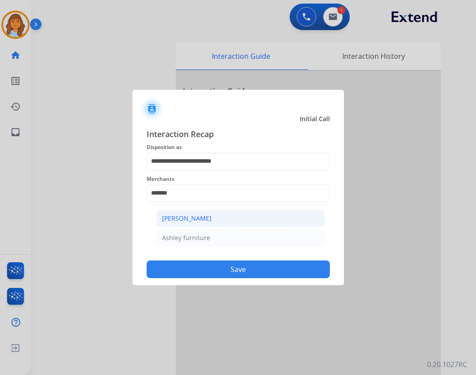
click at [216, 218] on li "[PERSON_NAME]" at bounding box center [240, 218] width 168 height 17
type input "**********"
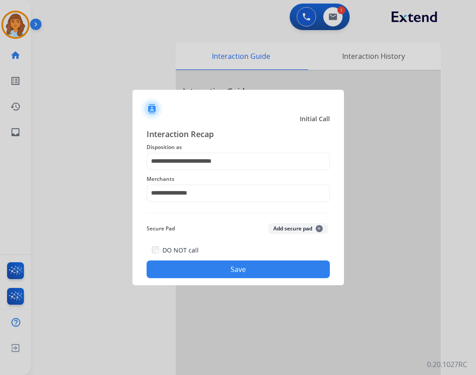
click at [215, 278] on div "DO NOT call Save" at bounding box center [238, 261] width 183 height 34
click at [216, 273] on button "Save" at bounding box center [238, 269] width 183 height 18
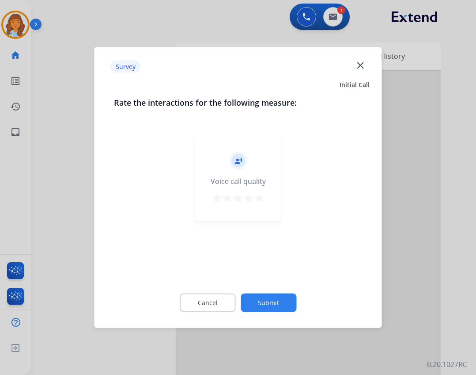
click at [249, 298] on button "Submit" at bounding box center [269, 302] width 56 height 19
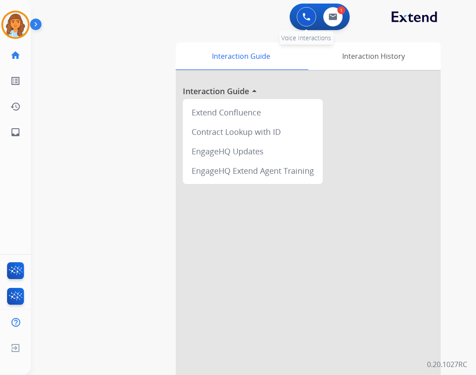
drag, startPoint x: 306, startPoint y: 20, endPoint x: 293, endPoint y: 25, distance: 13.7
click at [305, 20] on img at bounding box center [307, 17] width 8 height 8
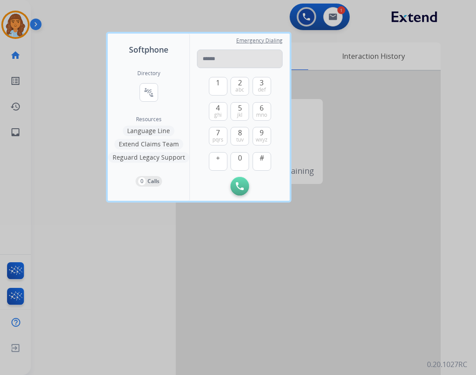
click at [214, 64] on input "tel" at bounding box center [240, 58] width 86 height 19
drag, startPoint x: 214, startPoint y: 64, endPoint x: 208, endPoint y: 66, distance: 6.0
type input "**********"
click at [233, 185] on button "Initiate Call" at bounding box center [240, 186] width 19 height 19
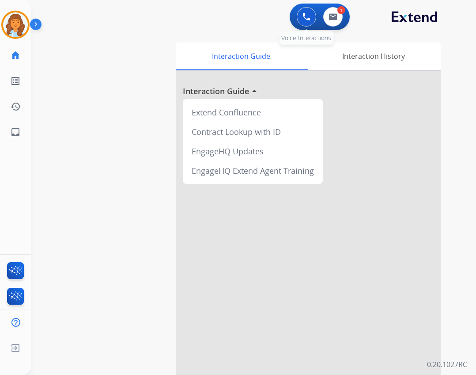
click at [302, 20] on button at bounding box center [306, 16] width 19 height 19
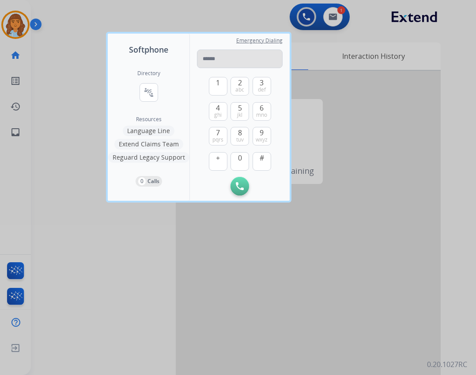
click at [237, 61] on input "tel" at bounding box center [240, 58] width 86 height 19
type input "**********"
click at [242, 182] on img at bounding box center [240, 186] width 8 height 8
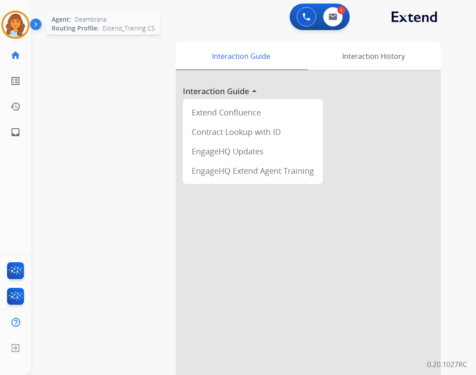
click at [16, 27] on img at bounding box center [15, 24] width 25 height 25
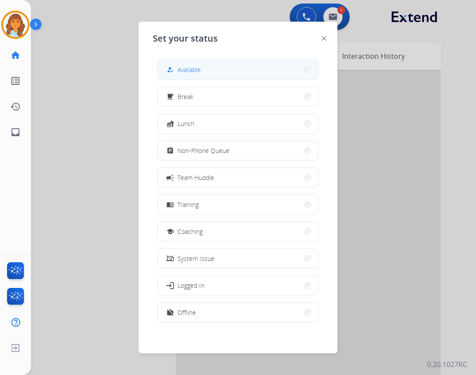
click at [192, 71] on span "Available" at bounding box center [189, 69] width 23 height 9
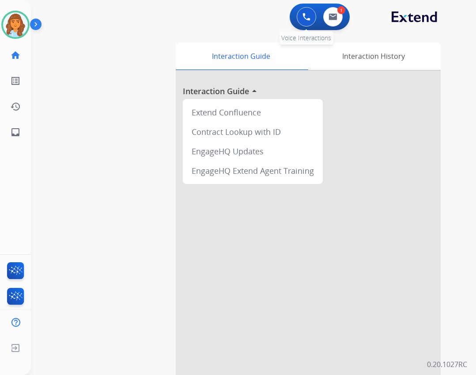
click at [298, 19] on button at bounding box center [306, 16] width 19 height 19
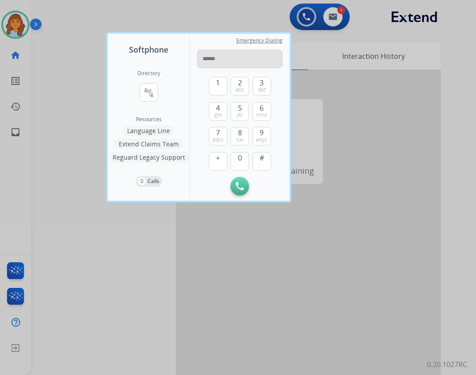
click at [256, 61] on input "tel" at bounding box center [240, 58] width 86 height 19
type input "**********"
click at [233, 182] on button "Initiate Call" at bounding box center [240, 186] width 19 height 19
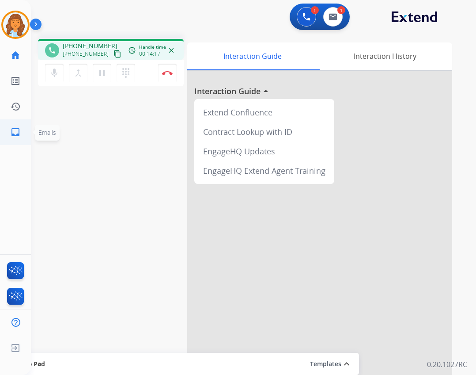
click at [23, 136] on link "inbox Emails" at bounding box center [15, 132] width 25 height 25
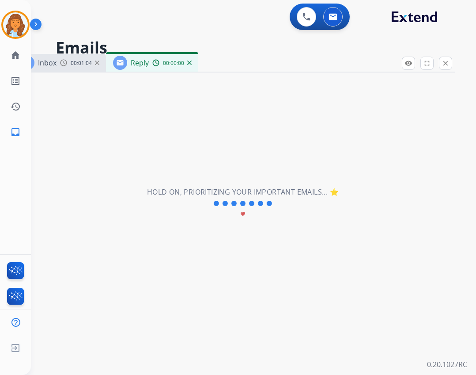
select select "**********"
click at [14, 61] on link "home Home" at bounding box center [15, 55] width 25 height 25
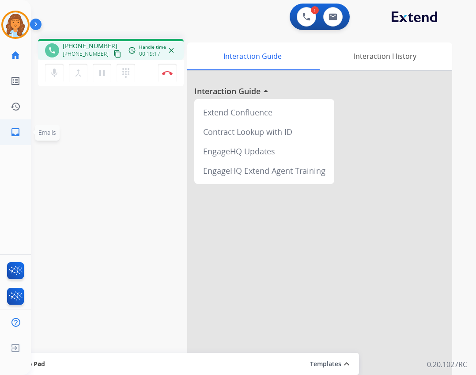
click at [6, 129] on link "inbox Emails" at bounding box center [15, 132] width 25 height 25
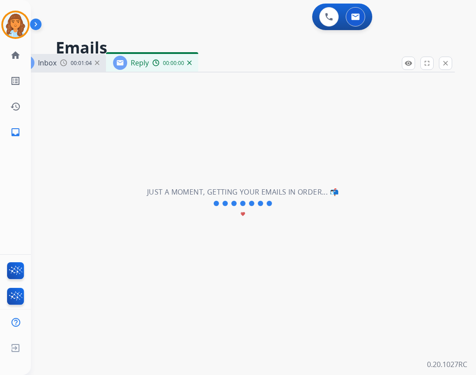
select select "**********"
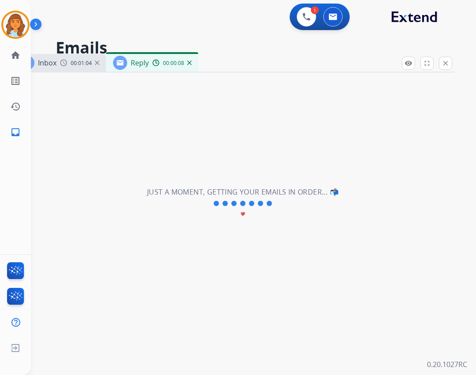
click at [442, 67] on mat-icon "close" at bounding box center [446, 63] width 8 height 8
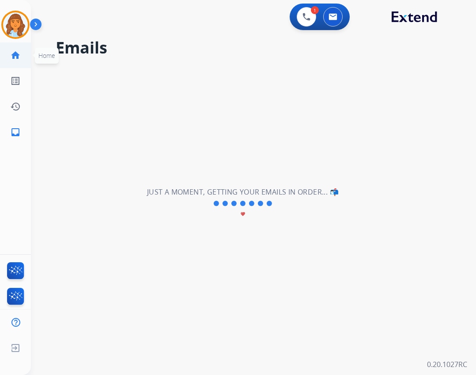
click at [15, 49] on link "home Home" at bounding box center [15, 55] width 25 height 25
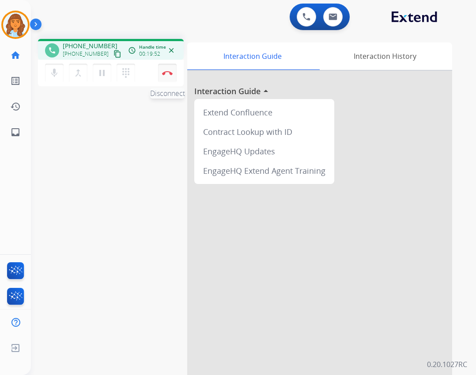
click at [168, 72] on img at bounding box center [167, 73] width 11 height 4
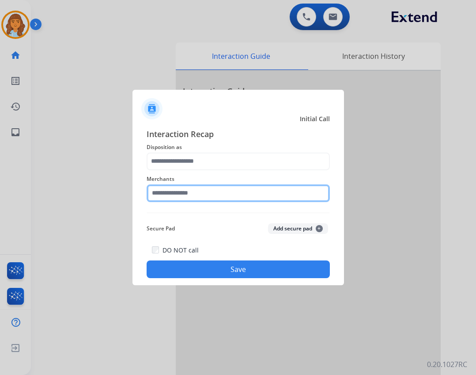
drag, startPoint x: 191, startPoint y: 201, endPoint x: 191, endPoint y: 192, distance: 8.8
click at [191, 192] on input "text" at bounding box center [238, 193] width 183 height 18
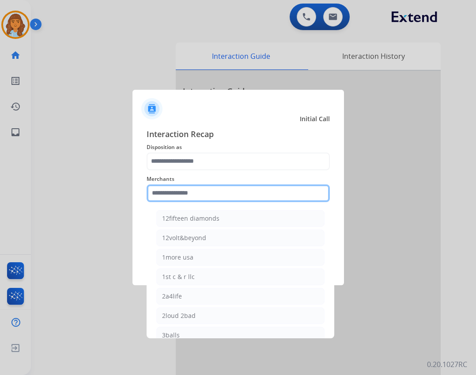
click at [191, 192] on input "text" at bounding box center [238, 193] width 183 height 18
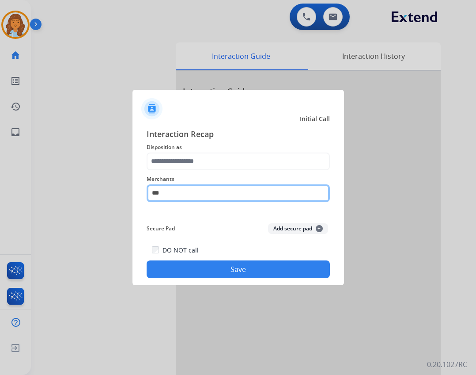
click at [191, 189] on input "***" at bounding box center [238, 193] width 183 height 18
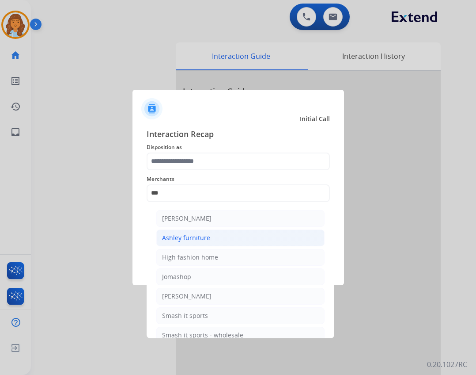
click at [207, 238] on div "Ashley furniture" at bounding box center [186, 237] width 48 height 9
type input "**********"
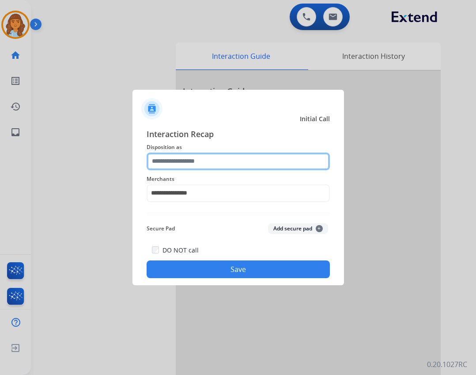
click at [192, 157] on input "text" at bounding box center [238, 161] width 183 height 18
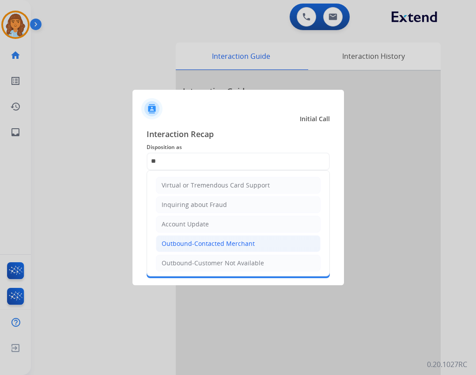
click at [209, 248] on li "Outbound-Contacted Merchant" at bounding box center [238, 243] width 165 height 17
type input "**********"
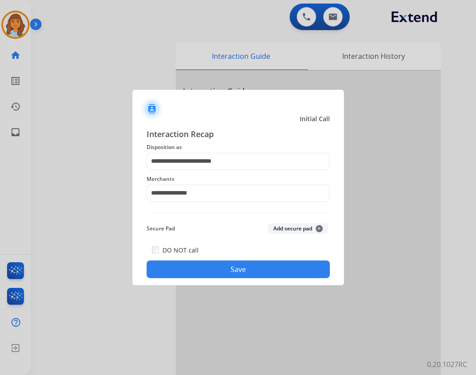
click at [251, 274] on button "Save" at bounding box center [238, 269] width 183 height 18
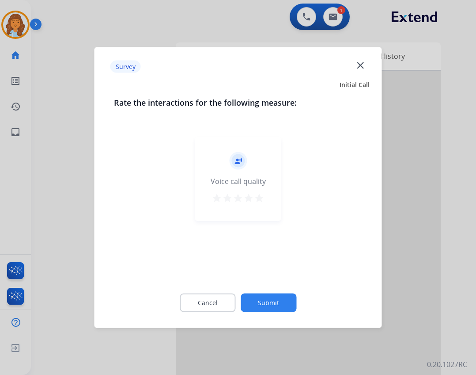
click at [250, 300] on button "Submit" at bounding box center [269, 302] width 56 height 19
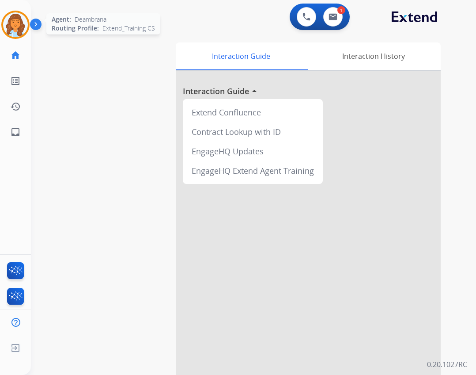
click at [25, 35] on div at bounding box center [15, 25] width 28 height 28
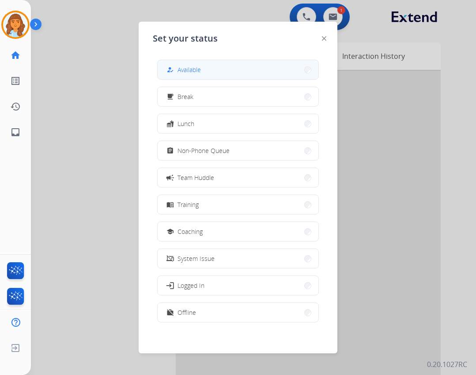
click at [200, 70] on span "Available" at bounding box center [189, 69] width 23 height 9
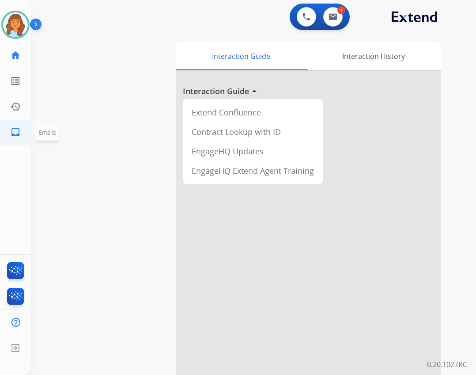
click at [6, 130] on link "inbox Emails" at bounding box center [15, 132] width 25 height 25
select select "**********"
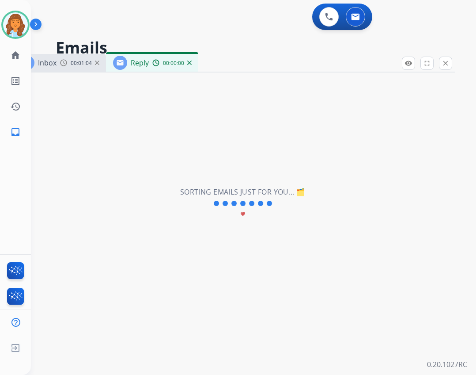
select select "**********"
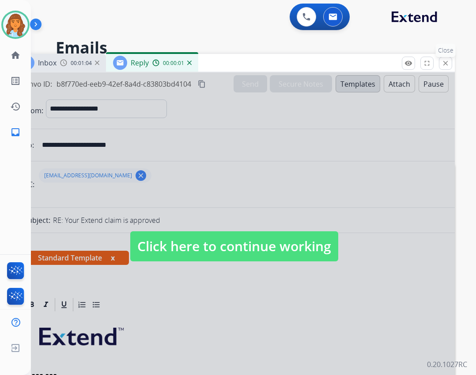
click at [447, 68] on button "close Close" at bounding box center [445, 63] width 13 height 13
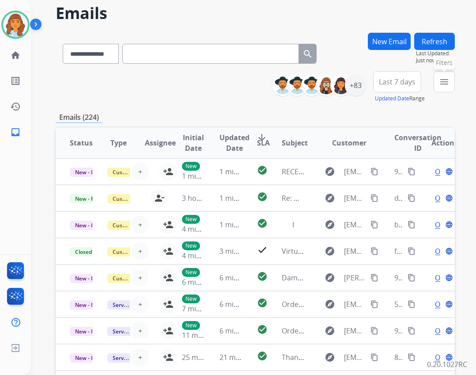
scroll to position [44, 0]
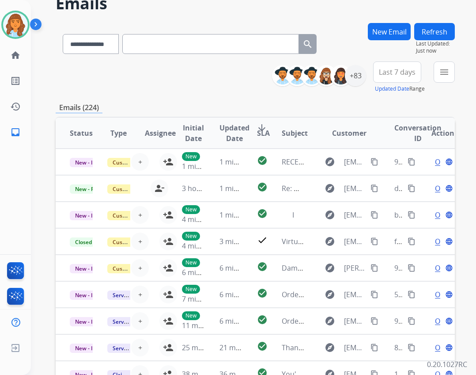
click at [448, 28] on button "Refresh" at bounding box center [434, 31] width 41 height 17
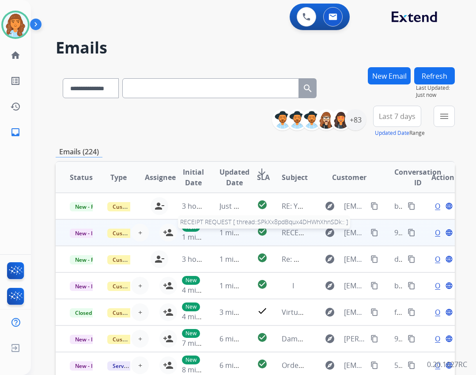
click at [291, 235] on span "RECEIPT REQUEST [ thread::SPkXx8pdBqux4DHWhXhnSDk:: ]" at bounding box center [381, 232] width 199 height 10
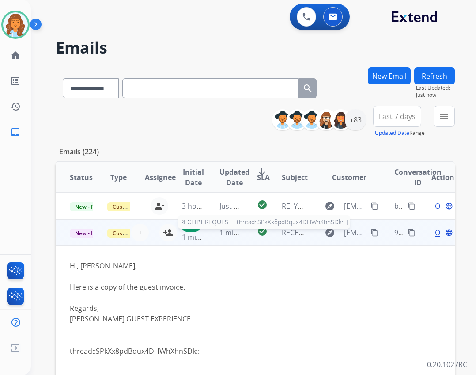
scroll to position [26, 0]
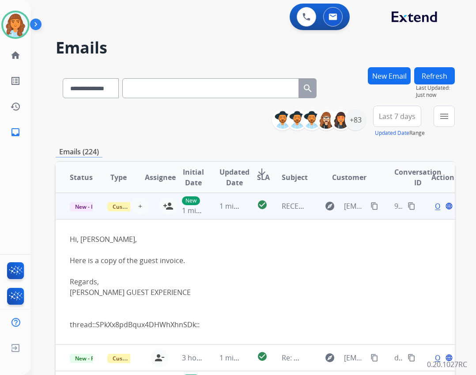
click at [435, 206] on span "Open" at bounding box center [444, 205] width 18 height 11
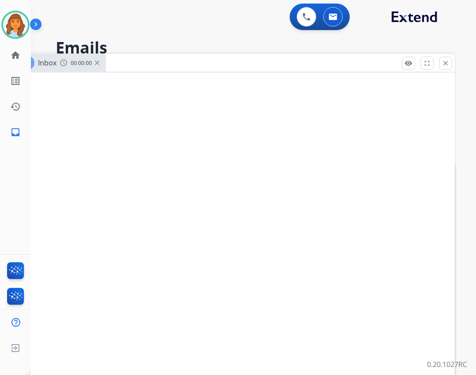
select select "**********"
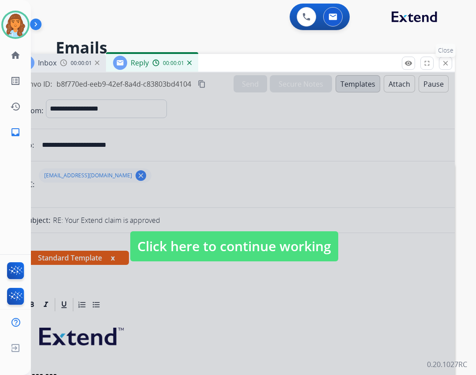
click at [441, 63] on button "close Close" at bounding box center [445, 63] width 13 height 13
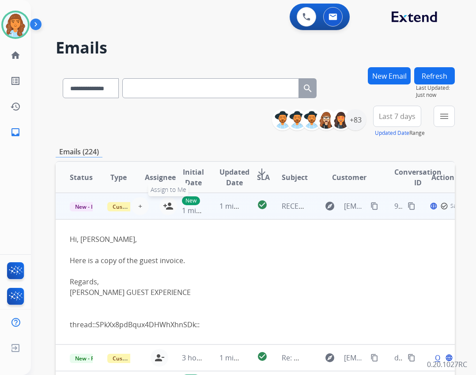
click at [165, 208] on mat-icon "person_add" at bounding box center [168, 205] width 11 height 11
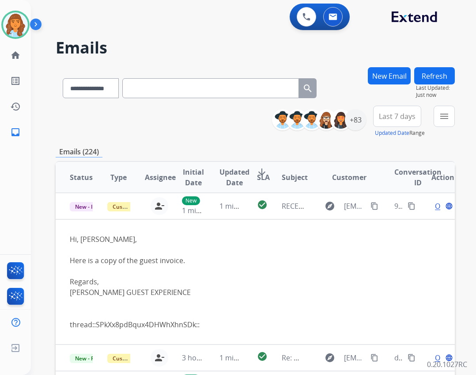
click at [429, 68] on button "Refresh" at bounding box center [434, 75] width 41 height 17
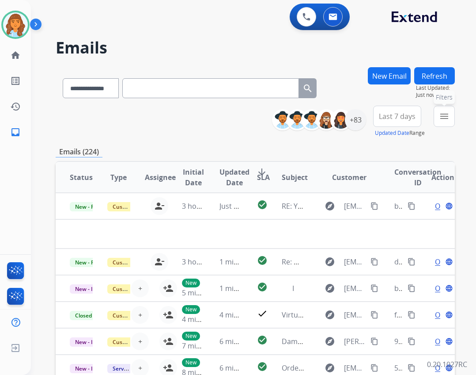
click at [438, 114] on button "menu Filters" at bounding box center [444, 116] width 21 height 21
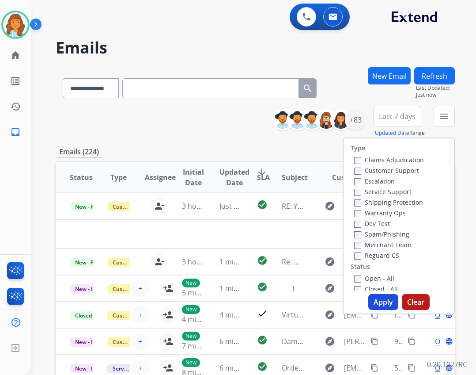
click at [356, 276] on label "Open - All" at bounding box center [374, 278] width 40 height 8
click at [369, 261] on div "Type Claims Adjudication Customer Support Escalation Service Support Shipping P…" at bounding box center [399, 214] width 110 height 152
click at [369, 256] on label "Reguard CS" at bounding box center [376, 255] width 45 height 8
click at [376, 200] on label "Shipping Protection" at bounding box center [388, 202] width 69 height 8
click at [377, 169] on label "Customer Support" at bounding box center [386, 170] width 65 height 8
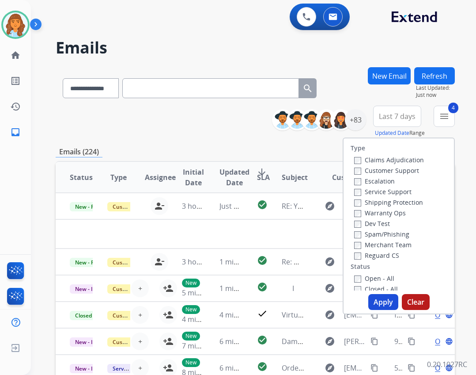
click at [386, 299] on button "Apply" at bounding box center [383, 302] width 30 height 16
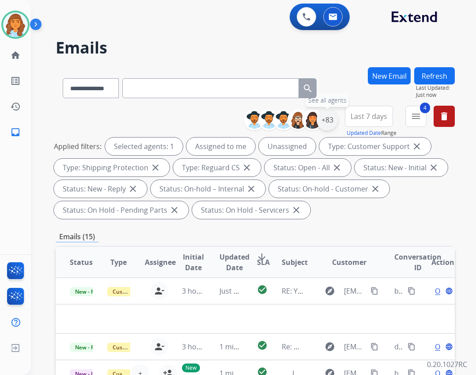
click at [334, 121] on div "+83" at bounding box center [327, 119] width 21 height 21
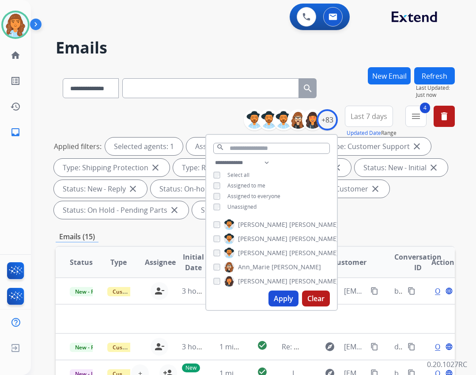
click at [238, 208] on span "Unassigned" at bounding box center [241, 207] width 29 height 8
click at [273, 300] on button "Apply" at bounding box center [284, 298] width 30 height 16
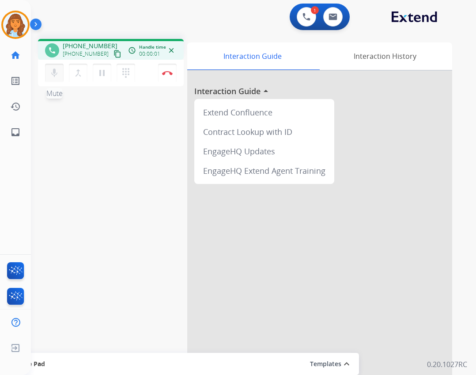
click at [63, 79] on button "mic Mute" at bounding box center [54, 73] width 19 height 19
click at [17, 130] on mat-icon "inbox" at bounding box center [15, 132] width 11 height 11
select select "**********"
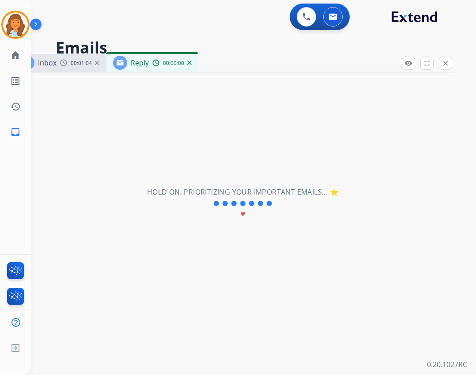
select select "**********"
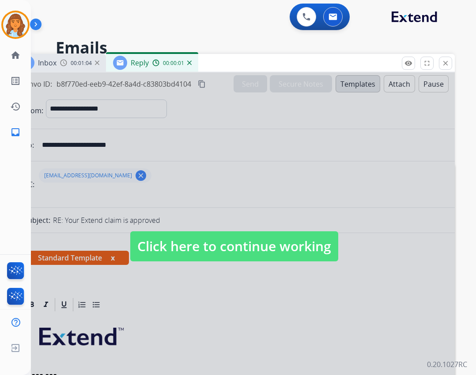
click at [235, 249] on span "Click here to continue working" at bounding box center [234, 246] width 208 height 30
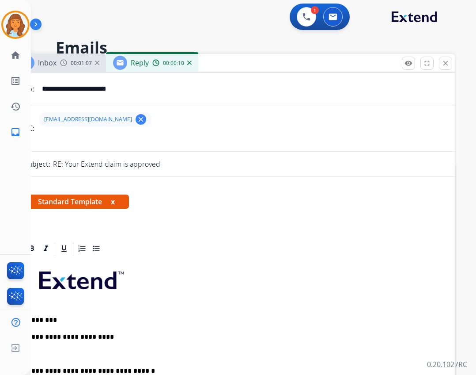
scroll to position [221, 0]
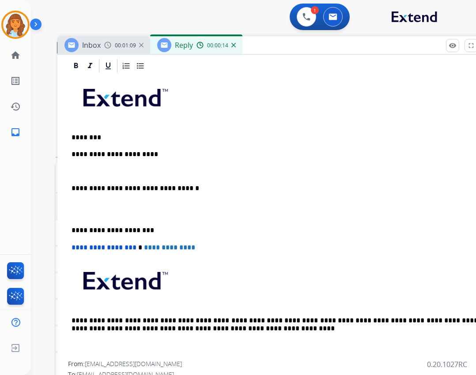
drag, startPoint x: 212, startPoint y: 63, endPoint x: 256, endPoint y: 45, distance: 47.6
click at [256, 45] on div "Inbox 00:01:09 Reply 00:00:14" at bounding box center [278, 45] width 442 height 19
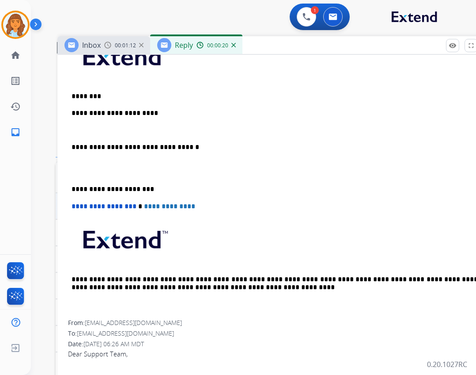
scroll to position [132, 0]
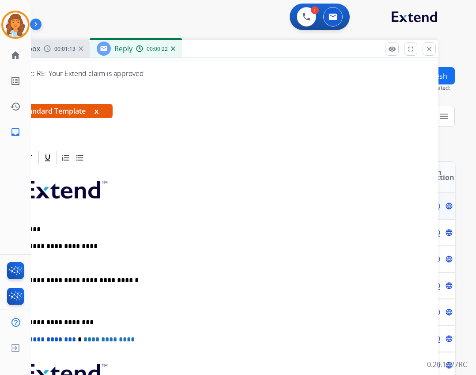
drag, startPoint x: 416, startPoint y: 49, endPoint x: 355, endPoint y: 52, distance: 60.6
click at [355, 52] on div "Inbox 00:01:13 Reply 00:00:22" at bounding box center [218, 49] width 442 height 19
click at [429, 49] on mat-icon "close" at bounding box center [429, 49] width 8 height 8
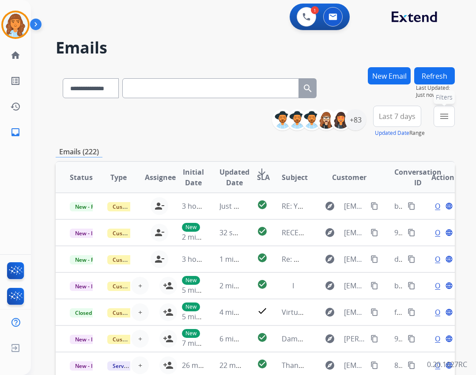
click at [442, 114] on mat-icon "menu" at bounding box center [444, 116] width 11 height 11
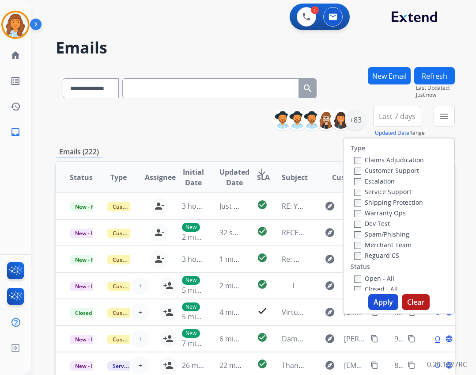
click at [356, 273] on div "Open - All" at bounding box center [400, 277] width 93 height 11
click at [356, 275] on label "Open - All" at bounding box center [374, 278] width 40 height 8
click at [370, 259] on label "Reguard CS" at bounding box center [376, 255] width 45 height 8
click at [377, 200] on label "Shipping Protection" at bounding box center [388, 202] width 69 height 8
click at [380, 169] on label "Customer Support" at bounding box center [386, 170] width 65 height 8
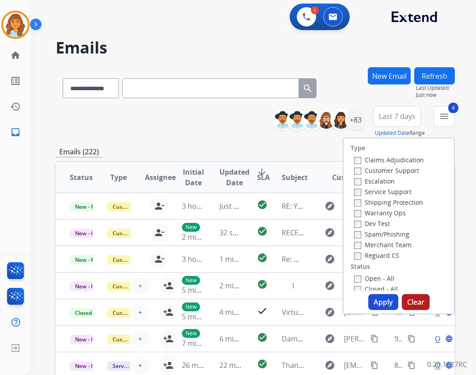
click at [383, 300] on button "Apply" at bounding box center [383, 302] width 30 height 16
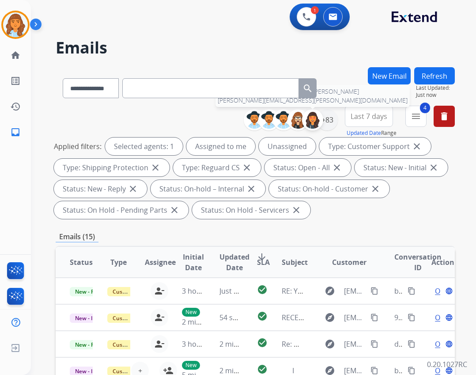
click at [320, 120] on img at bounding box center [313, 120] width 18 height 18
click at [313, 123] on img at bounding box center [313, 120] width 18 height 18
click at [320, 118] on div "+83" at bounding box center [327, 119] width 21 height 21
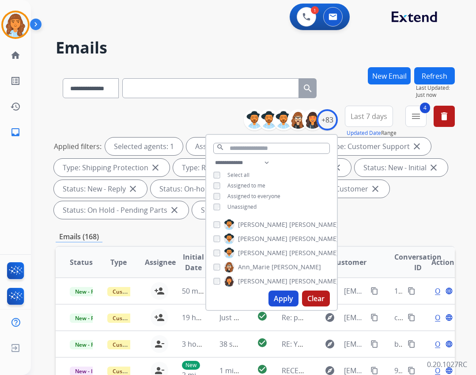
click at [206, 207] on div "**********" at bounding box center [271, 185] width 131 height 57
click at [220, 204] on div "Unassigned" at bounding box center [234, 206] width 43 height 7
click at [286, 300] on button "Apply" at bounding box center [284, 298] width 30 height 16
click at [370, 238] on div "Emails (13)" at bounding box center [255, 236] width 399 height 11
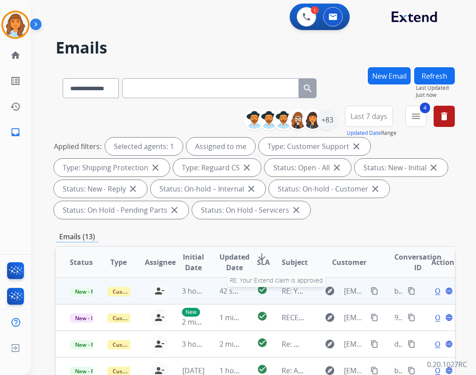
click at [282, 291] on span "RE: Your Extend claim is approved" at bounding box center [338, 291] width 113 height 10
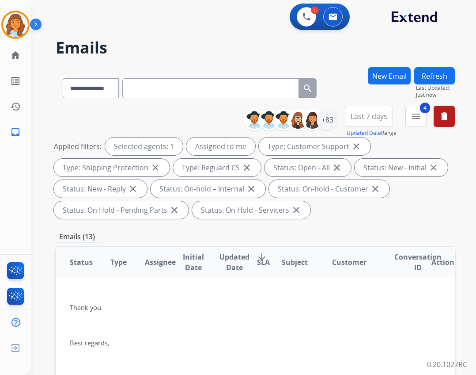
scroll to position [0, 0]
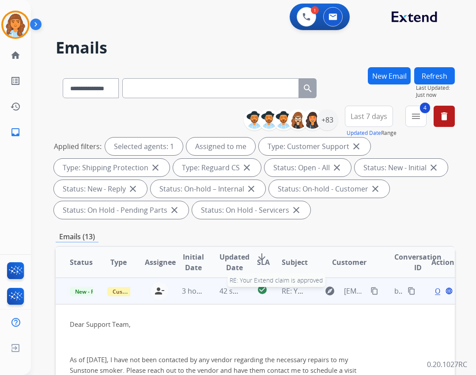
click at [286, 291] on span "RE: Your Extend claim is approved" at bounding box center [338, 291] width 113 height 10
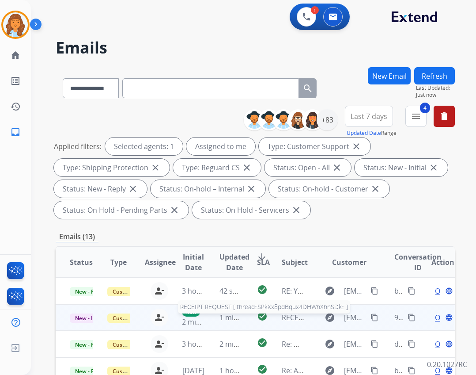
click at [287, 314] on span "RECEIPT REQUEST [ thread::SPkXx8pdBqux4DHWhXhnSDk:: ]" at bounding box center [381, 317] width 199 height 10
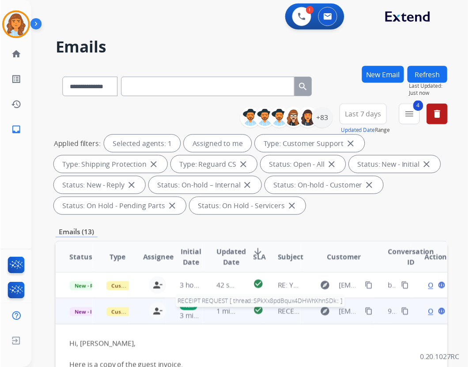
scroll to position [26, 0]
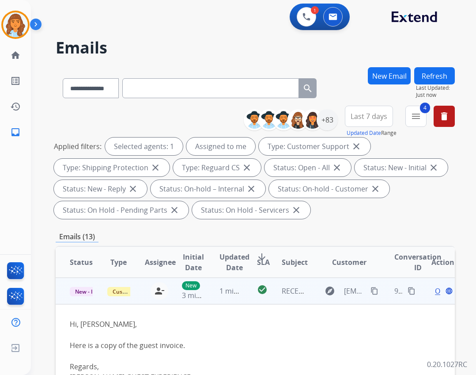
click at [435, 291] on span "Open" at bounding box center [444, 290] width 18 height 11
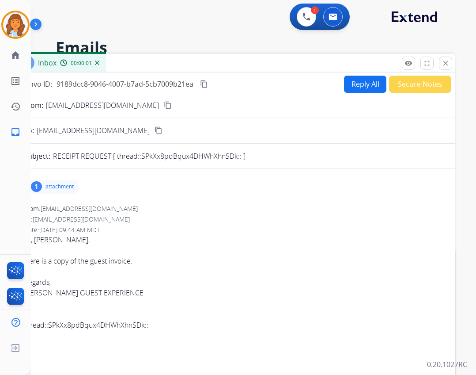
click at [60, 185] on p "attachment" at bounding box center [59, 186] width 28 height 7
click at [104, 201] on div "711828180_DUARCLA_20240507.pdf download" at bounding box center [101, 208] width 150 height 31
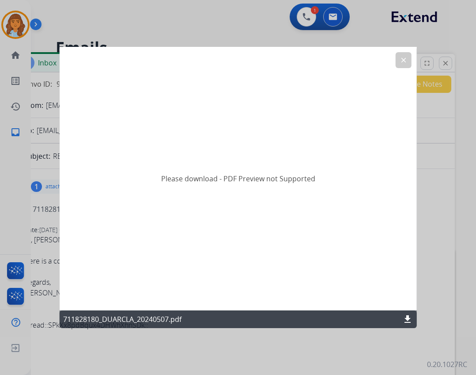
click at [404, 317] on mat-icon "download" at bounding box center [407, 319] width 11 height 11
click at [404, 55] on button "clear" at bounding box center [403, 60] width 16 height 16
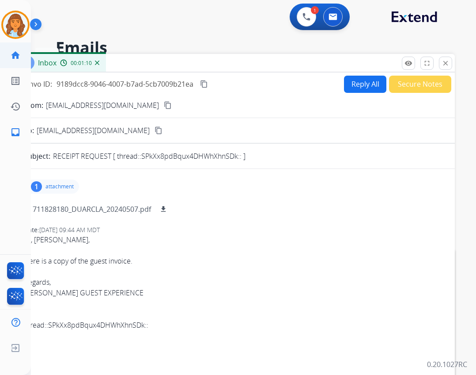
click at [23, 56] on link "home Home" at bounding box center [15, 55] width 25 height 25
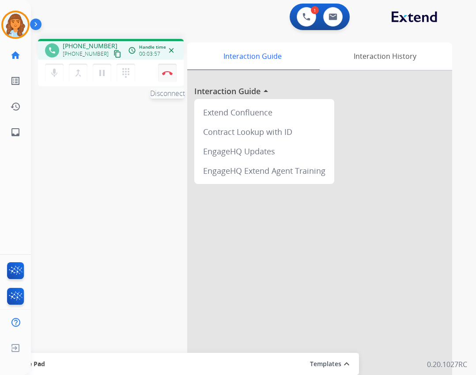
click at [168, 81] on button "Disconnect" at bounding box center [167, 73] width 19 height 19
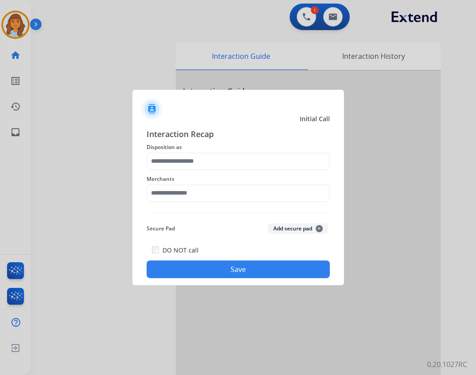
drag, startPoint x: 186, startPoint y: 171, endPoint x: 179, endPoint y: 167, distance: 7.9
click at [182, 171] on div "Merchants" at bounding box center [238, 187] width 183 height 35
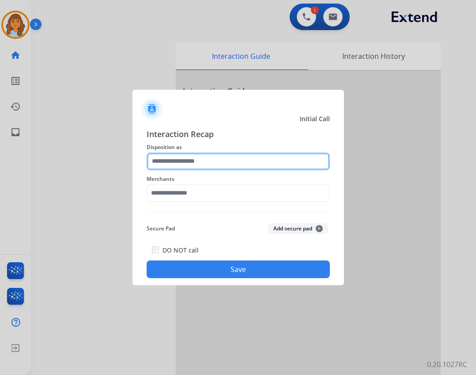
click at [178, 163] on input "text" at bounding box center [238, 161] width 183 height 18
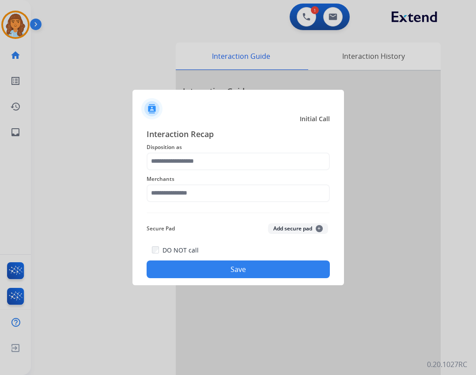
type input "**********"
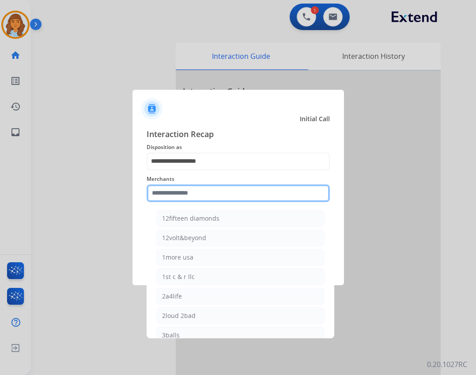
click at [187, 193] on input "text" at bounding box center [238, 193] width 183 height 18
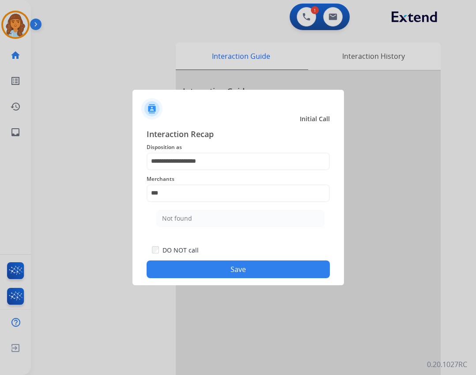
drag, startPoint x: 205, startPoint y: 221, endPoint x: 195, endPoint y: 174, distance: 47.4
click at [203, 220] on li "Not found" at bounding box center [240, 218] width 168 height 17
type input "*********"
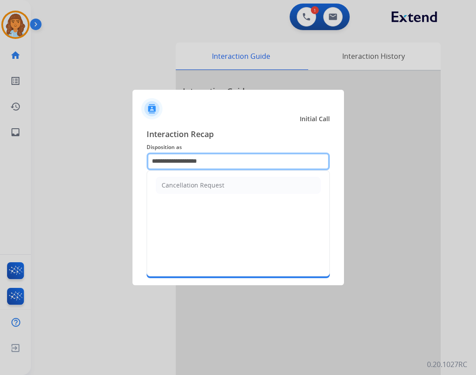
drag, startPoint x: 221, startPoint y: 160, endPoint x: 60, endPoint y: 141, distance: 162.3
click at [0, 141] on app-contact-recap-modal "**********" at bounding box center [0, 187] width 0 height 375
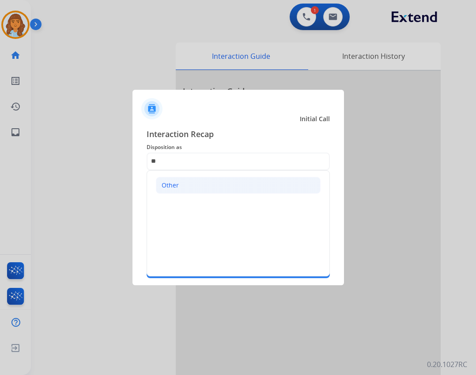
click at [195, 185] on li "Other" at bounding box center [238, 185] width 165 height 17
type input "*****"
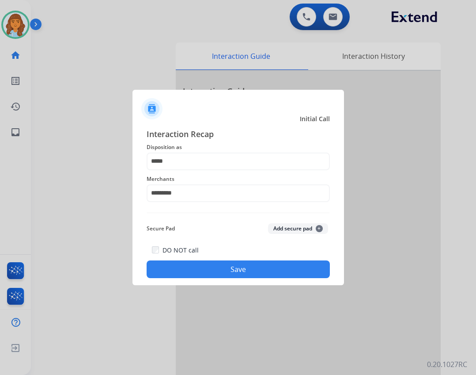
click at [244, 261] on button "Save" at bounding box center [238, 269] width 183 height 18
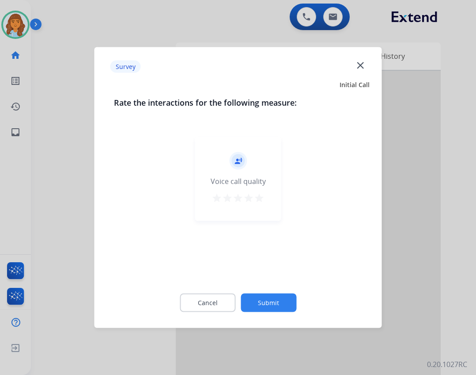
click at [286, 299] on button "Submit" at bounding box center [269, 302] width 56 height 19
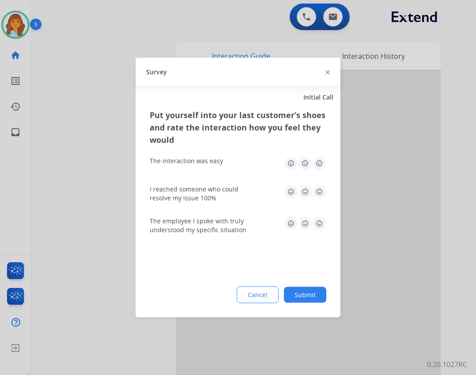
drag, startPoint x: 309, startPoint y: 301, endPoint x: 317, endPoint y: 302, distance: 8.0
click at [309, 302] on button "Submit" at bounding box center [305, 295] width 42 height 16
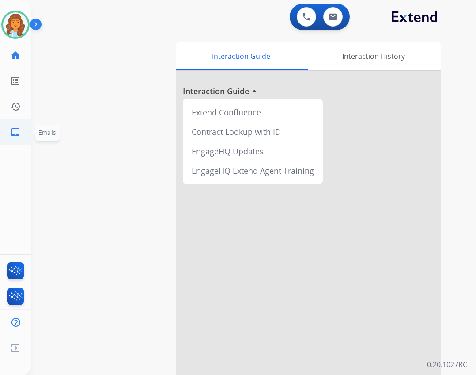
click at [12, 132] on mat-icon "inbox" at bounding box center [15, 132] width 11 height 11
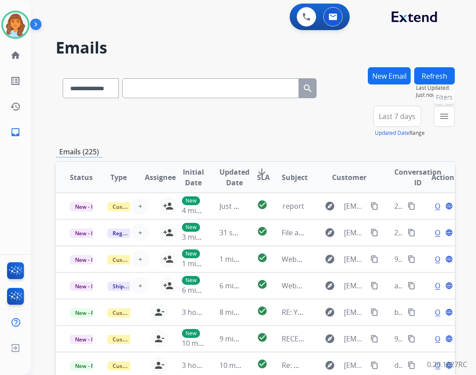
click at [442, 123] on button "menu Filters" at bounding box center [444, 116] width 21 height 21
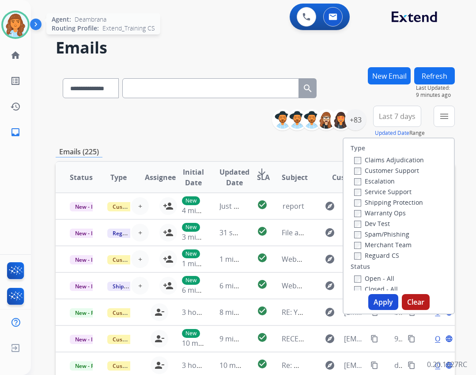
click at [19, 30] on img at bounding box center [15, 24] width 25 height 25
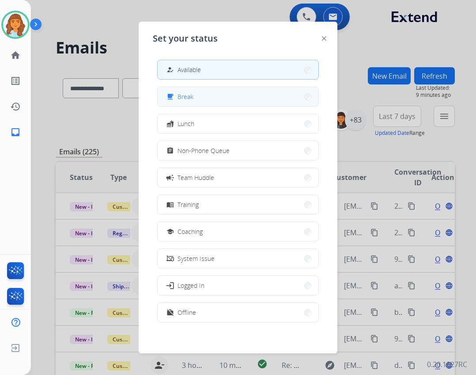
click at [222, 102] on button "free_breakfast Break" at bounding box center [238, 96] width 161 height 19
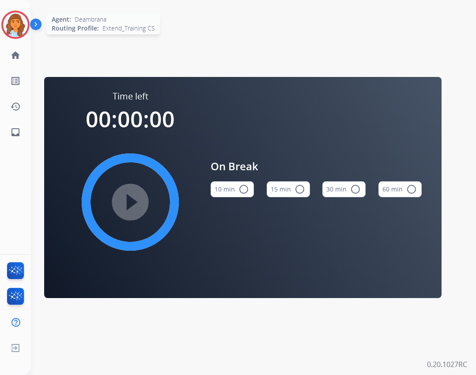
click at [15, 28] on img at bounding box center [15, 24] width 25 height 25
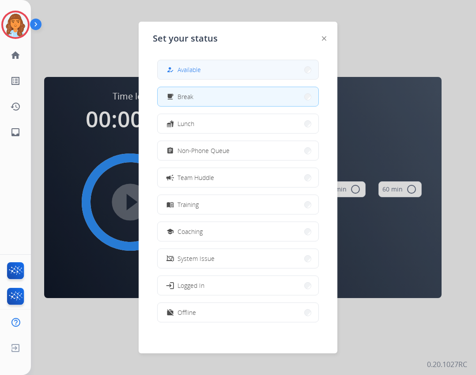
click at [221, 69] on button "how_to_reg Available" at bounding box center [238, 69] width 161 height 19
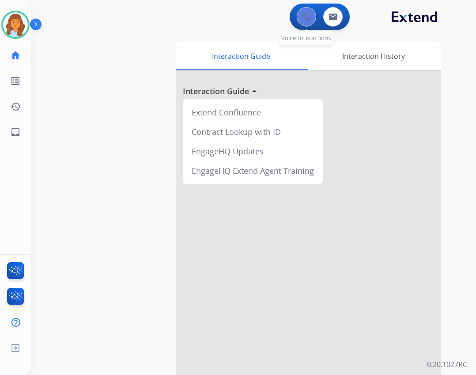
click at [297, 14] on button at bounding box center [306, 16] width 19 height 19
click at [311, 15] on button at bounding box center [306, 16] width 19 height 19
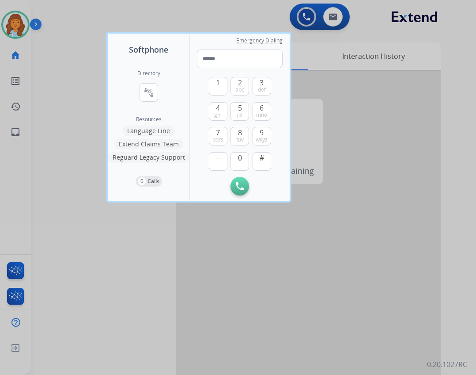
drag, startPoint x: 151, startPoint y: 132, endPoint x: 142, endPoint y: 144, distance: 15.3
click at [143, 144] on div "Directory connect_without_contact Resource Directory Resources Language Line Ex…" at bounding box center [149, 128] width 82 height 145
click at [142, 84] on button "connect_without_contact Resource Directory" at bounding box center [149, 92] width 19 height 19
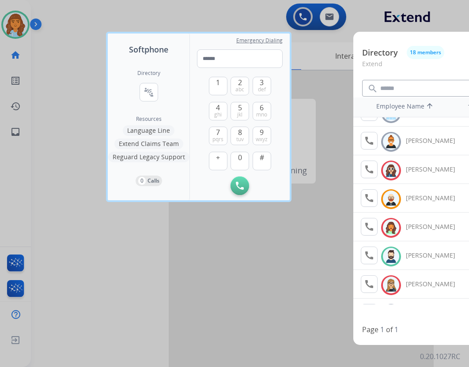
scroll to position [88, 0]
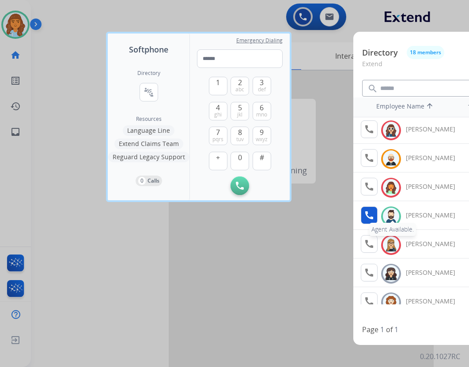
click at [368, 212] on mat-icon "call" at bounding box center [369, 215] width 11 height 11
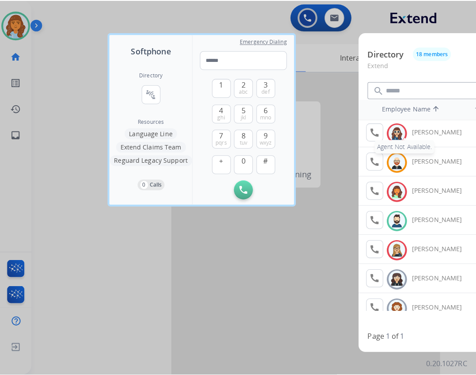
scroll to position [0, 0]
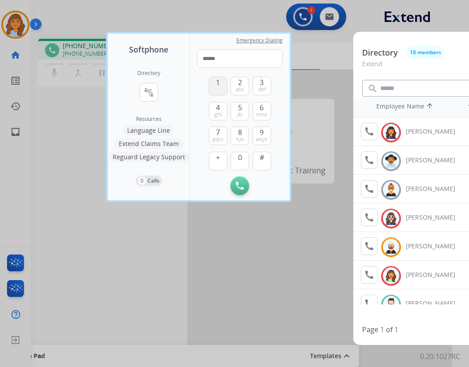
click at [219, 86] on span "1" at bounding box center [218, 82] width 4 height 11
click at [240, 164] on button "0" at bounding box center [240, 161] width 19 height 19
click at [238, 112] on span "jkl" at bounding box center [239, 114] width 5 height 7
drag, startPoint x: 241, startPoint y: 89, endPoint x: 242, endPoint y: 99, distance: 10.7
click at [241, 89] on span "abc" at bounding box center [239, 89] width 9 height 7
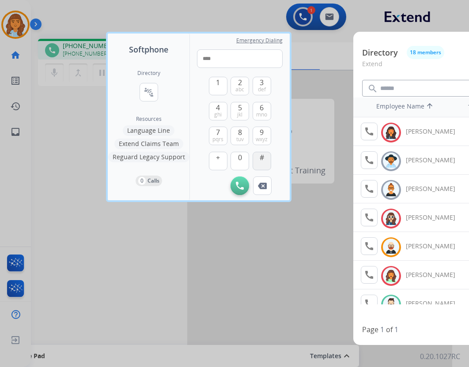
click at [260, 163] on button "#" at bounding box center [262, 161] width 19 height 19
type input "*****"
click at [94, 255] on div at bounding box center [234, 183] width 469 height 367
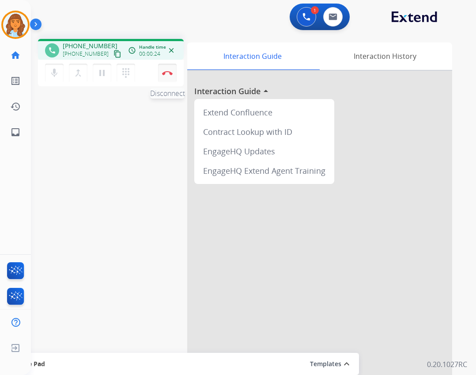
click at [159, 77] on button "Disconnect" at bounding box center [167, 73] width 19 height 19
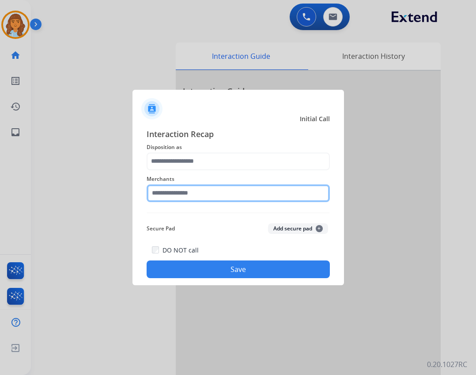
click at [176, 190] on input "text" at bounding box center [238, 193] width 183 height 18
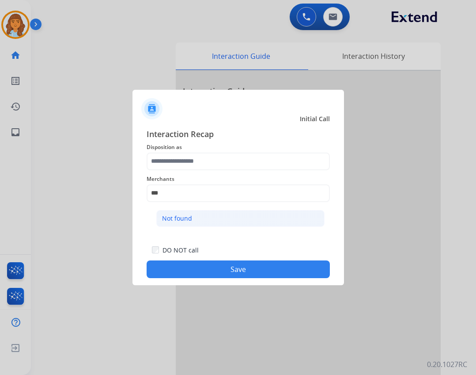
click at [163, 212] on li "Not found" at bounding box center [240, 218] width 168 height 17
type input "*********"
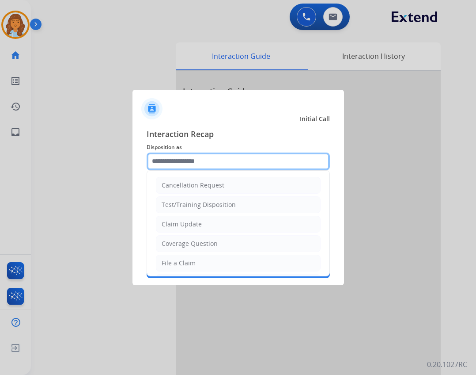
click at [182, 170] on div "Cancellation Request Test/Training Disposition Claim Update Coverage Question F…" at bounding box center [238, 161] width 183 height 18
click at [183, 167] on input "text" at bounding box center [238, 161] width 183 height 18
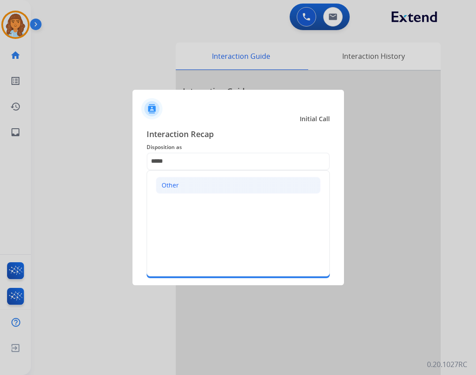
click at [219, 191] on li "Other" at bounding box center [238, 185] width 165 height 17
type input "*****"
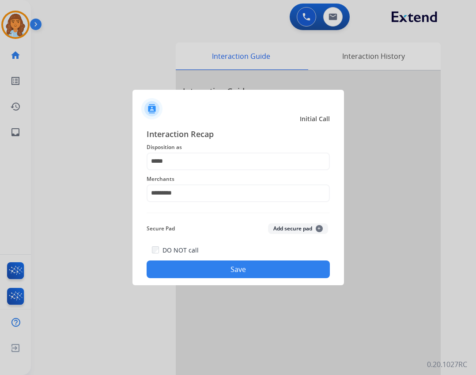
click at [237, 271] on button "Save" at bounding box center [238, 269] width 183 height 18
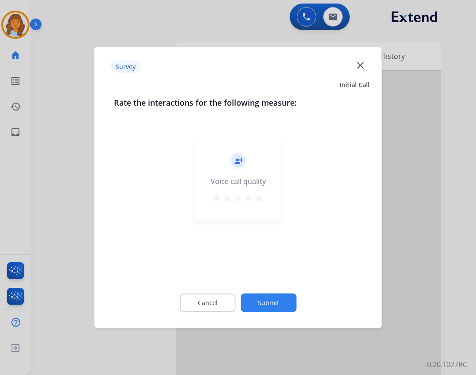
click at [262, 306] on button "Submit" at bounding box center [269, 302] width 56 height 19
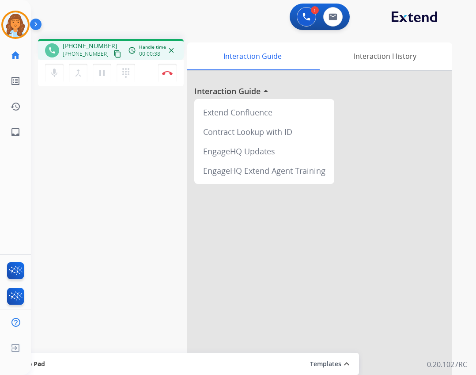
click at [113, 56] on mat-icon "content_copy" at bounding box center [117, 54] width 8 height 8
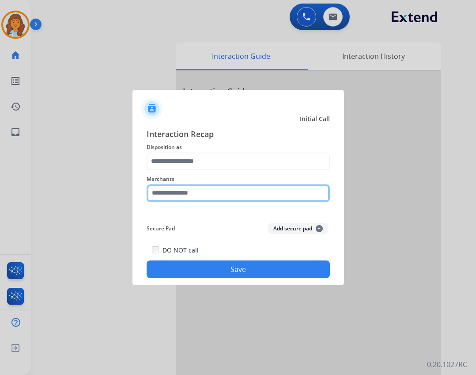
click at [184, 195] on input "text" at bounding box center [238, 193] width 183 height 18
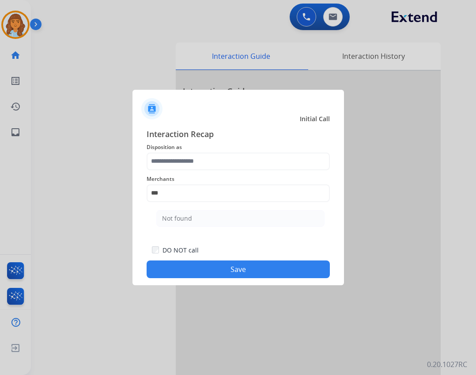
drag, startPoint x: 224, startPoint y: 214, endPoint x: 234, endPoint y: 206, distance: 12.6
click at [224, 214] on li "Not found" at bounding box center [240, 218] width 168 height 17
type input "*********"
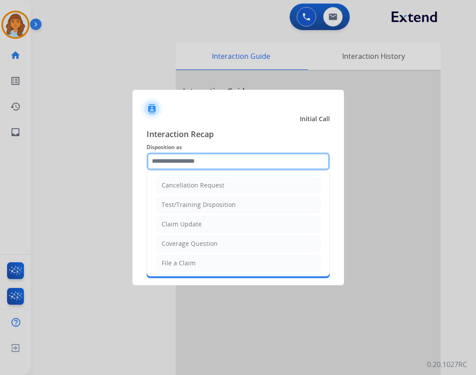
click at [233, 162] on input "text" at bounding box center [238, 161] width 183 height 18
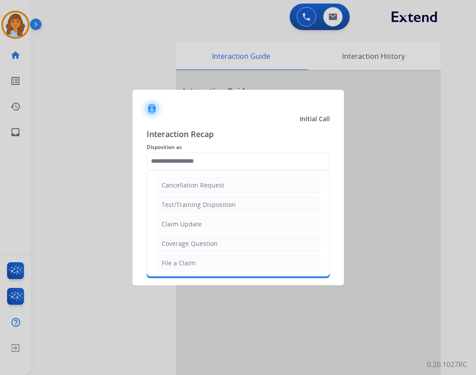
click at [126, 202] on div at bounding box center [238, 187] width 476 height 375
click at [167, 182] on div "Cancellation Request" at bounding box center [193, 185] width 63 height 9
type input "**********"
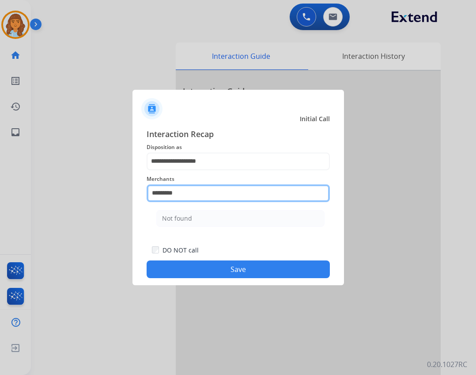
drag, startPoint x: 192, startPoint y: 192, endPoint x: 134, endPoint y: 180, distance: 58.6
click at [132, 181] on div "**********" at bounding box center [238, 203] width 212 height 165
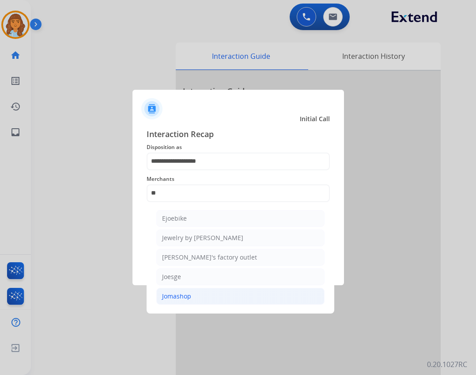
click at [194, 300] on li "Jomashop" at bounding box center [240, 295] width 168 height 17
type input "********"
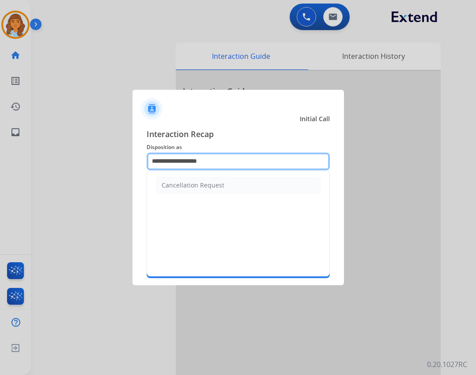
drag, startPoint x: 224, startPoint y: 160, endPoint x: 57, endPoint y: 151, distance: 168.0
click at [0, 151] on app-contact-recap-modal "**********" at bounding box center [0, 187] width 0 height 375
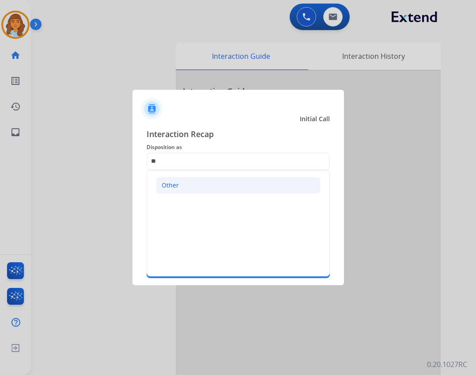
click at [231, 193] on li "Other" at bounding box center [238, 185] width 165 height 17
type input "*****"
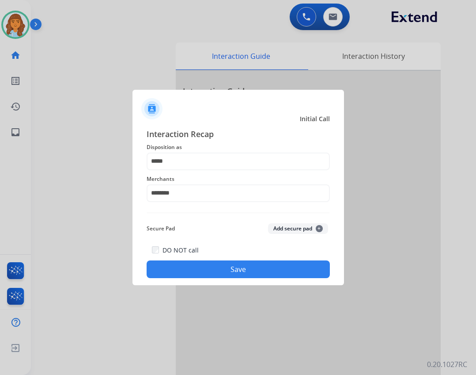
click at [227, 261] on button "Save" at bounding box center [238, 269] width 183 height 18
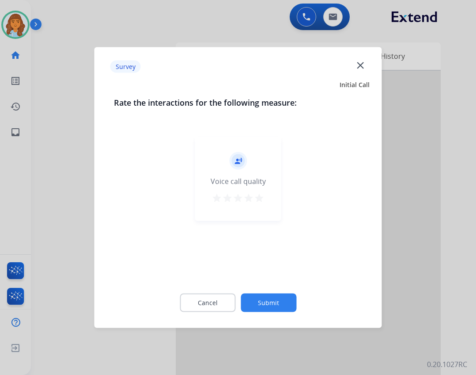
click at [269, 294] on button "Submit" at bounding box center [269, 302] width 56 height 19
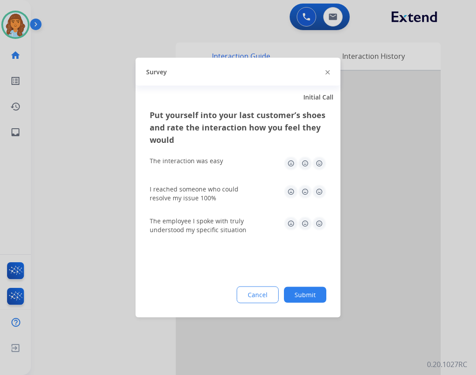
click at [294, 295] on button "Submit" at bounding box center [305, 295] width 42 height 16
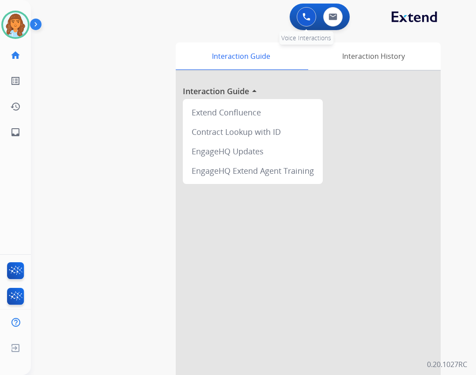
click at [306, 18] on img at bounding box center [307, 17] width 8 height 8
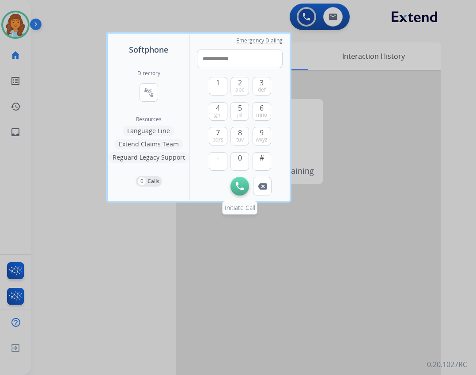
type input "**********"
click at [239, 187] on img at bounding box center [240, 186] width 8 height 8
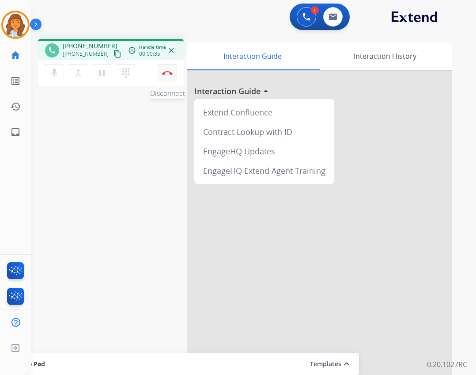
click at [173, 75] on button "Disconnect" at bounding box center [167, 73] width 19 height 19
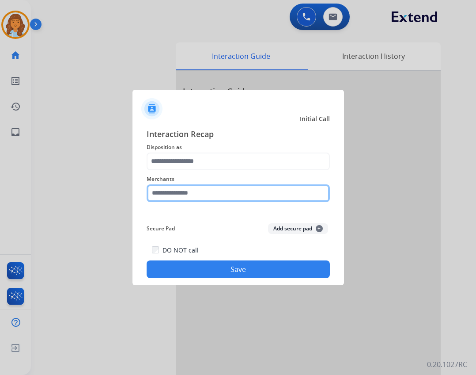
click at [211, 189] on input "text" at bounding box center [238, 193] width 183 height 18
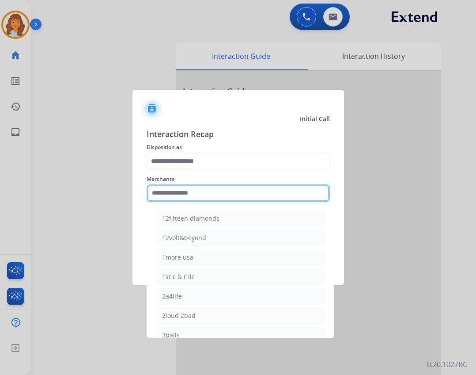
type input "*"
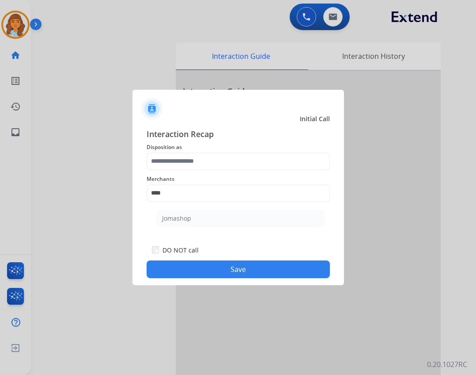
click at [228, 229] on ul "Jomashop" at bounding box center [241, 220] width 174 height 30
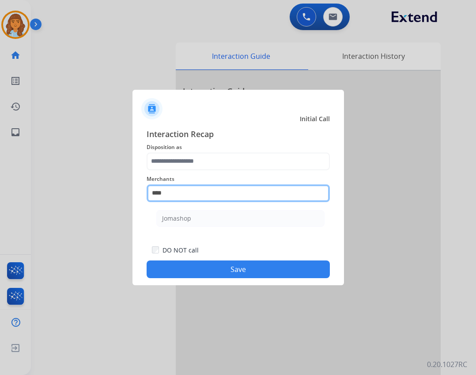
click at [202, 198] on input "****" at bounding box center [238, 193] width 183 height 18
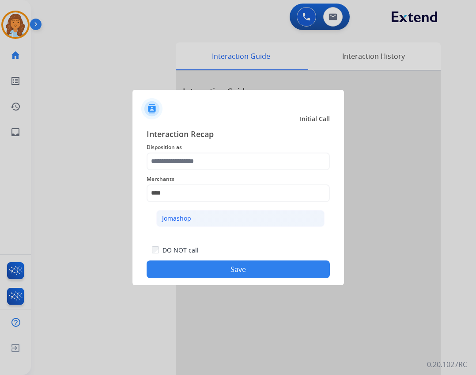
click at [196, 214] on li "Jomashop" at bounding box center [240, 218] width 168 height 17
type input "********"
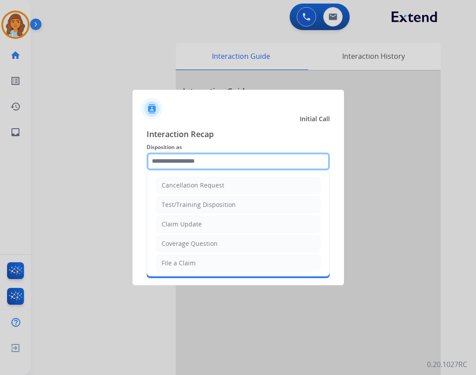
click at [200, 162] on input "text" at bounding box center [238, 161] width 183 height 18
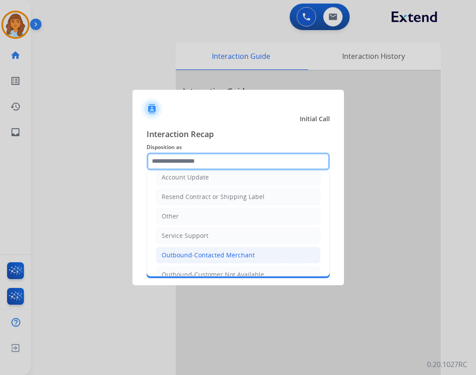
scroll to position [177, 0]
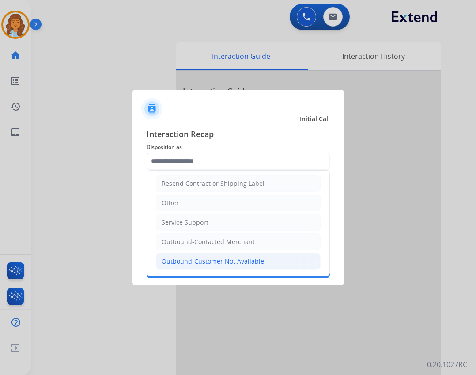
click at [256, 264] on div "Outbound-Customer Not Available" at bounding box center [213, 261] width 102 height 9
type input "**********"
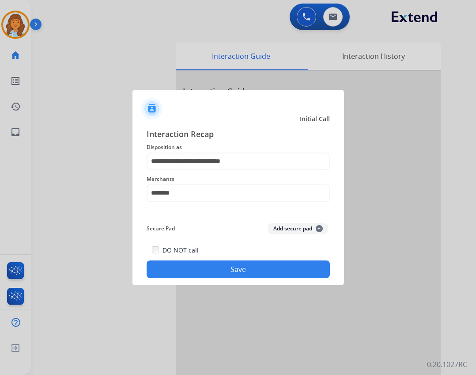
click at [252, 261] on button "Save" at bounding box center [238, 269] width 183 height 18
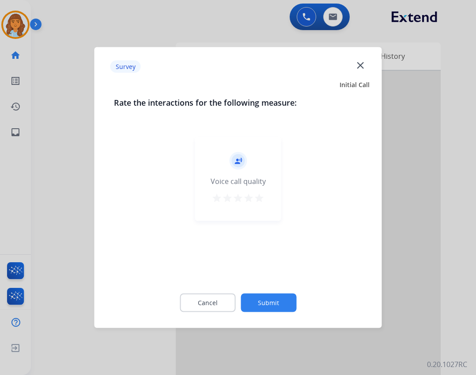
click at [263, 300] on button "Submit" at bounding box center [269, 302] width 56 height 19
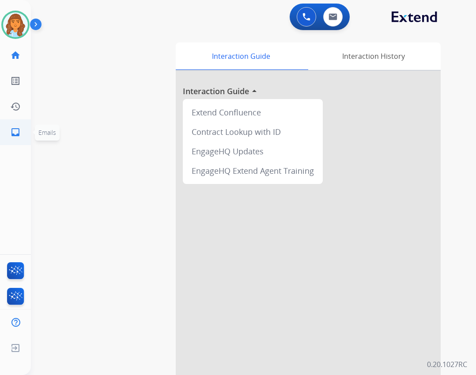
click at [20, 129] on mat-icon "inbox" at bounding box center [15, 132] width 11 height 11
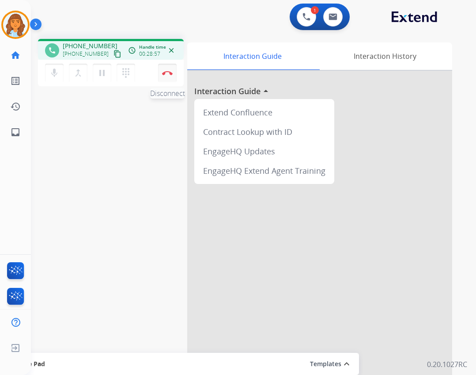
click at [170, 75] on img at bounding box center [167, 73] width 11 height 4
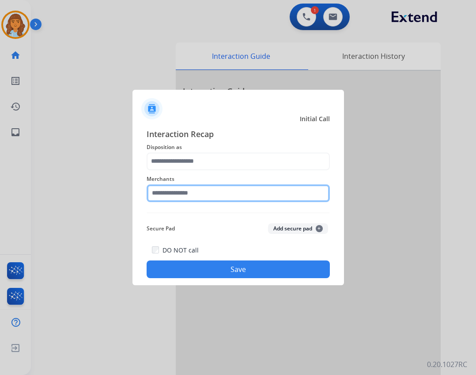
click at [218, 194] on input "text" at bounding box center [238, 193] width 183 height 18
click at [174, 192] on input "text" at bounding box center [238, 193] width 183 height 18
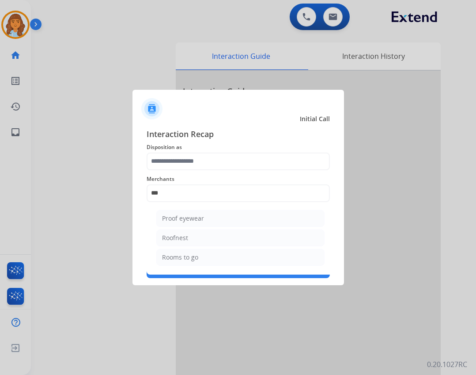
click at [199, 266] on ul "Proof eyewear Roofnest Rooms to go" at bounding box center [241, 239] width 174 height 69
drag, startPoint x: 199, startPoint y: 259, endPoint x: 199, endPoint y: 235, distance: 24.7
click at [199, 258] on li "Rooms to go" at bounding box center [240, 257] width 168 height 17
type input "**********"
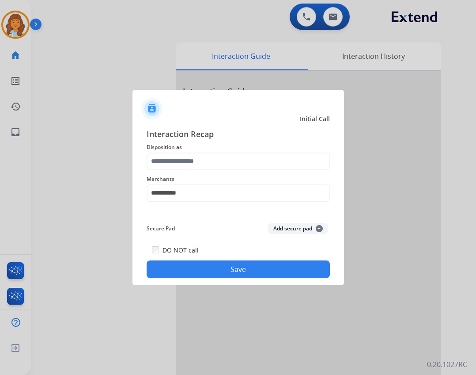
click at [204, 172] on div "**********" at bounding box center [238, 187] width 183 height 35
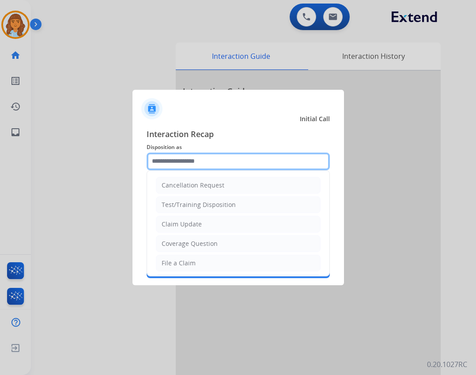
click at [203, 166] on input "text" at bounding box center [238, 161] width 183 height 18
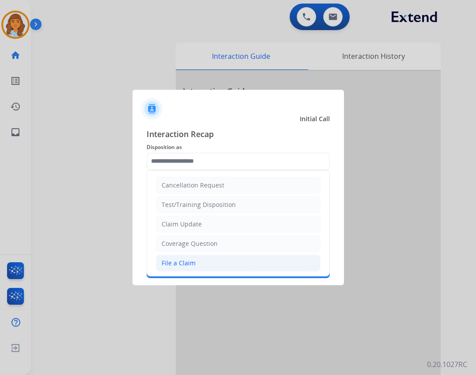
click at [198, 258] on li "File a Claim" at bounding box center [238, 262] width 165 height 17
type input "**********"
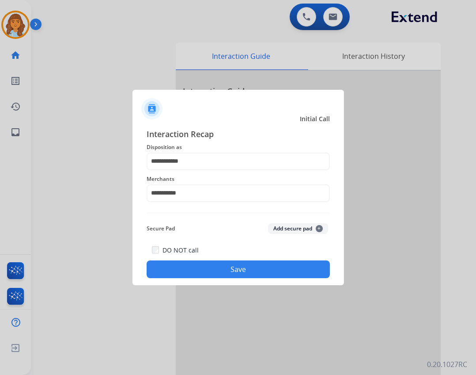
click at [202, 271] on button "Save" at bounding box center [238, 269] width 183 height 18
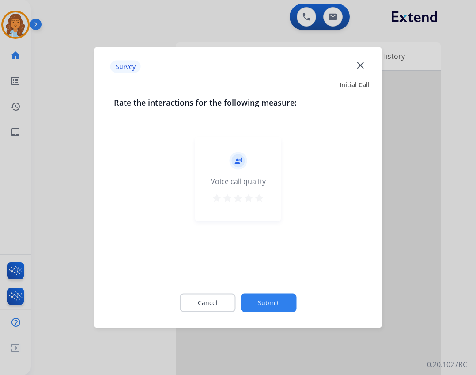
click at [261, 307] on button "Submit" at bounding box center [269, 302] width 56 height 19
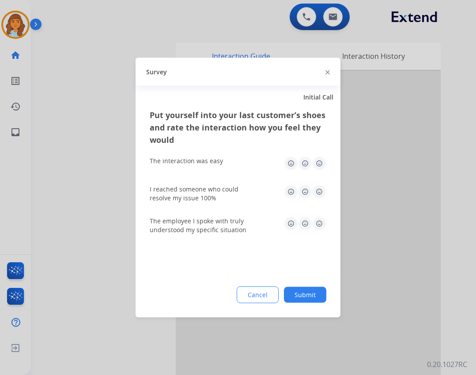
click at [302, 301] on button "Submit" at bounding box center [305, 295] width 42 height 16
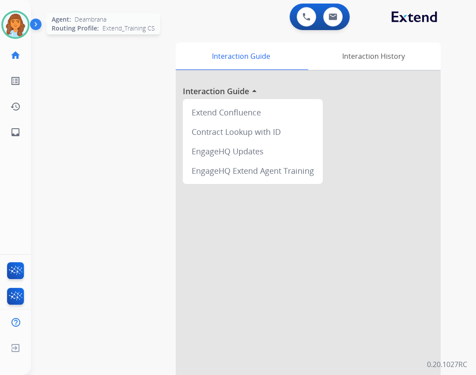
click at [10, 27] on img at bounding box center [15, 24] width 25 height 25
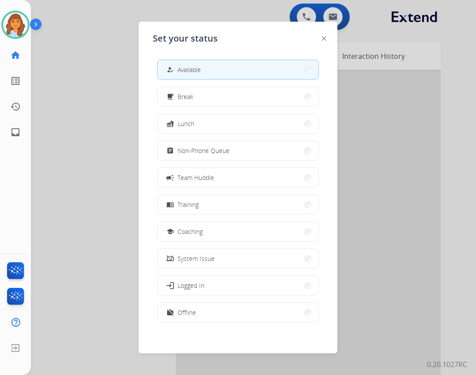
click at [167, 66] on button "how_to_reg Available" at bounding box center [238, 69] width 161 height 19
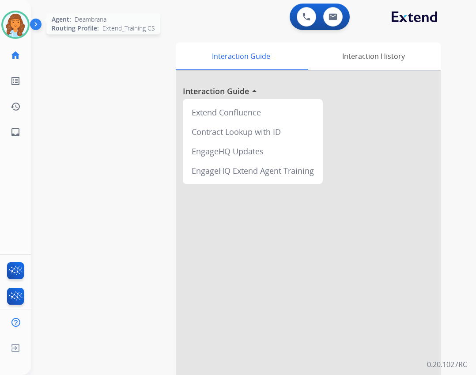
click at [16, 21] on img at bounding box center [15, 24] width 25 height 25
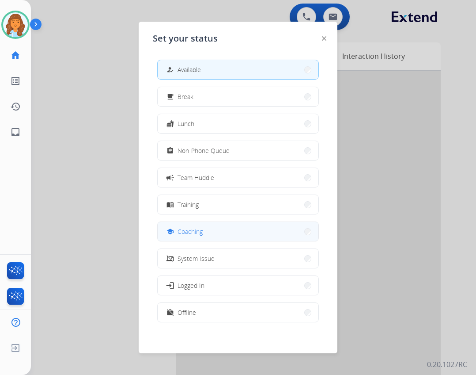
click at [218, 230] on button "school Coaching" at bounding box center [238, 231] width 161 height 19
